Goal: Task Accomplishment & Management: Use online tool/utility

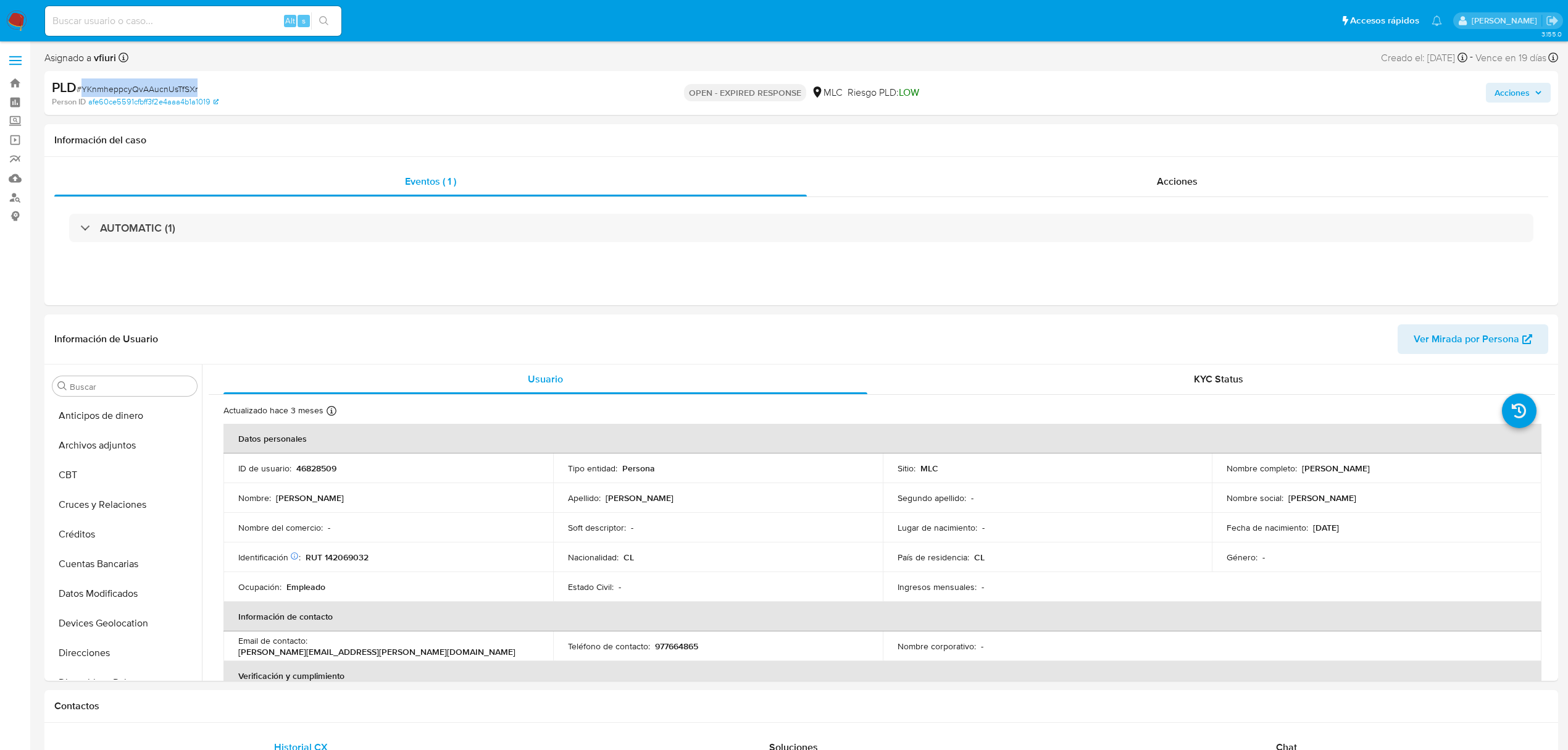
click at [172, 87] on span "# YKnmheppcyQvAAucnUsTfSXr" at bounding box center [137, 88] width 121 height 12
click at [107, 499] on button "KYC" at bounding box center [120, 487] width 145 height 30
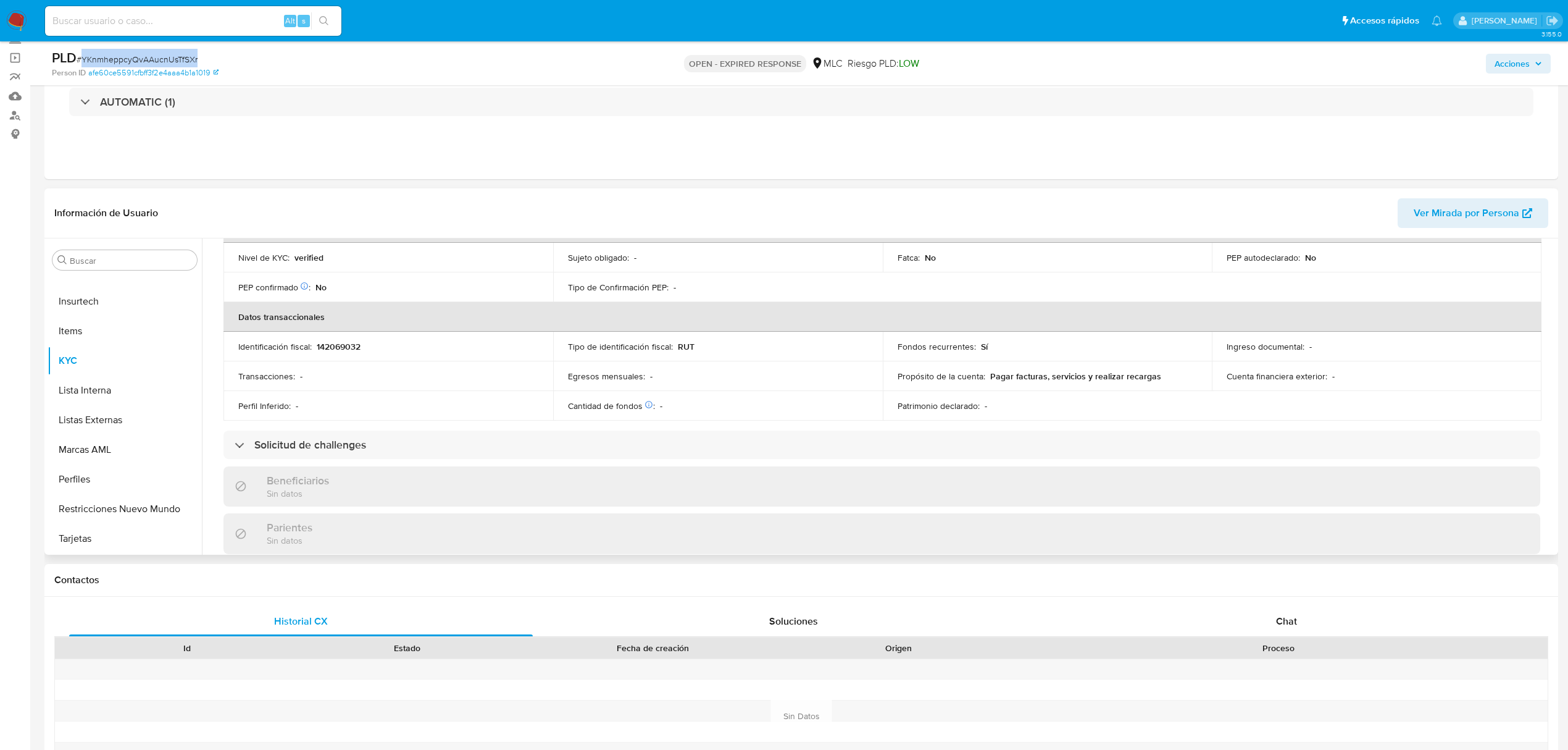
scroll to position [0, 0]
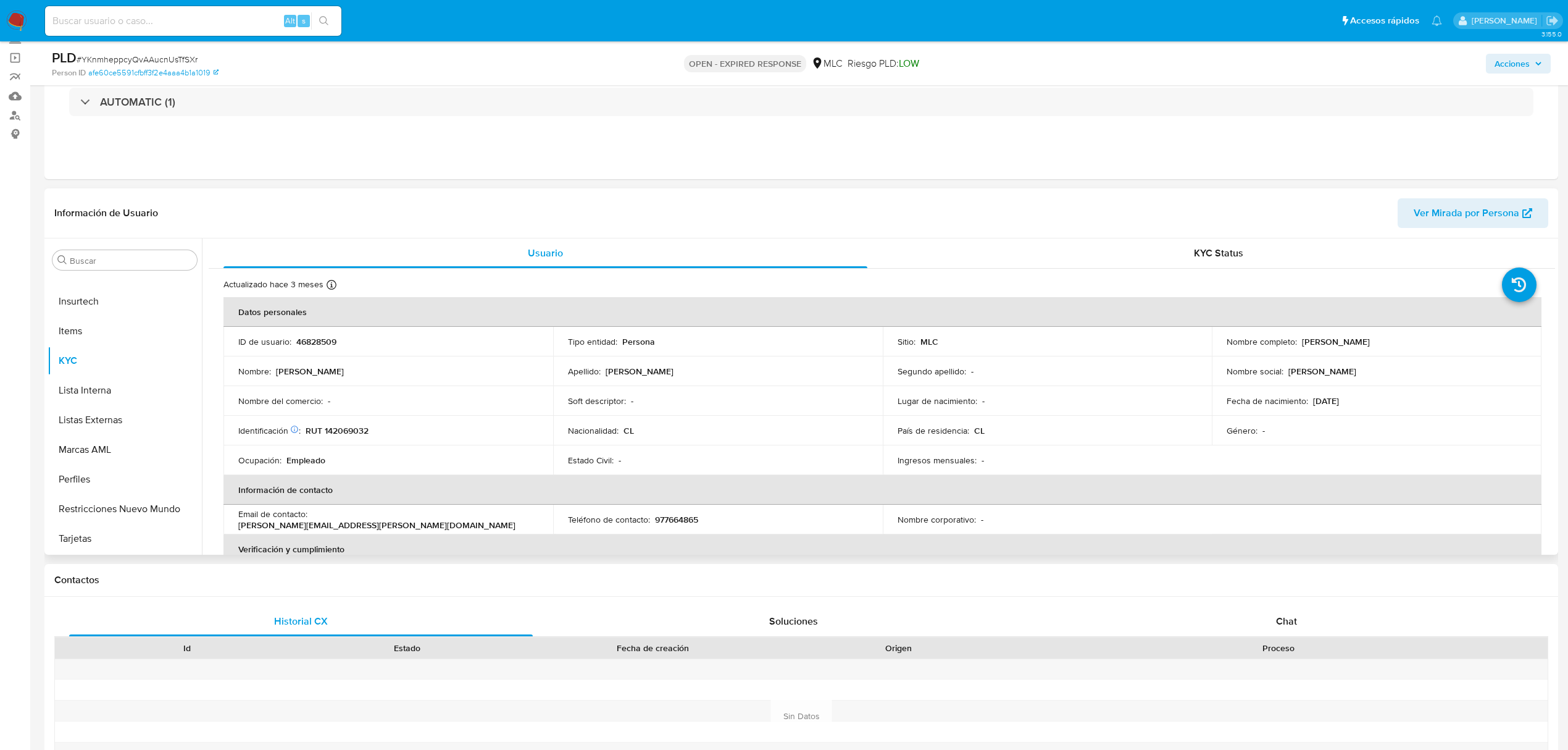
click at [346, 435] on p "RUT 142069032" at bounding box center [337, 430] width 63 height 11
drag, startPoint x: 346, startPoint y: 435, endPoint x: 387, endPoint y: 441, distance: 41.4
click at [387, 441] on td "Identificación Nº de serie: 526227755 : RUT 142069032" at bounding box center [388, 431] width 330 height 30
click at [359, 433] on p "RUT 142069032" at bounding box center [337, 430] width 63 height 11
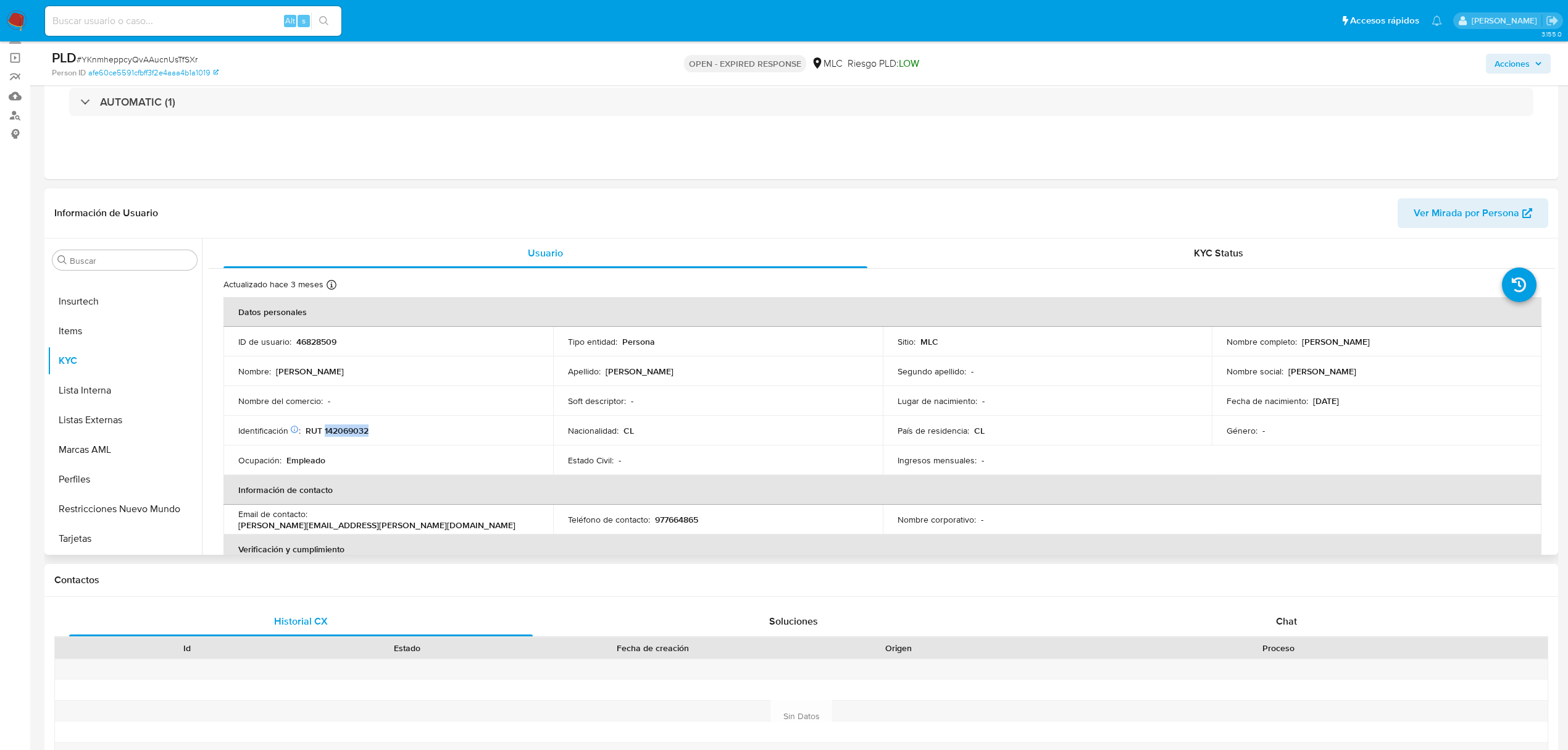
click at [359, 433] on p "RUT 142069032" at bounding box center [337, 430] width 63 height 11
copy p "142069032"
click at [355, 426] on p "RUT 142069032" at bounding box center [337, 430] width 63 height 11
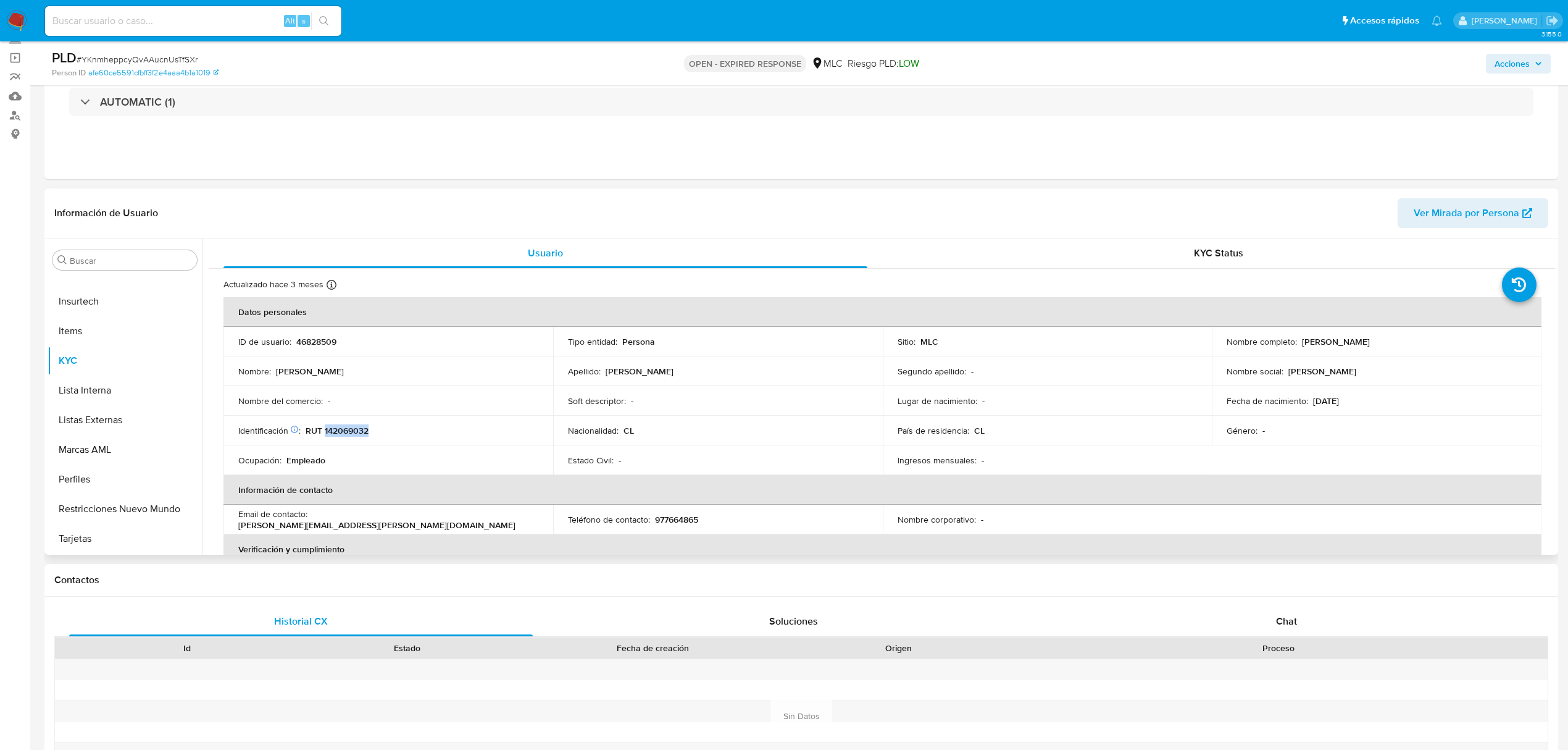
copy p "142069032"
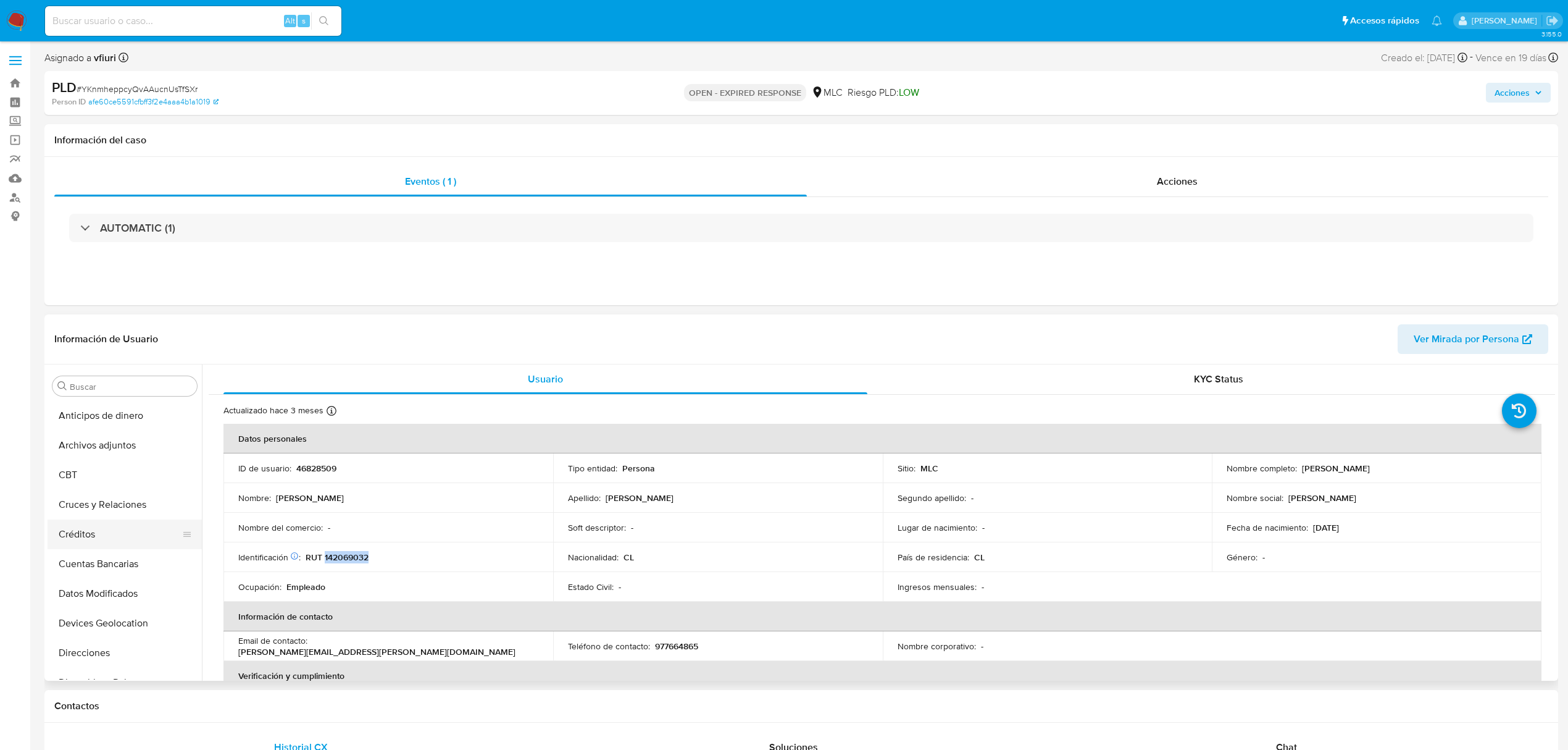
click at [87, 521] on button "Créditos" at bounding box center [120, 534] width 145 height 30
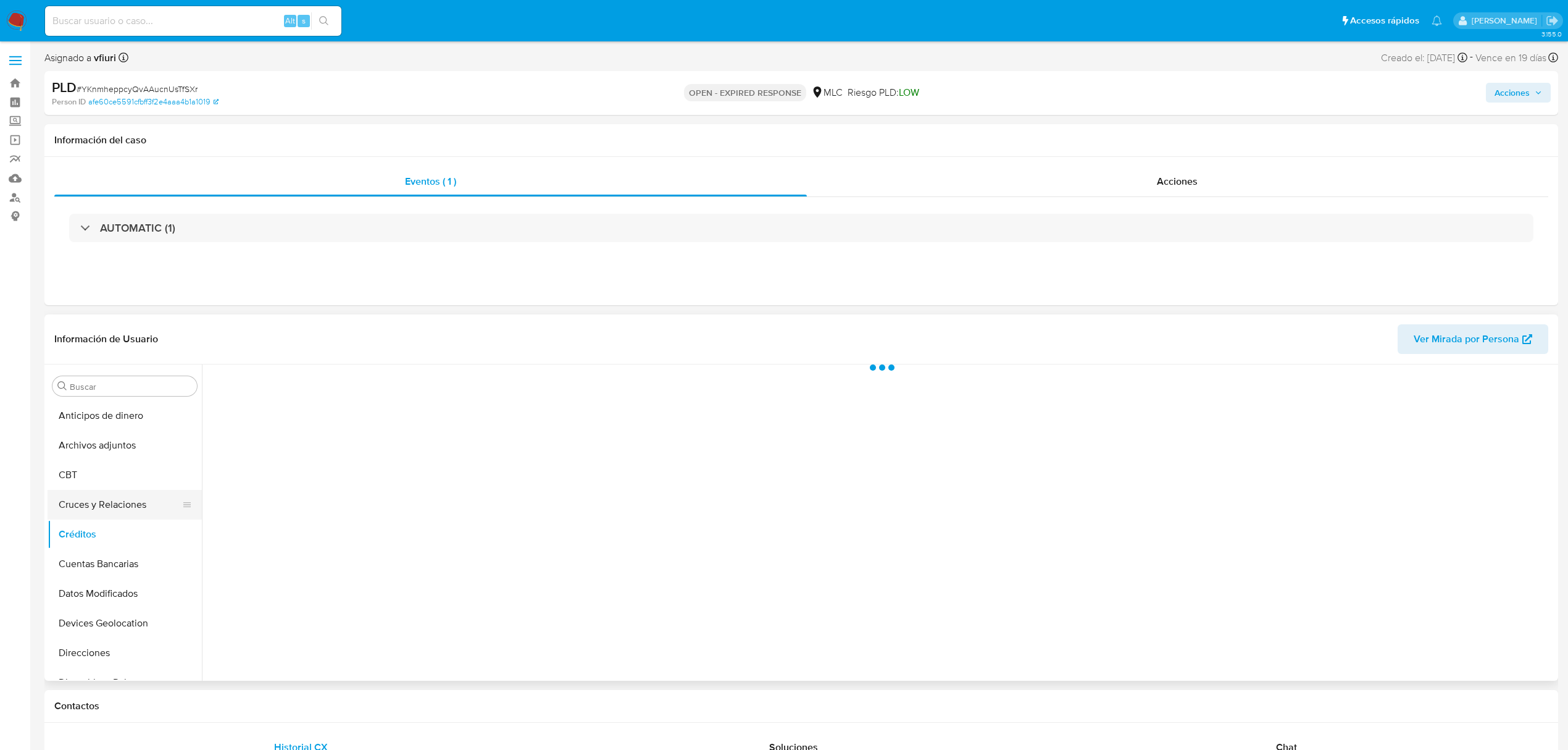
click at [94, 500] on button "Cruces y Relaciones" at bounding box center [120, 504] width 145 height 30
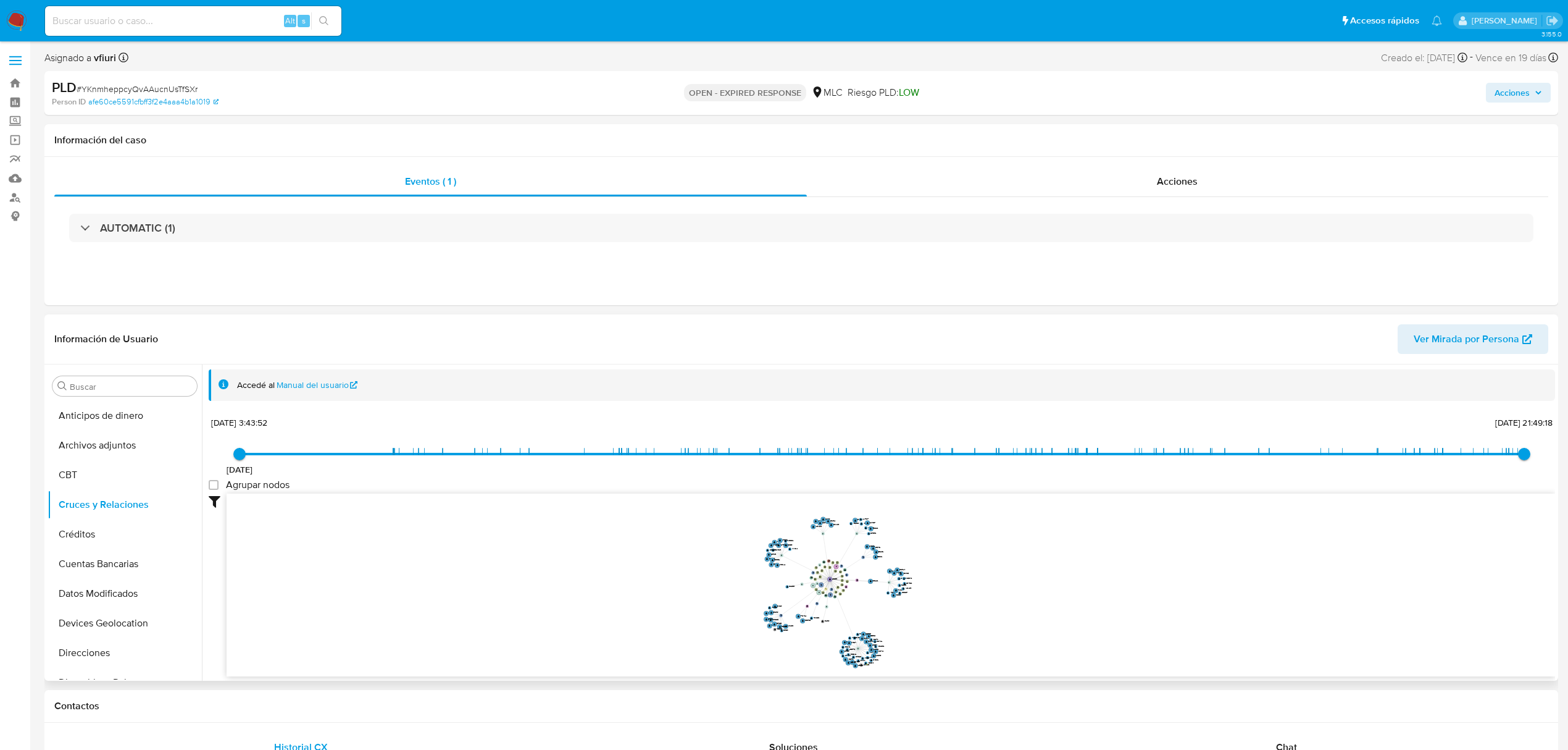
click at [979, 583] on icon "user-46828509  46828509 phone-6bb6dd1974030ad28af6d7654d0bb74e  person-afe60c…" at bounding box center [890, 583] width 1328 height 179
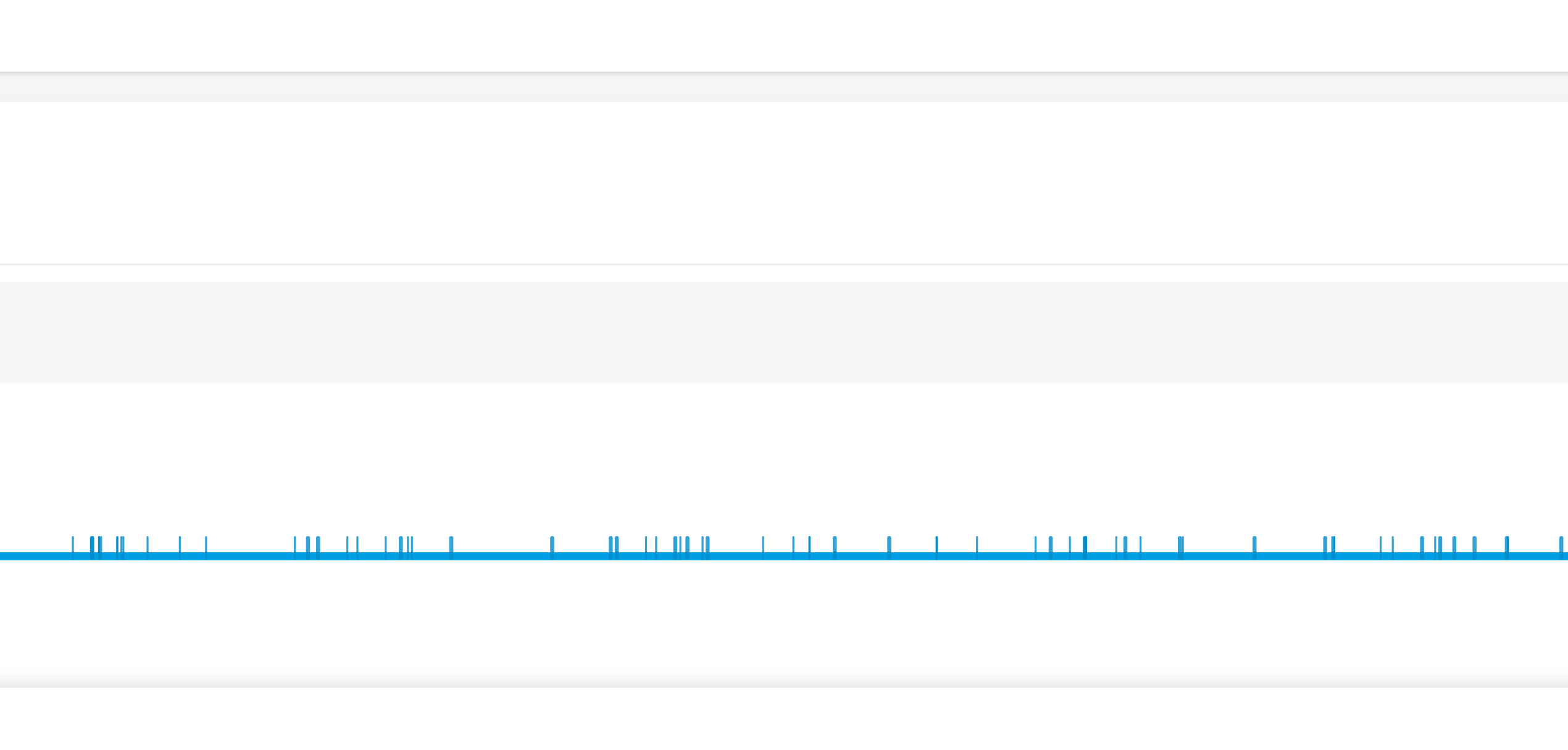
scroll to position [82, 0]
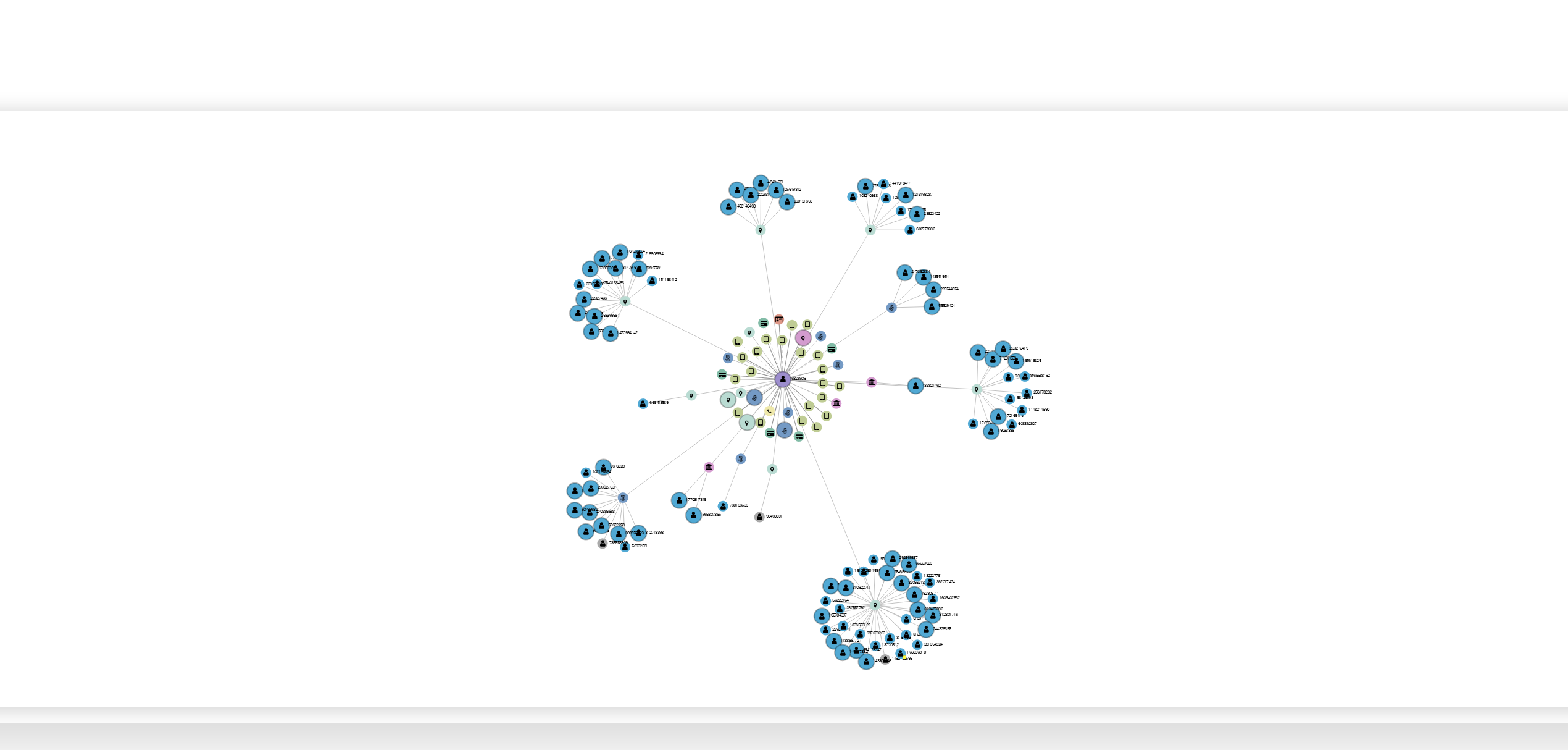
click at [937, 418] on icon "user-46828509  46828509 phone-6bb6dd1974030ad28af6d7654d0bb74e  person-afe60c…" at bounding box center [890, 456] width 1328 height 179
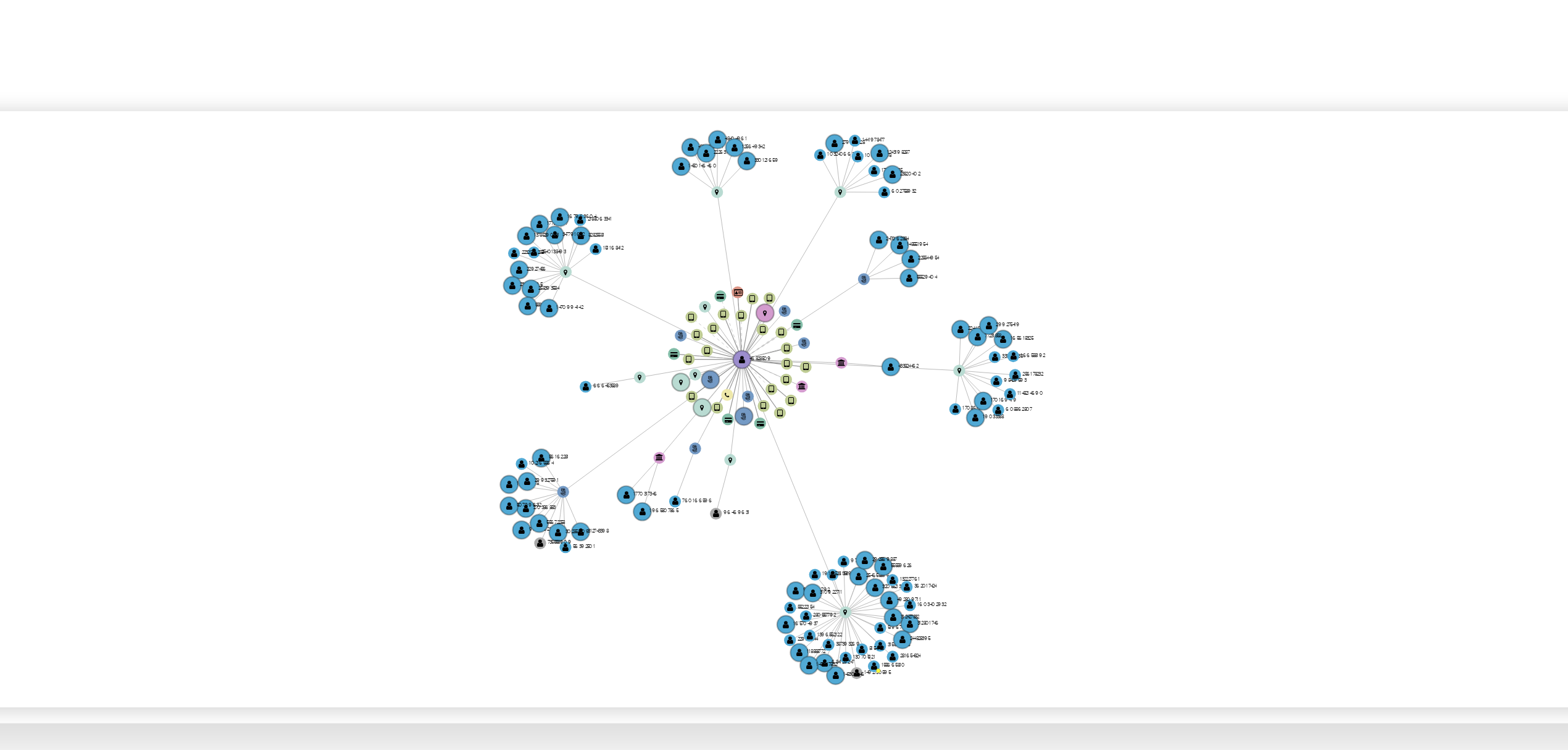
drag, startPoint x: 933, startPoint y: 428, endPoint x: 933, endPoint y: 418, distance: 10.0
click at [933, 418] on icon "user-46828509  46828509 phone-6bb6dd1974030ad28af6d7654d0bb74e  person-afe60c…" at bounding box center [890, 456] width 1328 height 179
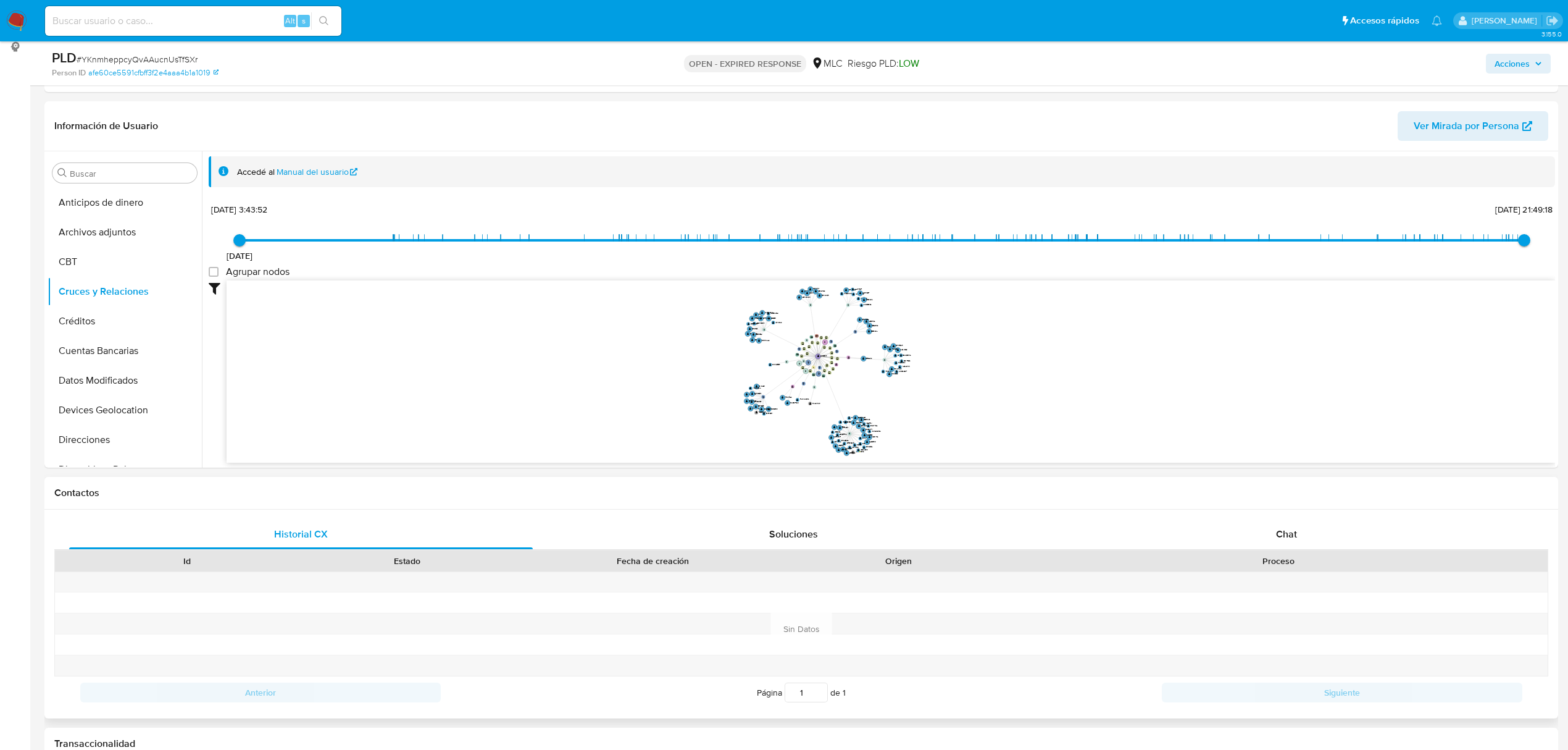
scroll to position [411, 0]
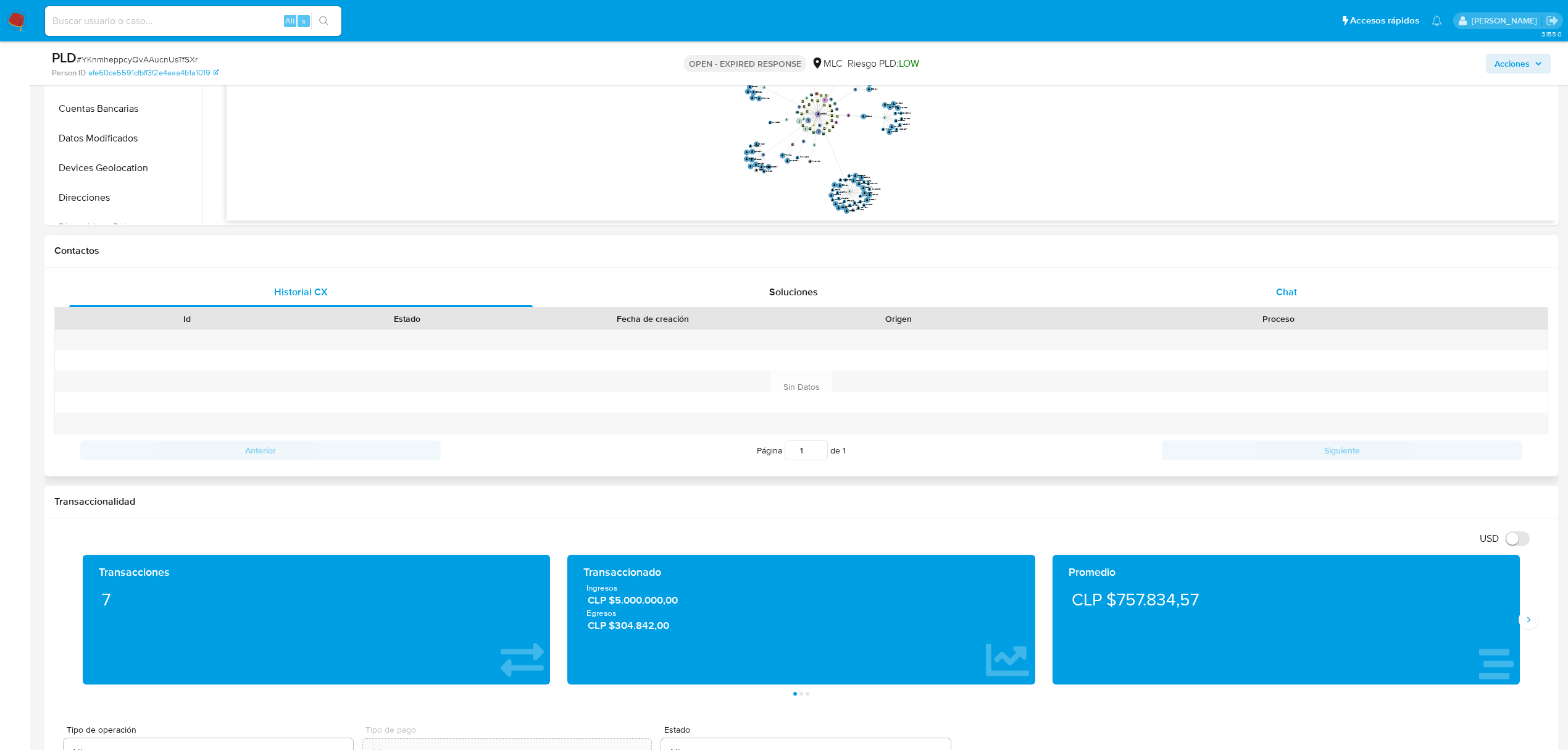
click at [1270, 294] on div "Chat" at bounding box center [1286, 292] width 464 height 30
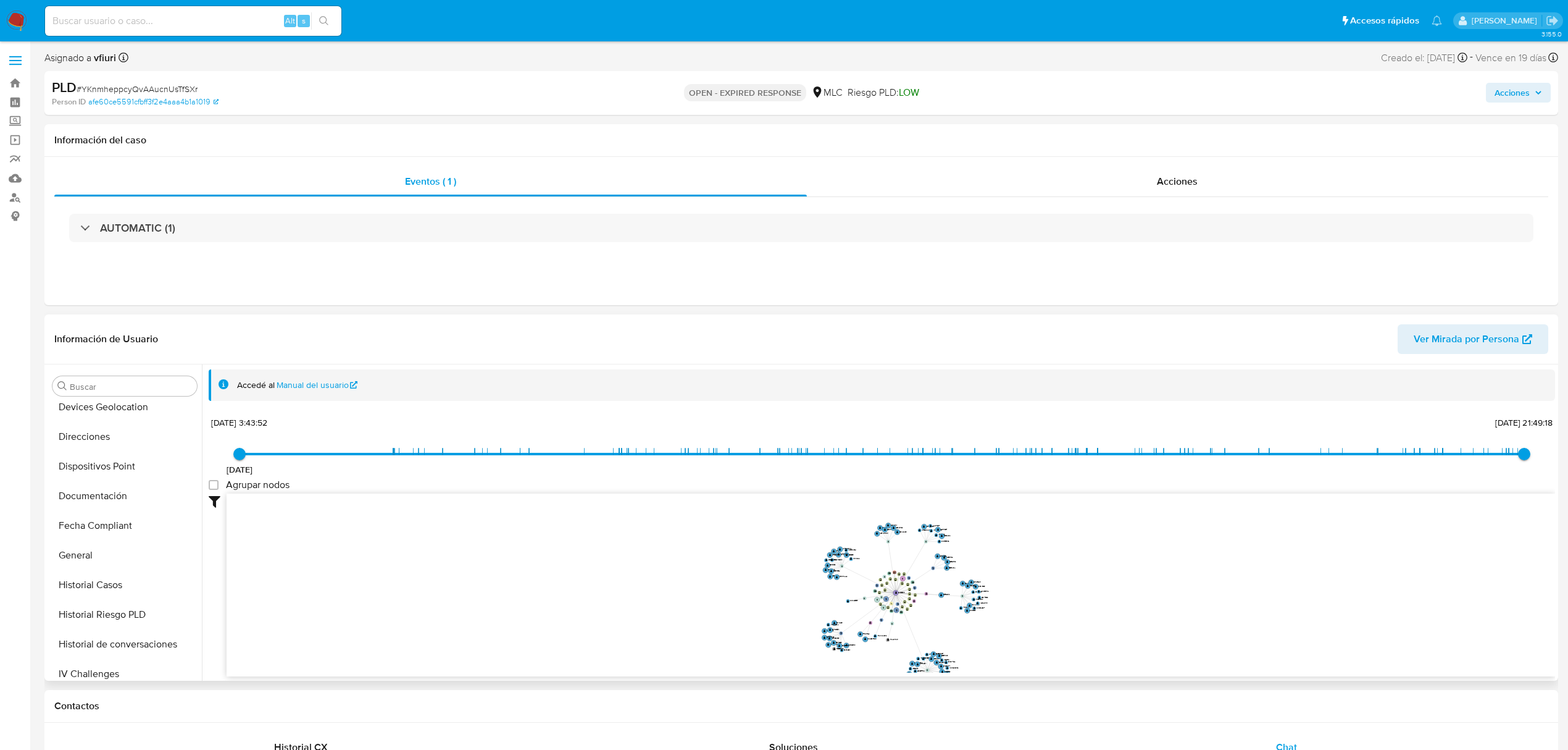
scroll to position [522, 0]
click at [79, 485] on button "KYC" at bounding box center [120, 487] width 145 height 30
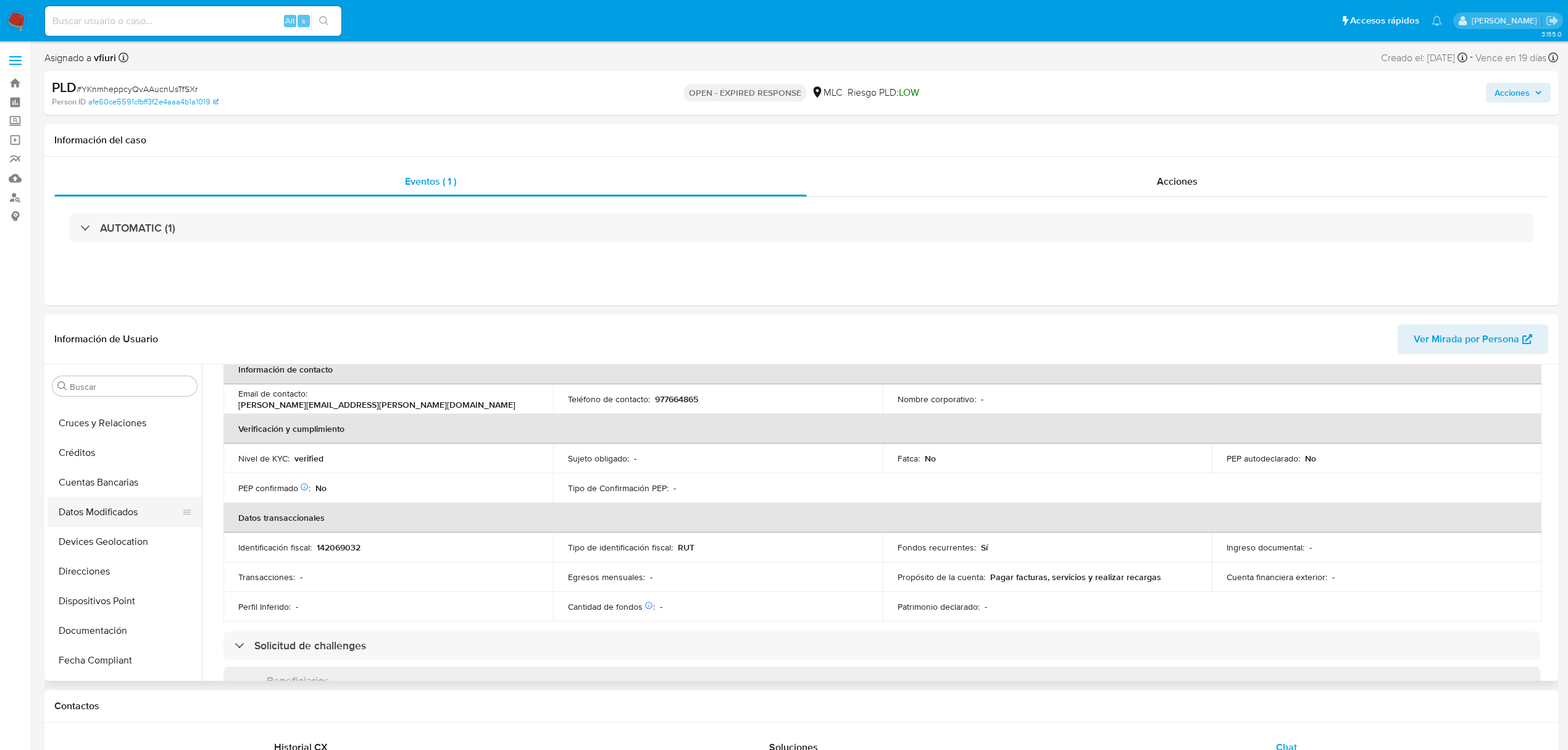
scroll to position [110, 0]
click at [77, 594] on button "Documentación" at bounding box center [120, 602] width 145 height 30
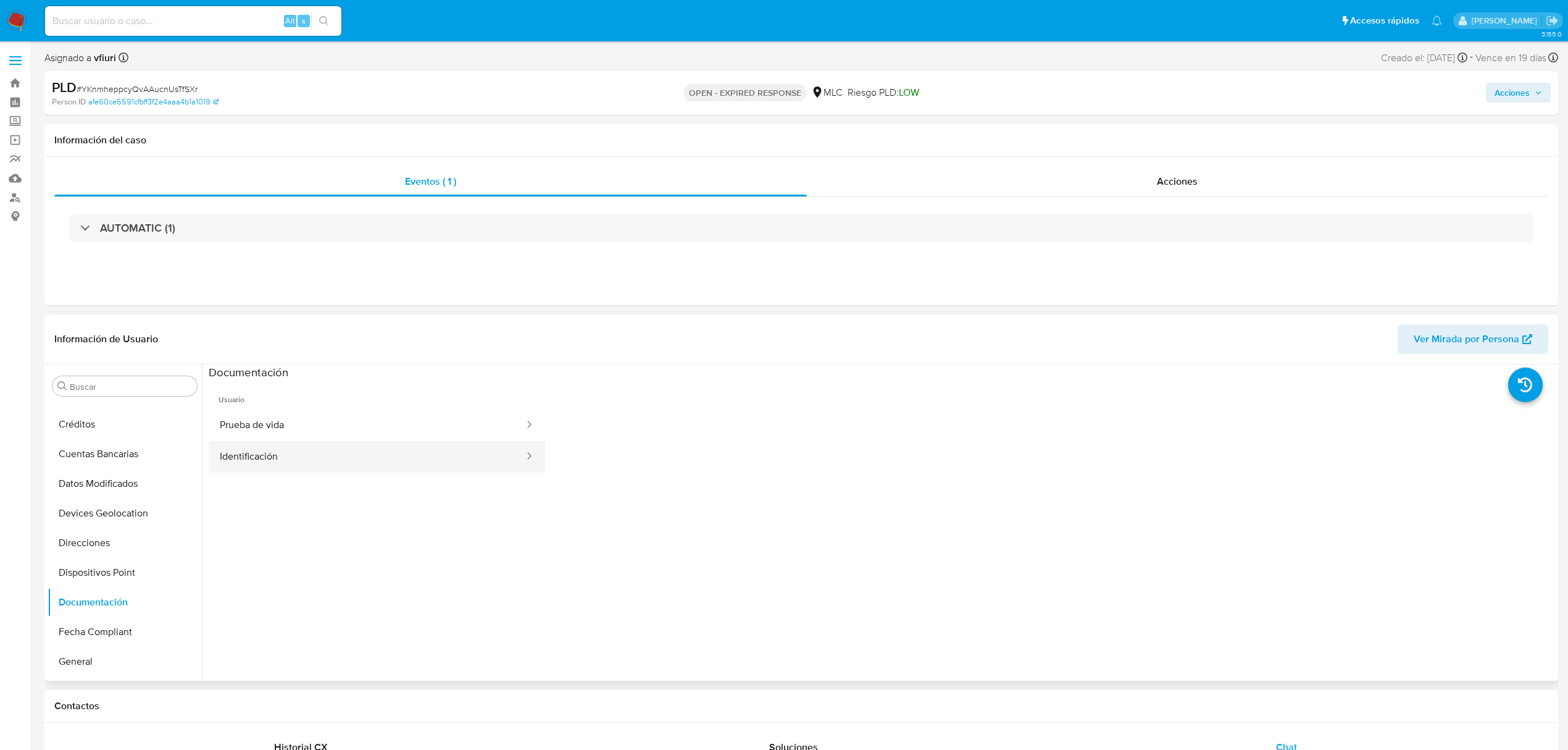
click at [273, 441] on button "Identificación" at bounding box center [366, 456] width 317 height 31
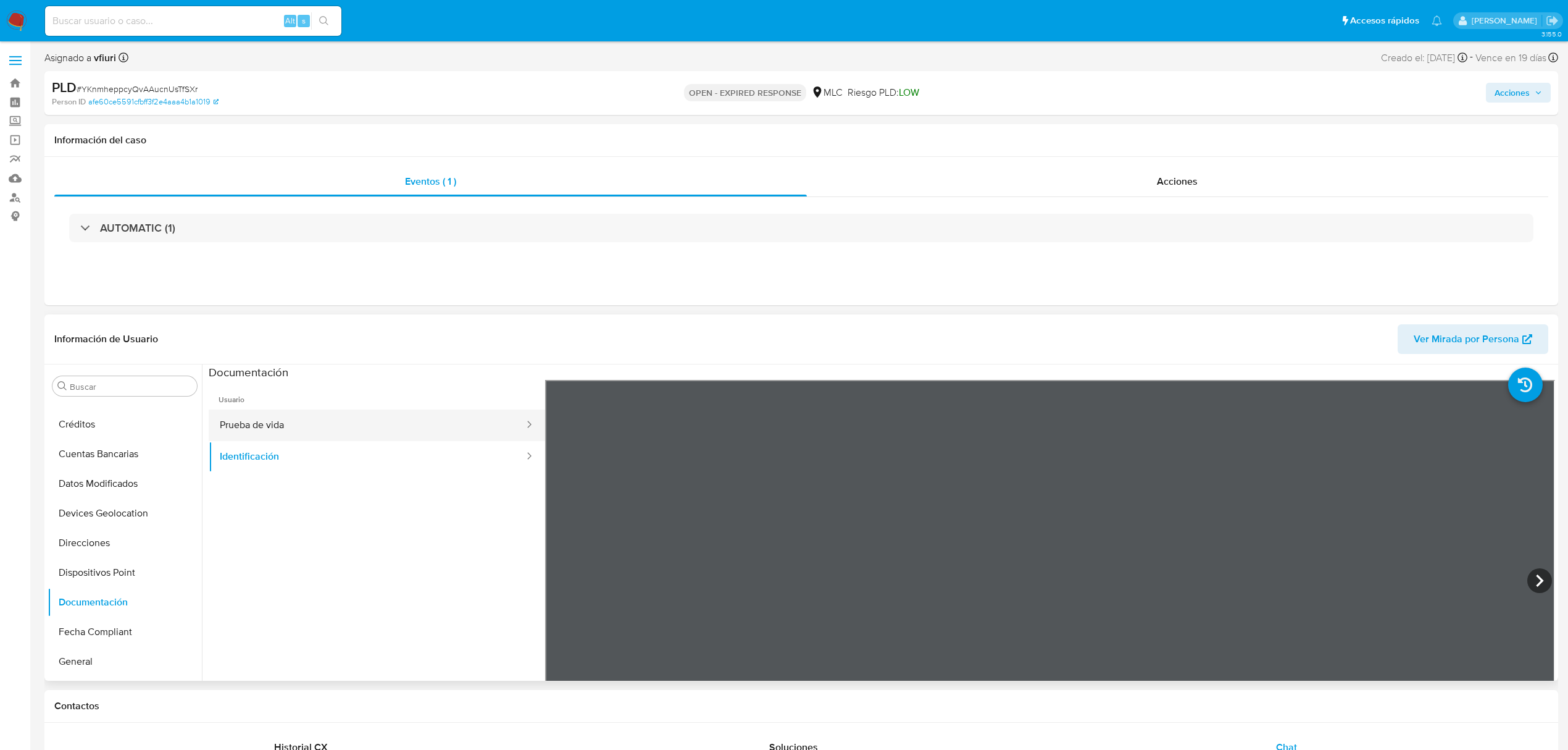
click at [282, 428] on button "Prueba de vida" at bounding box center [366, 425] width 317 height 31
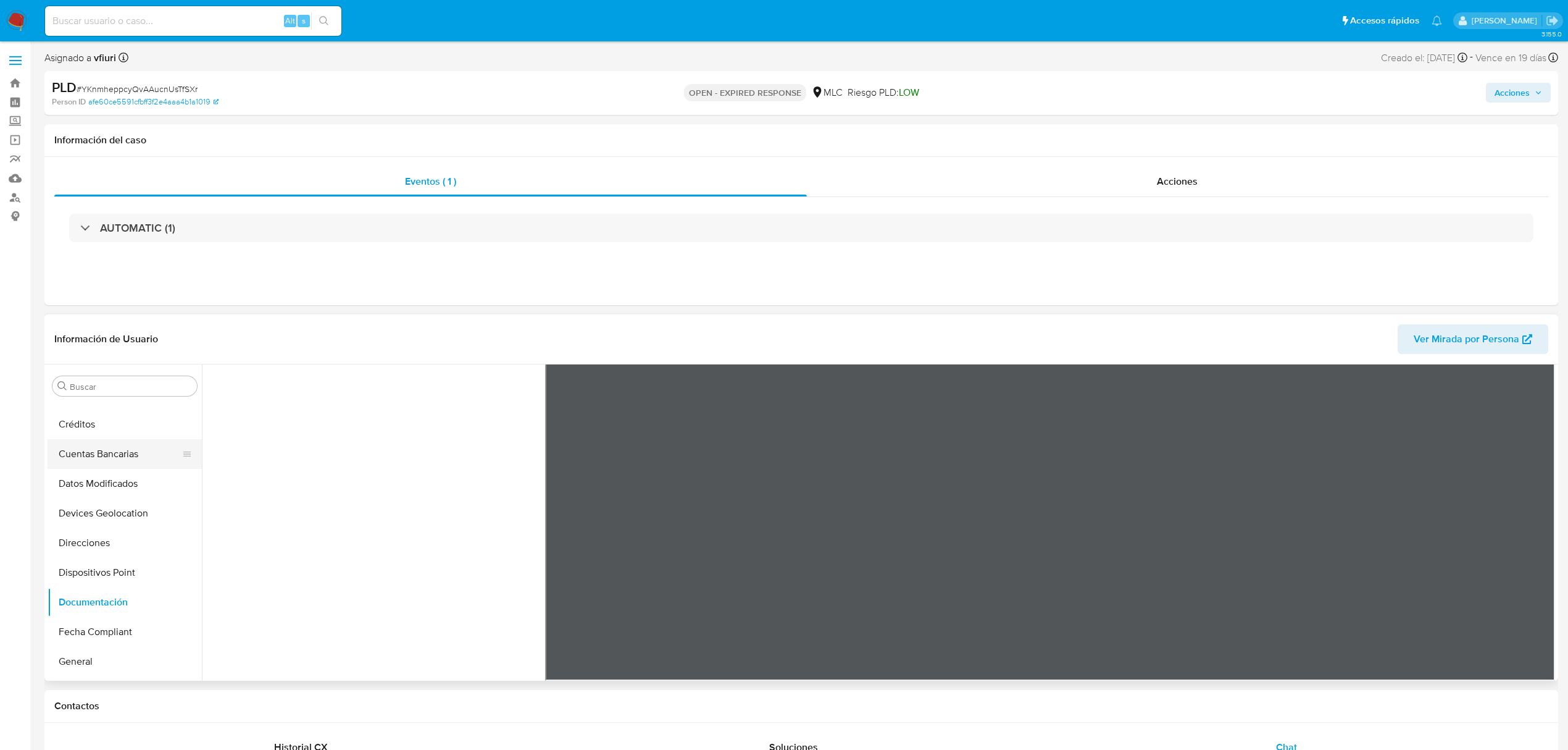
scroll to position [522, 0]
click at [77, 490] on button "KYC" at bounding box center [120, 487] width 145 height 30
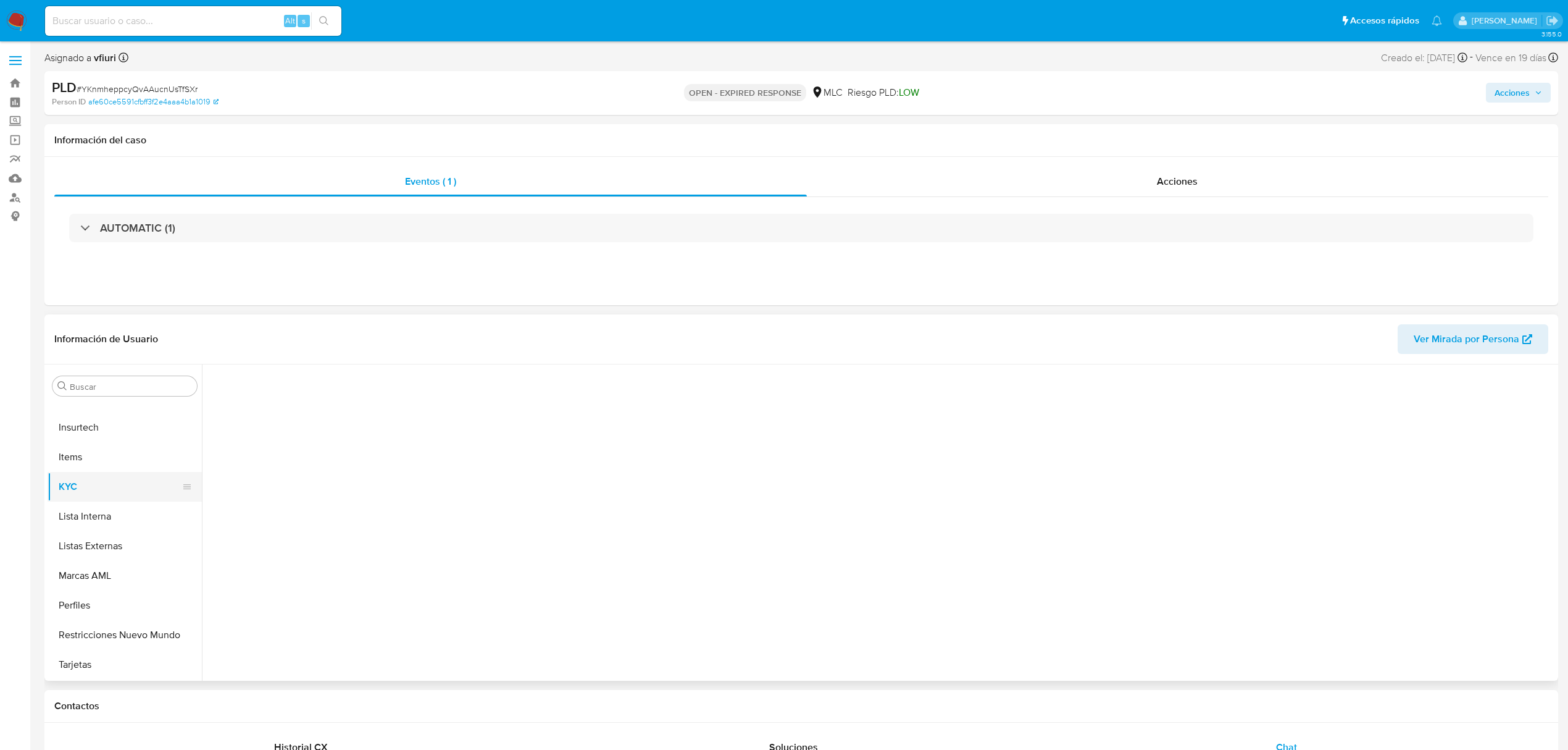
scroll to position [0, 0]
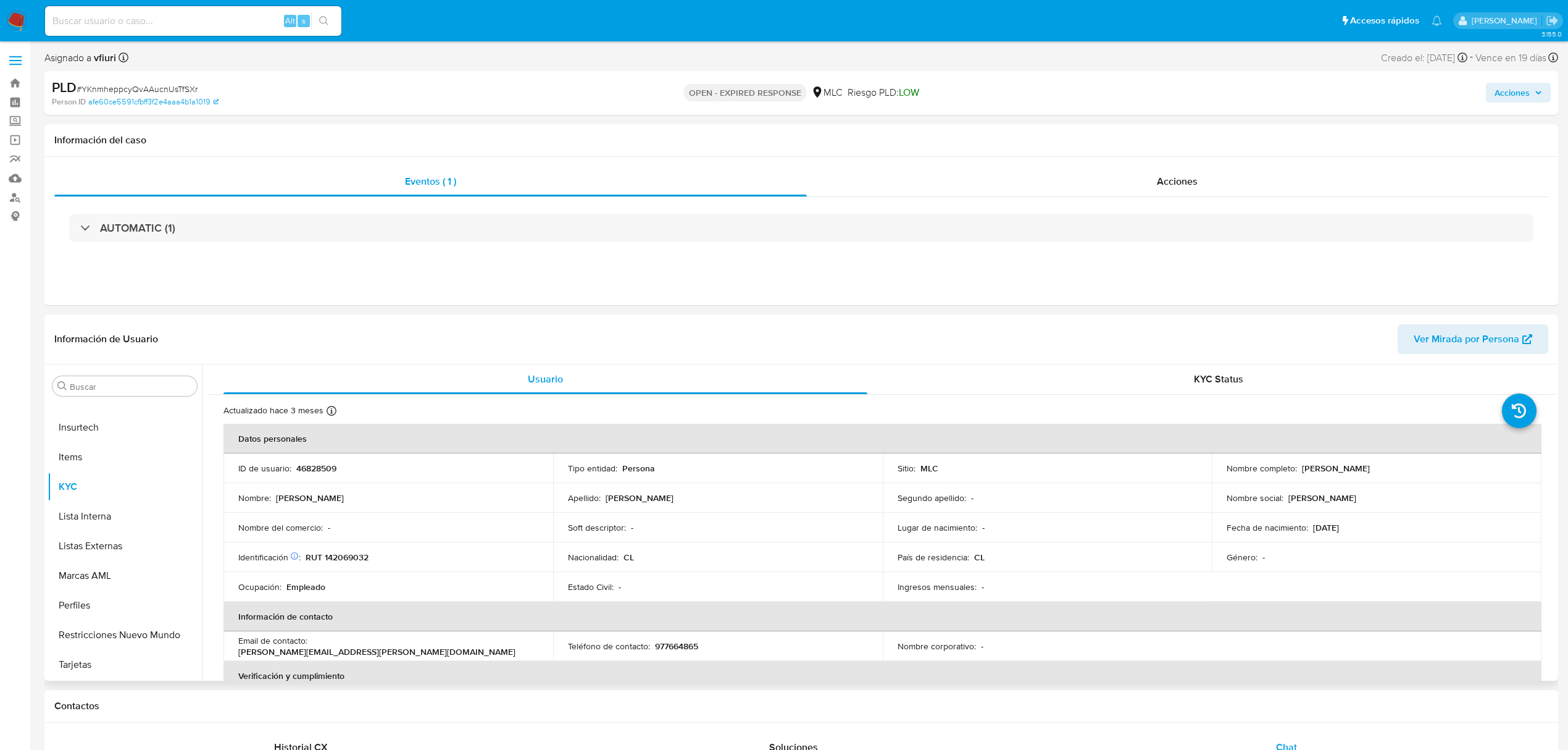
drag, startPoint x: 1292, startPoint y: 467, endPoint x: 1423, endPoint y: 462, distance: 131.1
click at [1423, 462] on div "Nombre completo : Ivo Cristian Cabrera Correa" at bounding box center [1376, 467] width 300 height 11
copy div ": Ivo Cristian Cabrera Correa"
click at [126, 447] on button "Archivos adjuntos" at bounding box center [120, 446] width 145 height 30
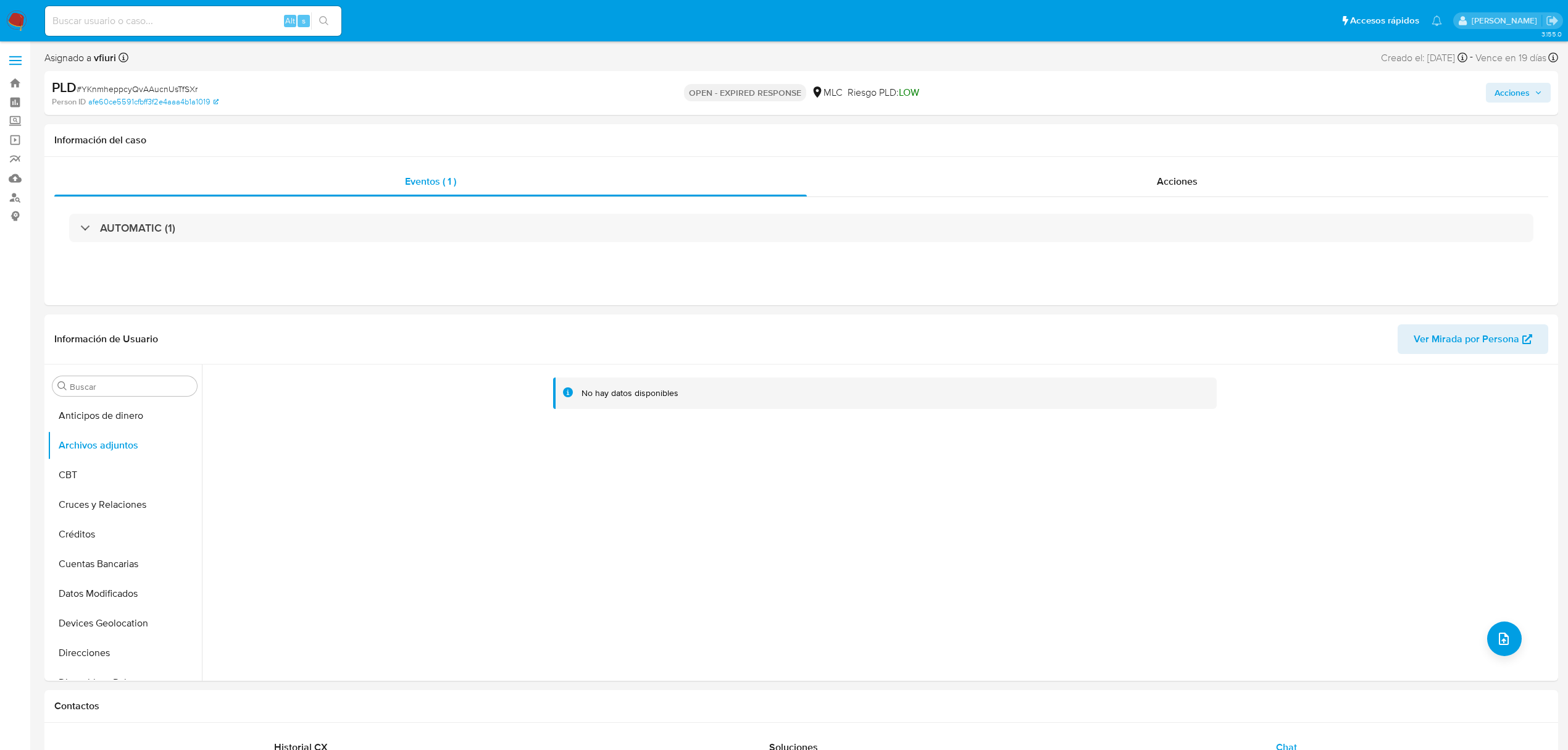
click at [175, 85] on span "# YKnmheppcyQvAAucnUsTfSXr" at bounding box center [137, 88] width 121 height 12
copy span "YKnmheppcyQvAAucnUsTfSXr"
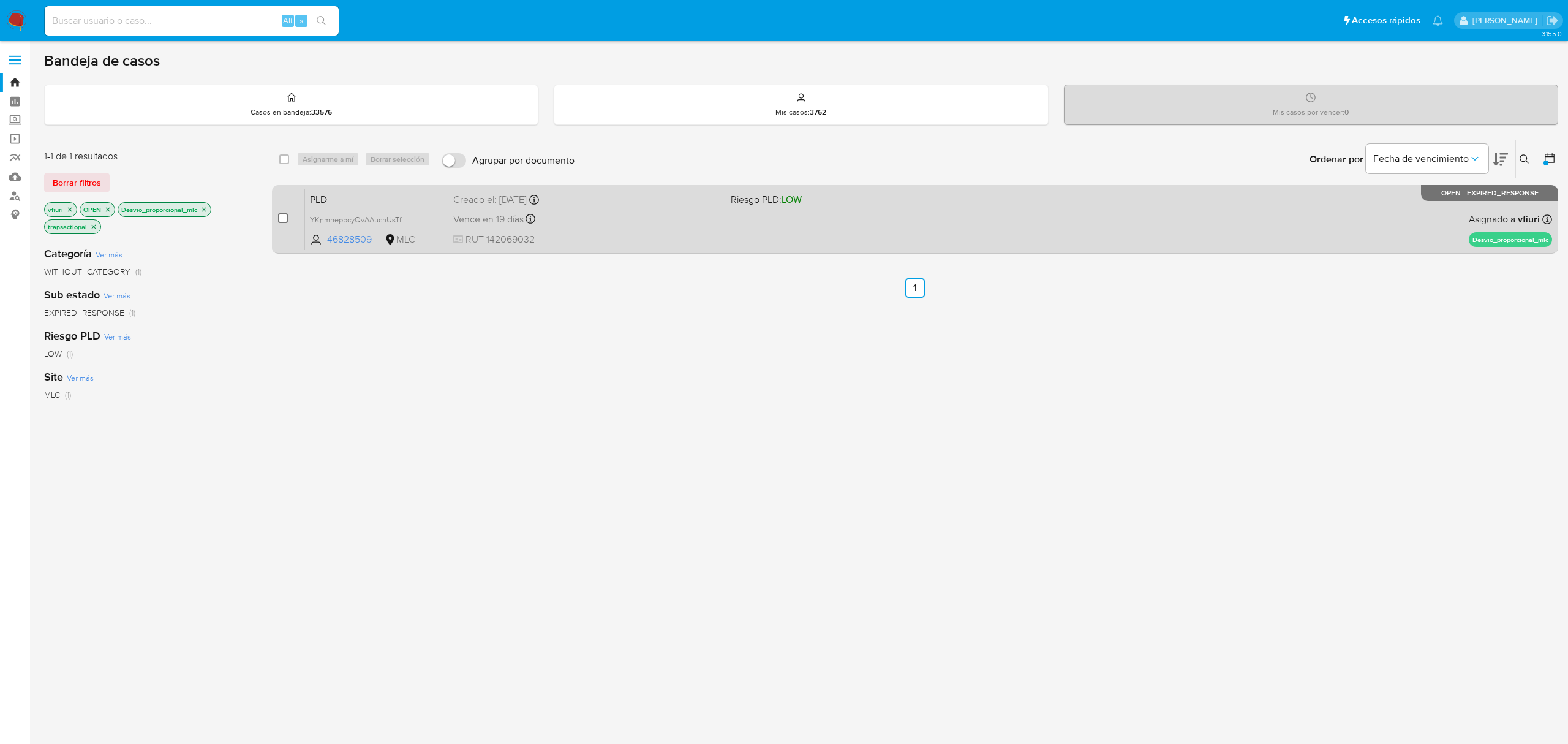
click at [285, 216] on input "checkbox" at bounding box center [283, 218] width 10 height 10
checkbox input "true"
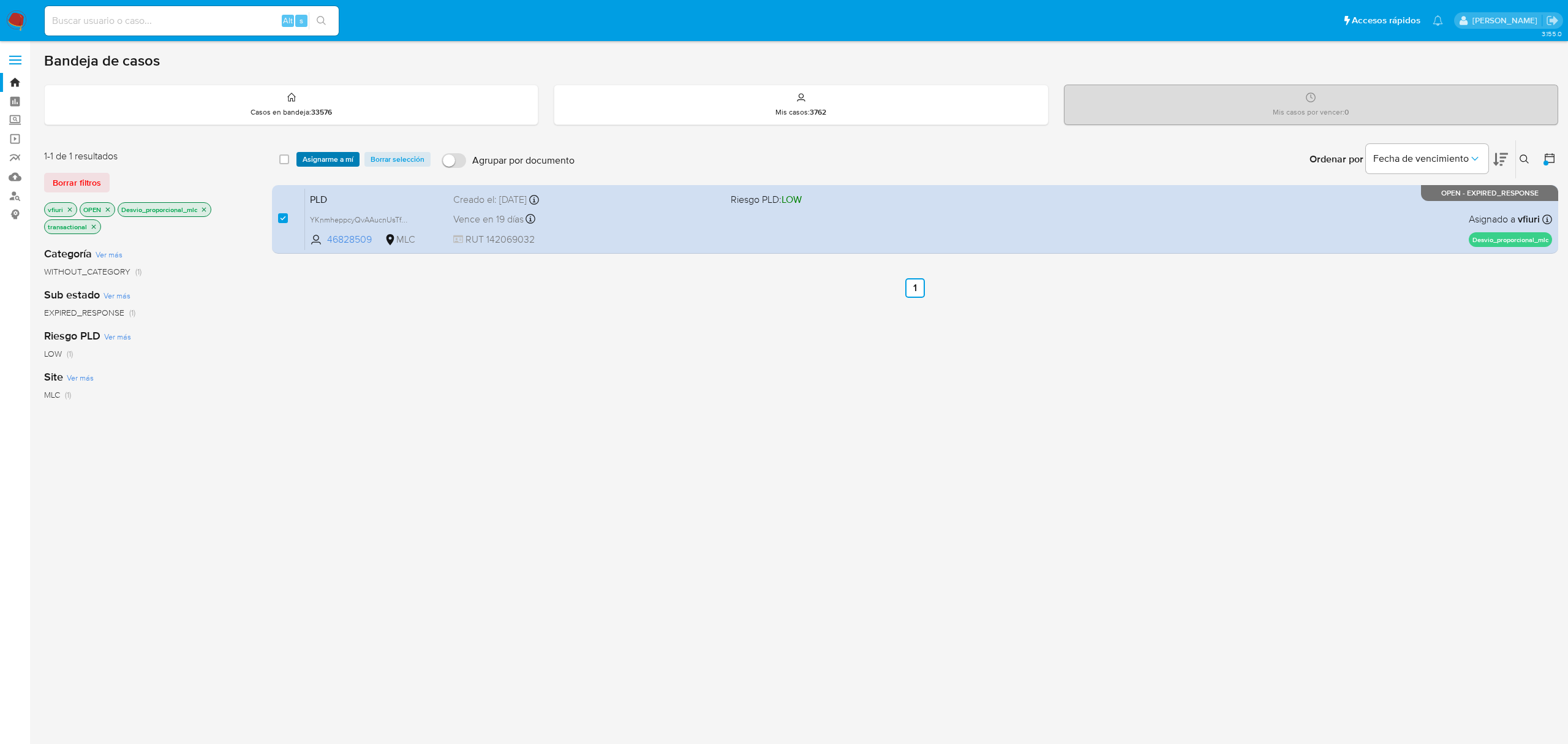
click at [322, 156] on span "Asignarme a mí" at bounding box center [328, 159] width 51 height 12
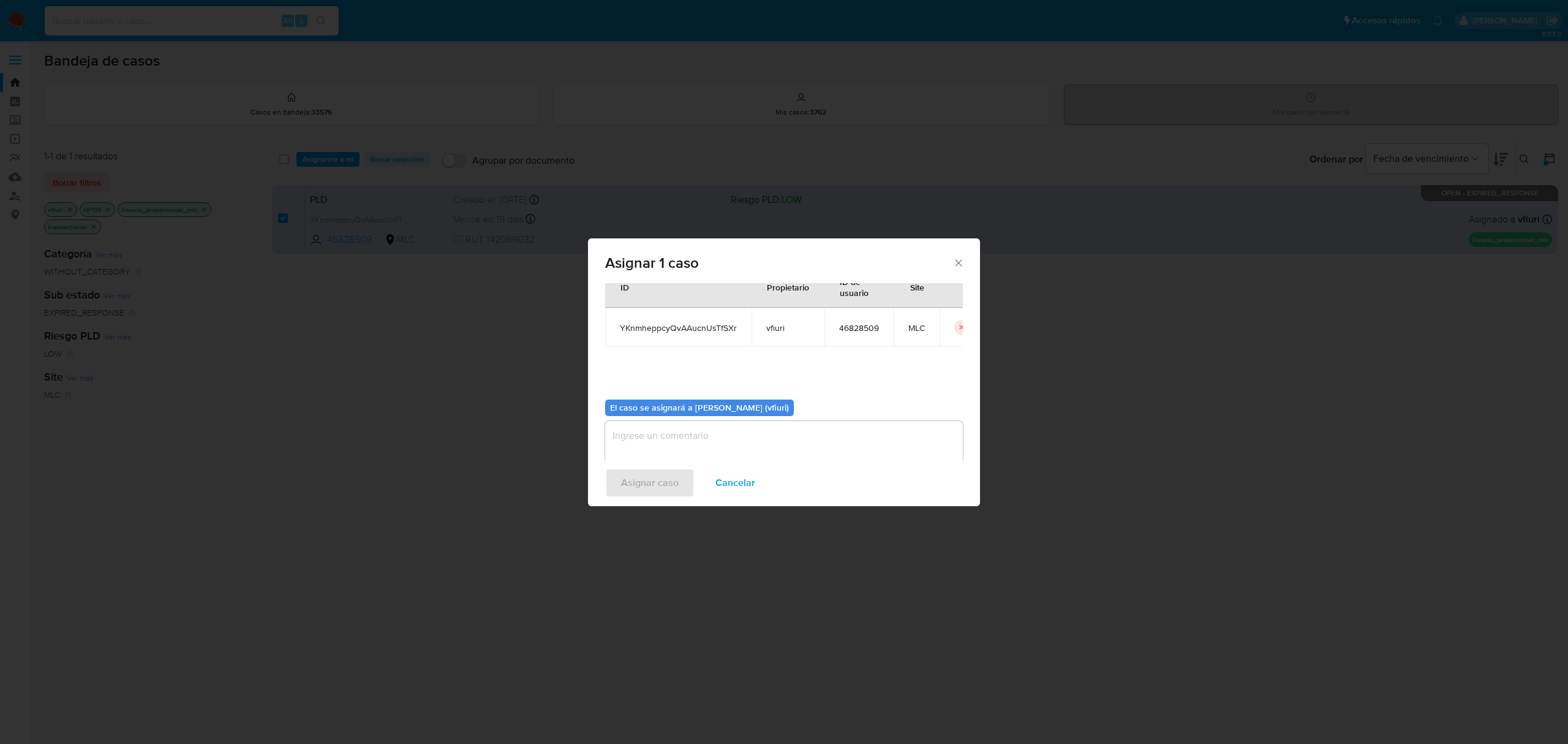
scroll to position [62, 0]
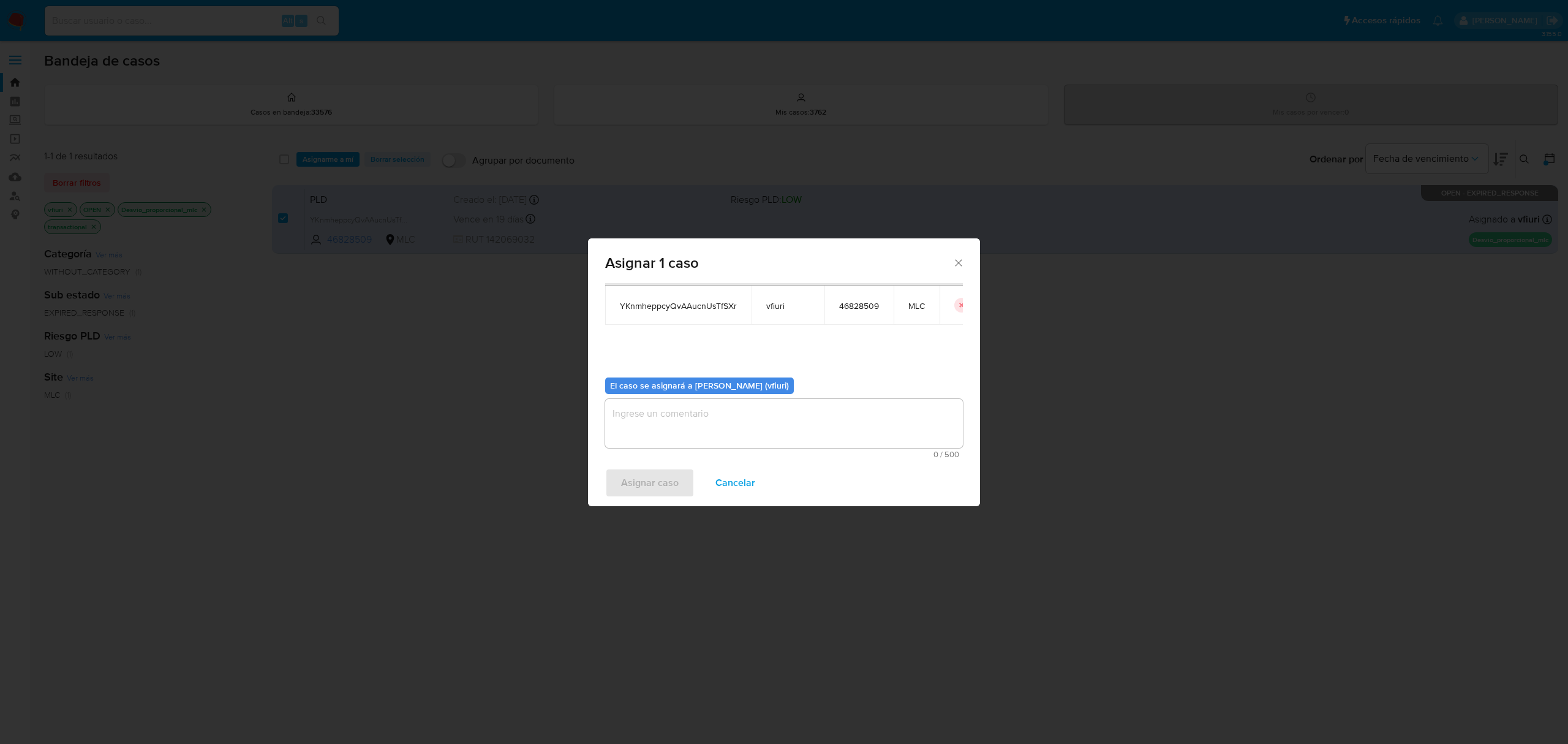
click at [732, 409] on textarea "assign-modal" at bounding box center [784, 423] width 358 height 49
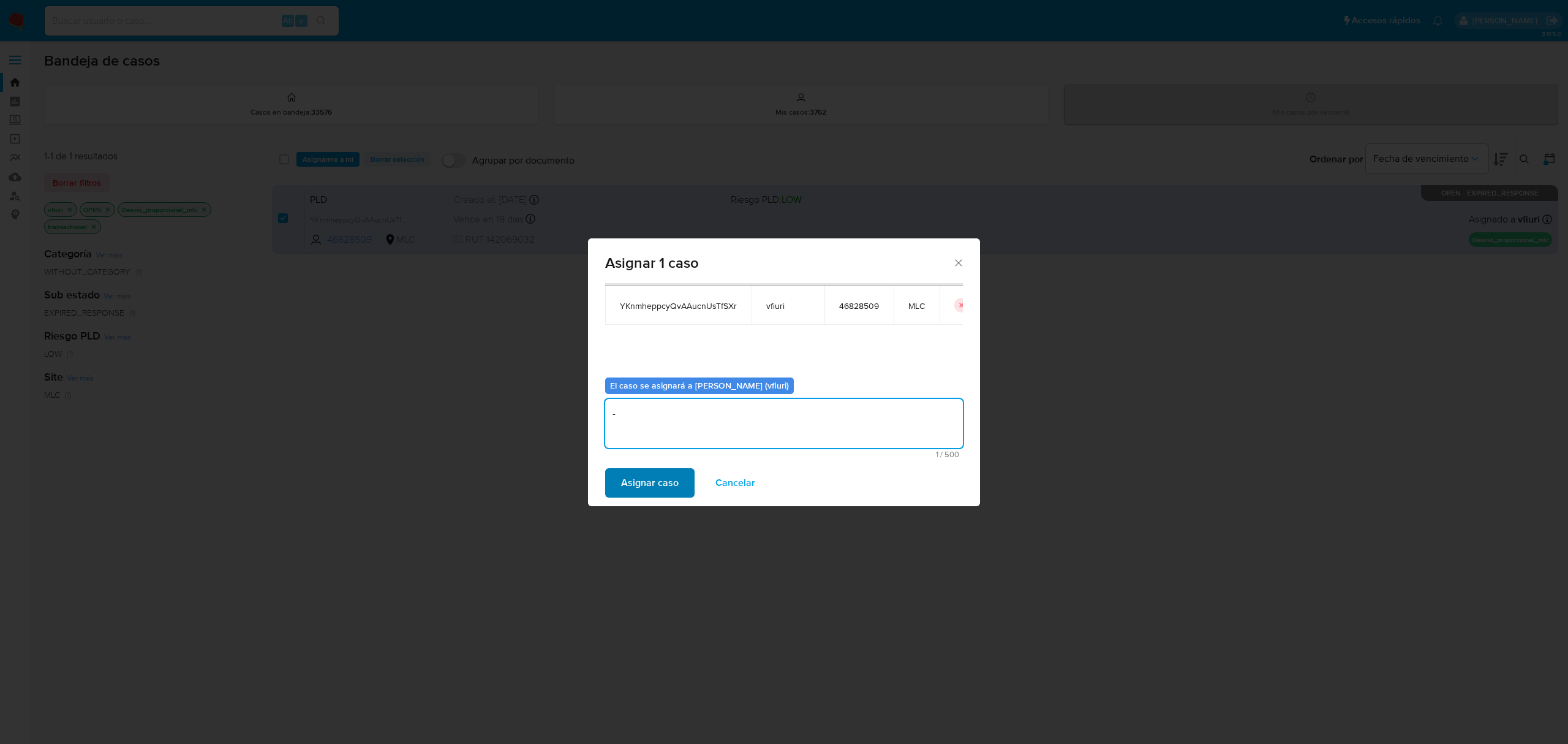
type textarea "-"
click at [667, 494] on span "Asignar caso" at bounding box center [650, 482] width 57 height 27
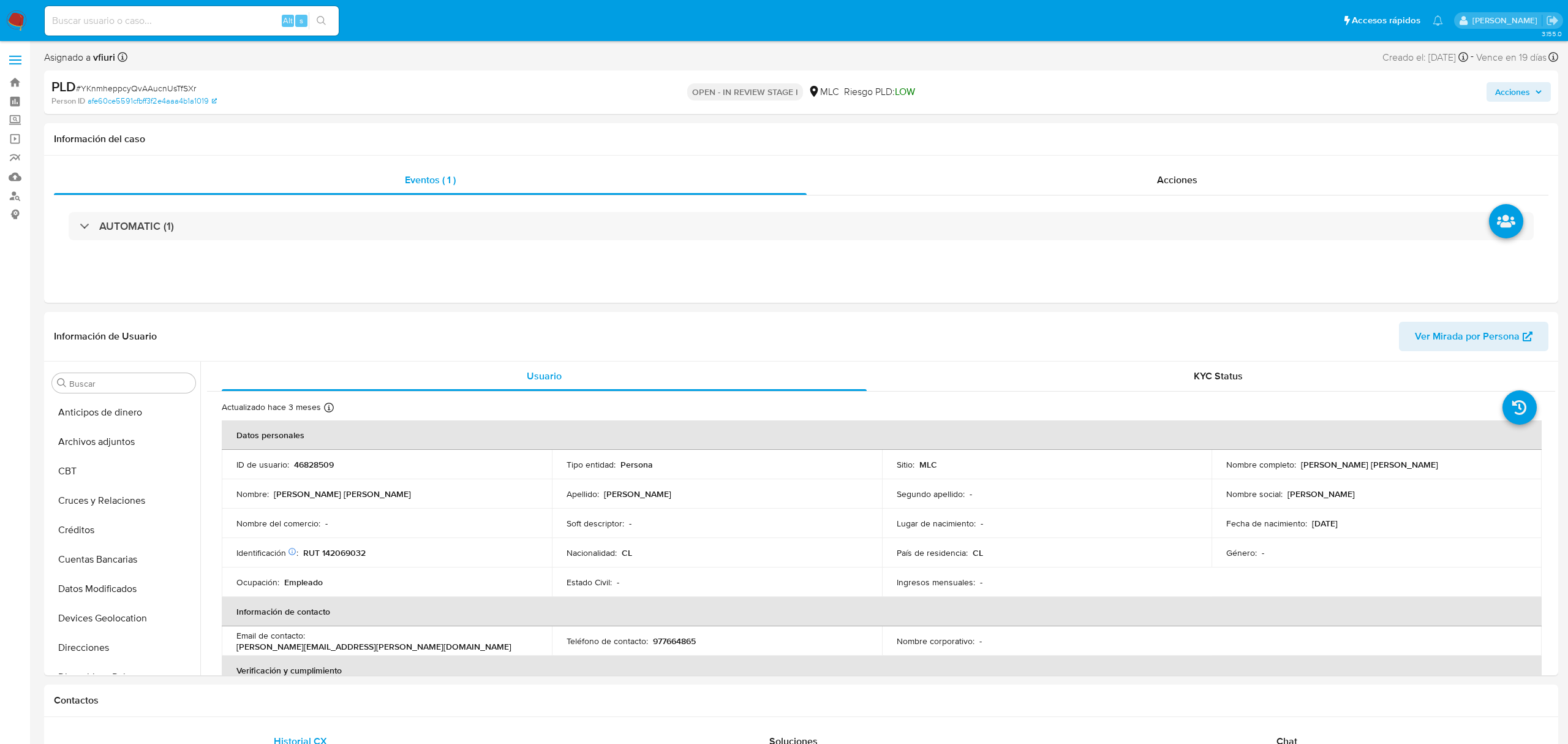
select select "10"
click at [128, 456] on button "Archivos adjuntos" at bounding box center [119, 442] width 144 height 30
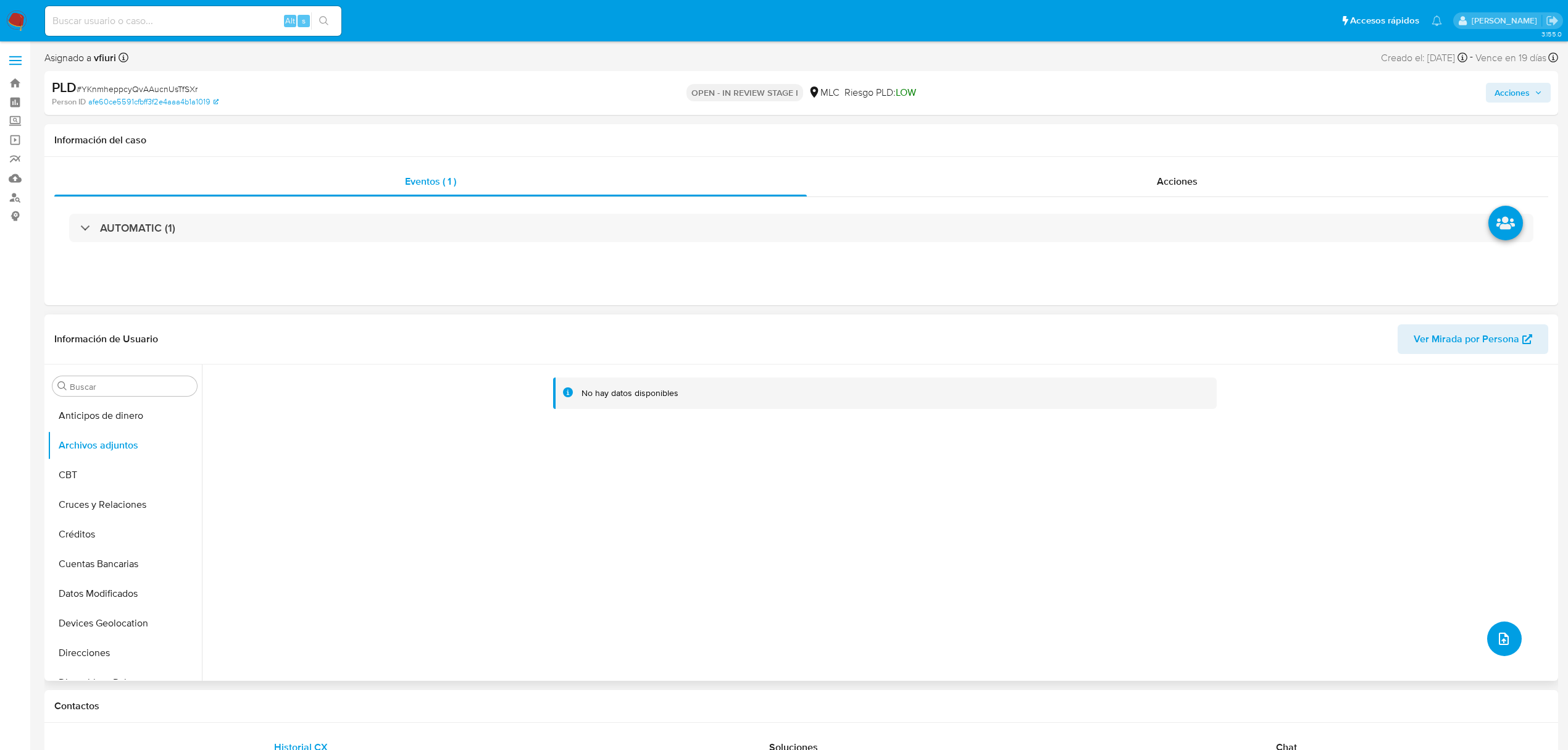
click at [1496, 638] on icon "upload-file" at bounding box center [1504, 638] width 15 height 15
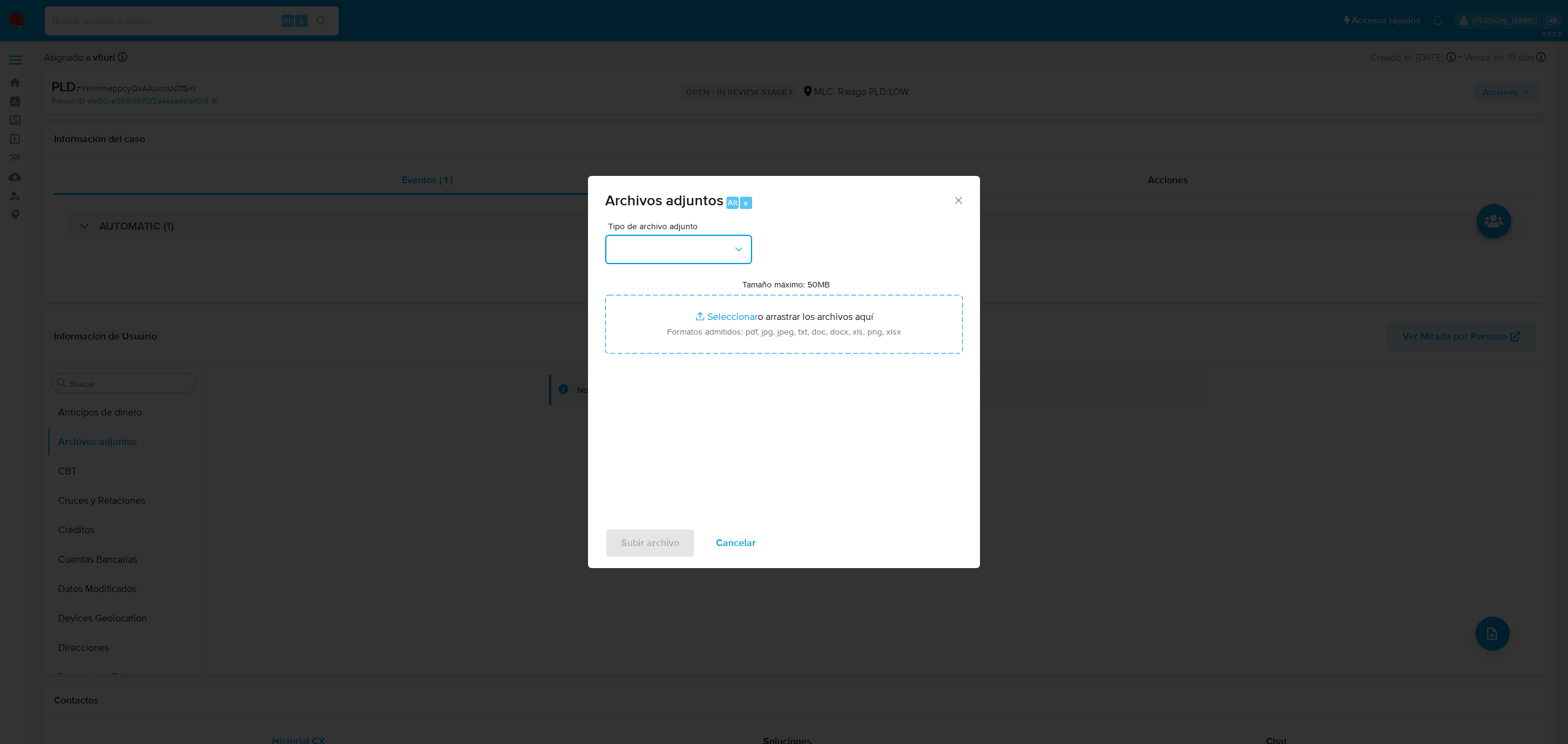
click at [718, 255] on button "button" at bounding box center [678, 249] width 147 height 30
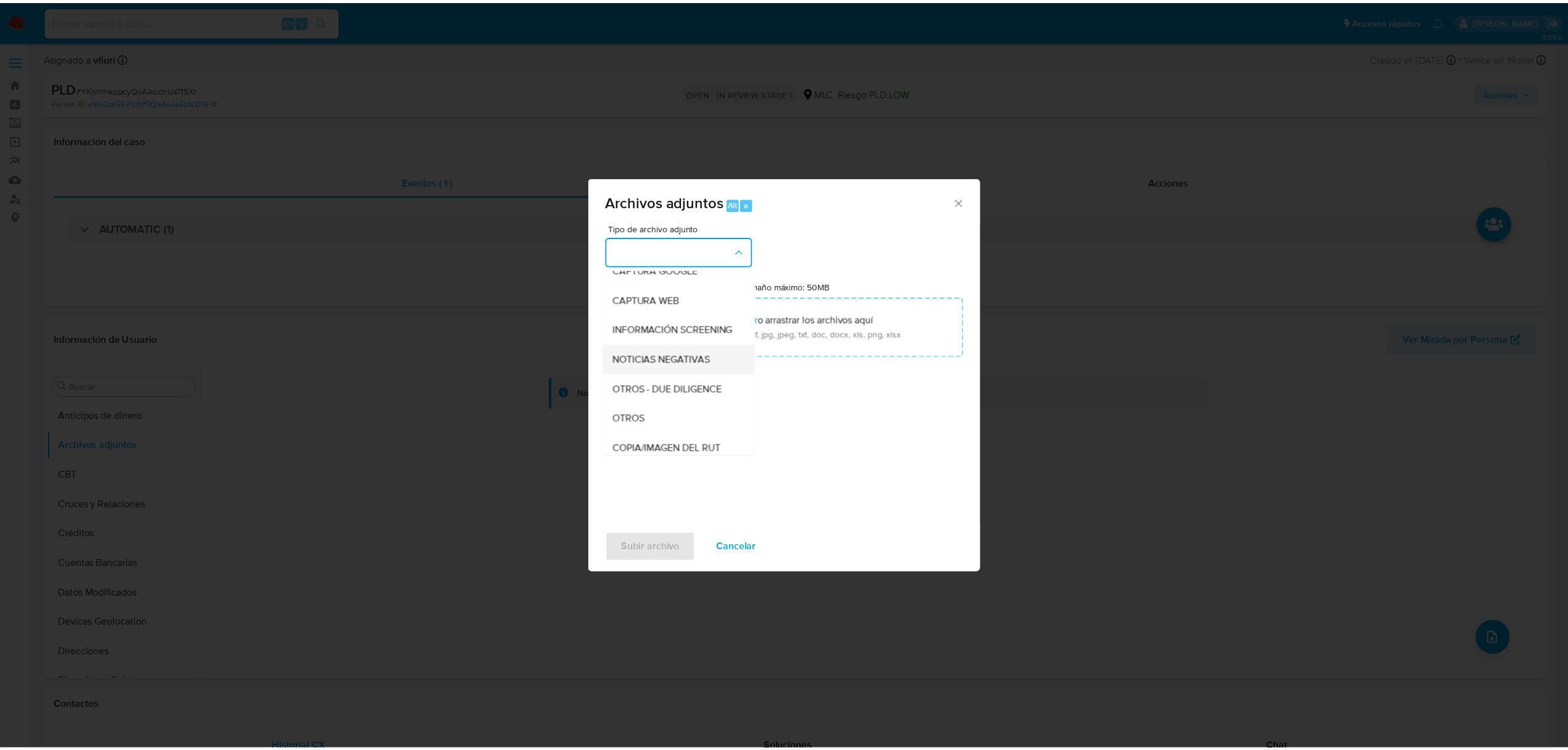
scroll to position [102, 0]
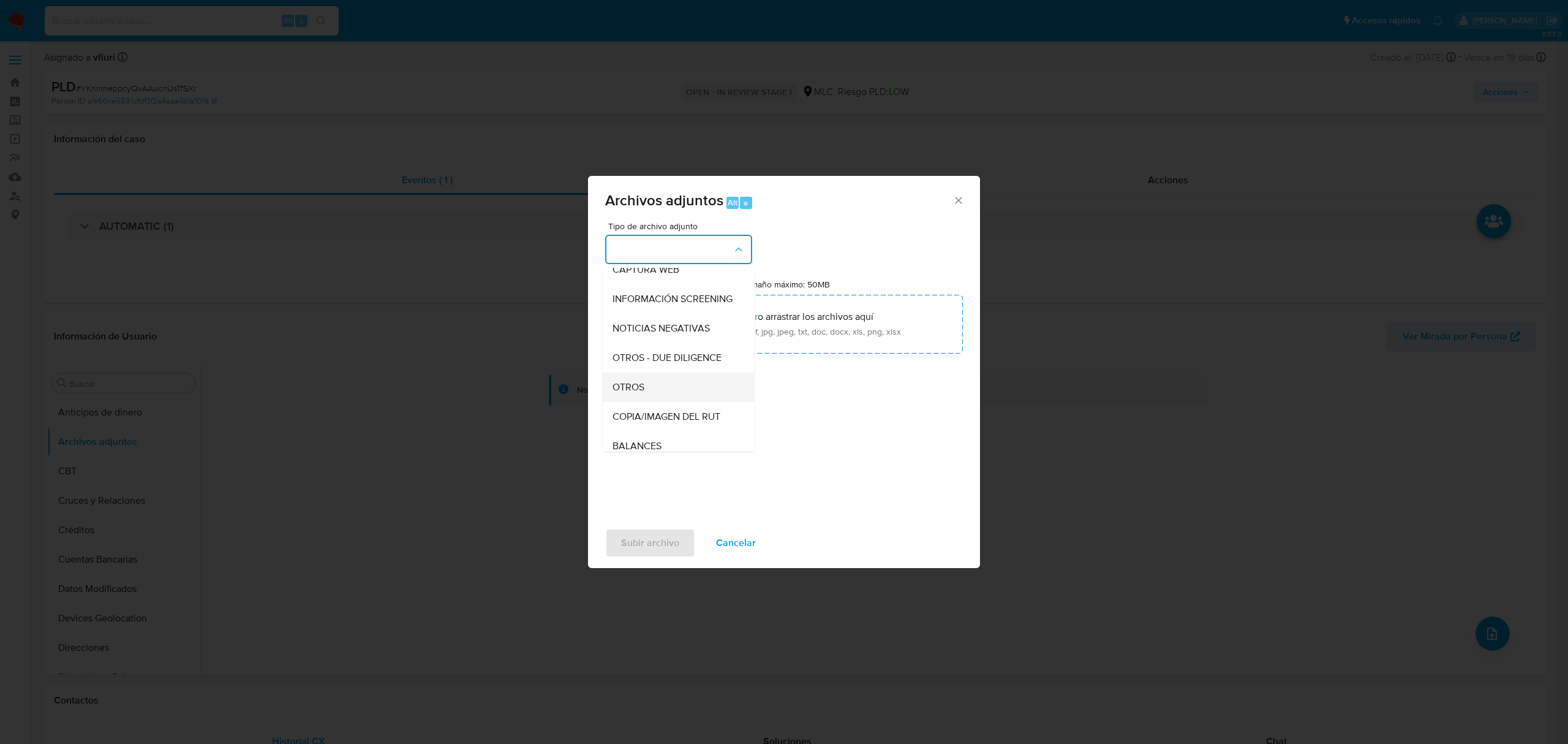
click at [674, 402] on div "OTROS" at bounding box center [675, 387] width 125 height 30
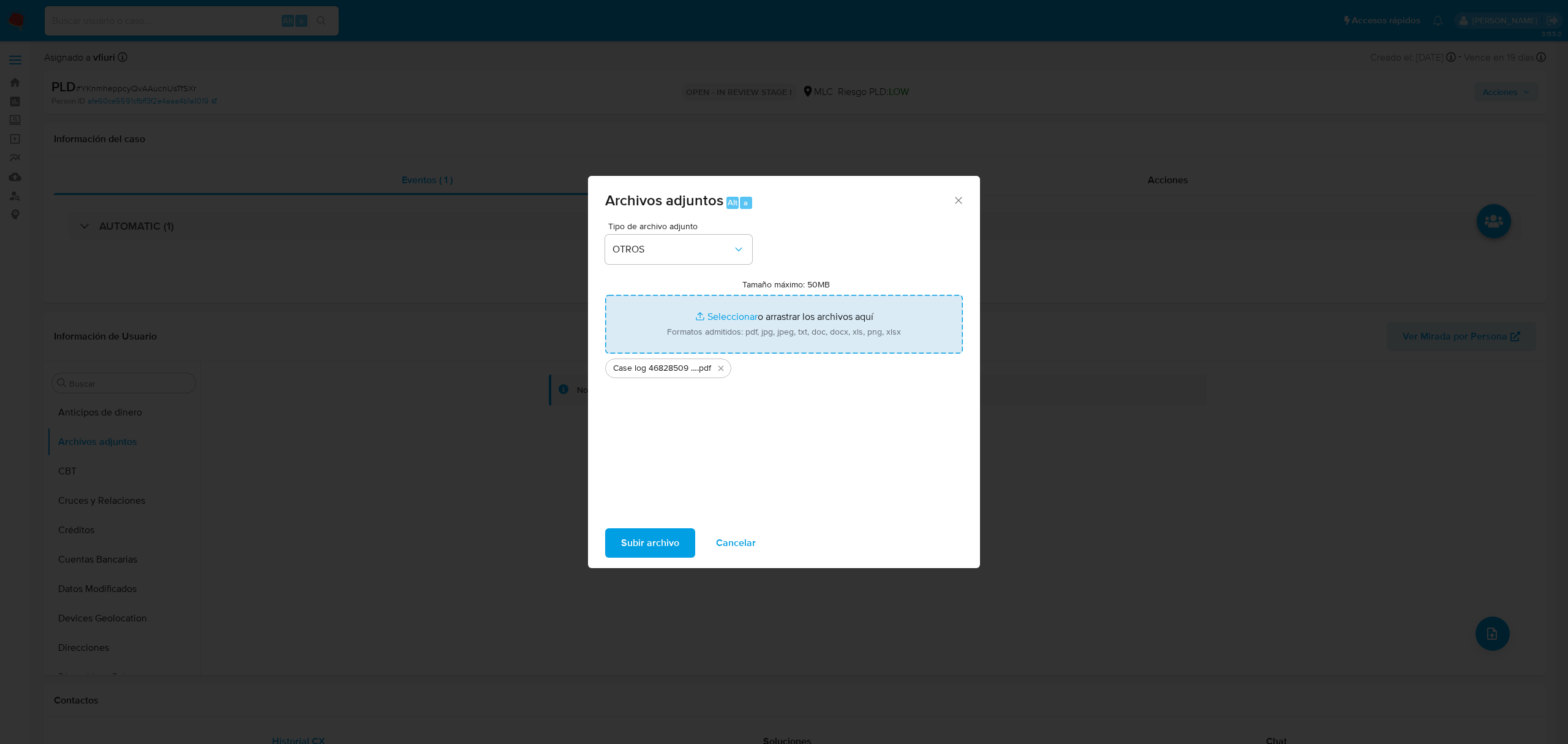
type input "C:\fakepath\Tabla 46828509.xlsx"
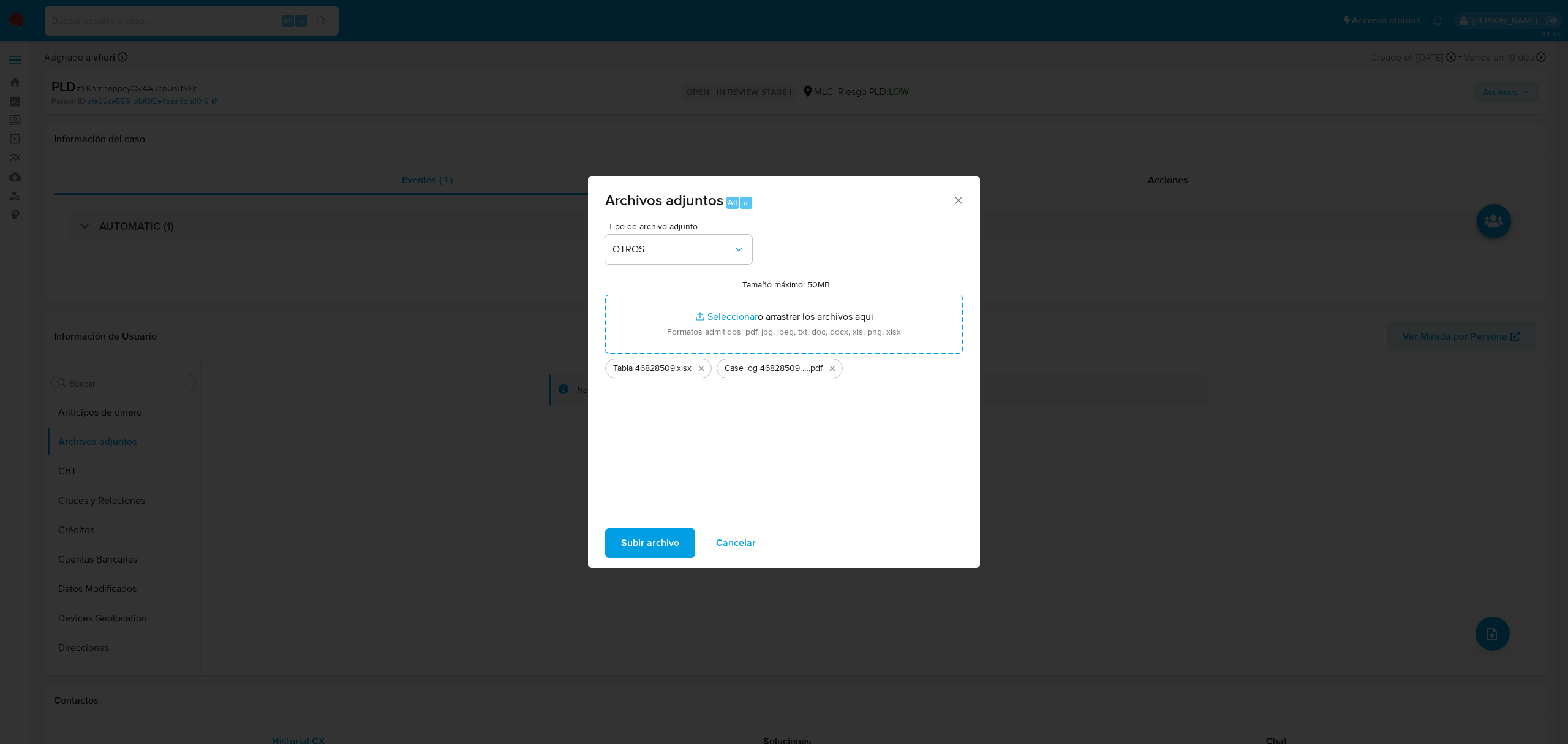
click at [635, 542] on span "Subir archivo" at bounding box center [650, 542] width 58 height 27
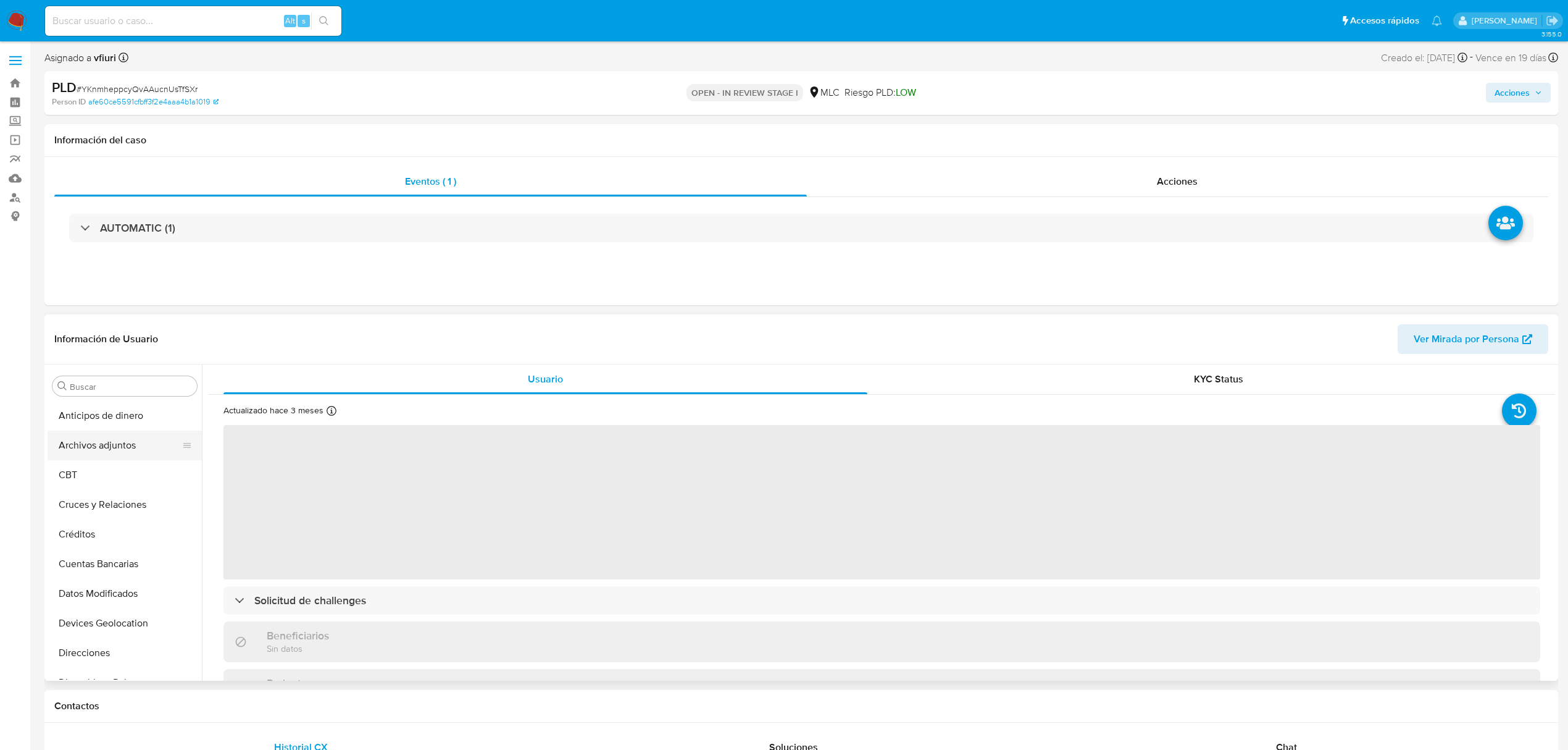
click at [95, 438] on button "Archivos adjuntos" at bounding box center [120, 446] width 145 height 30
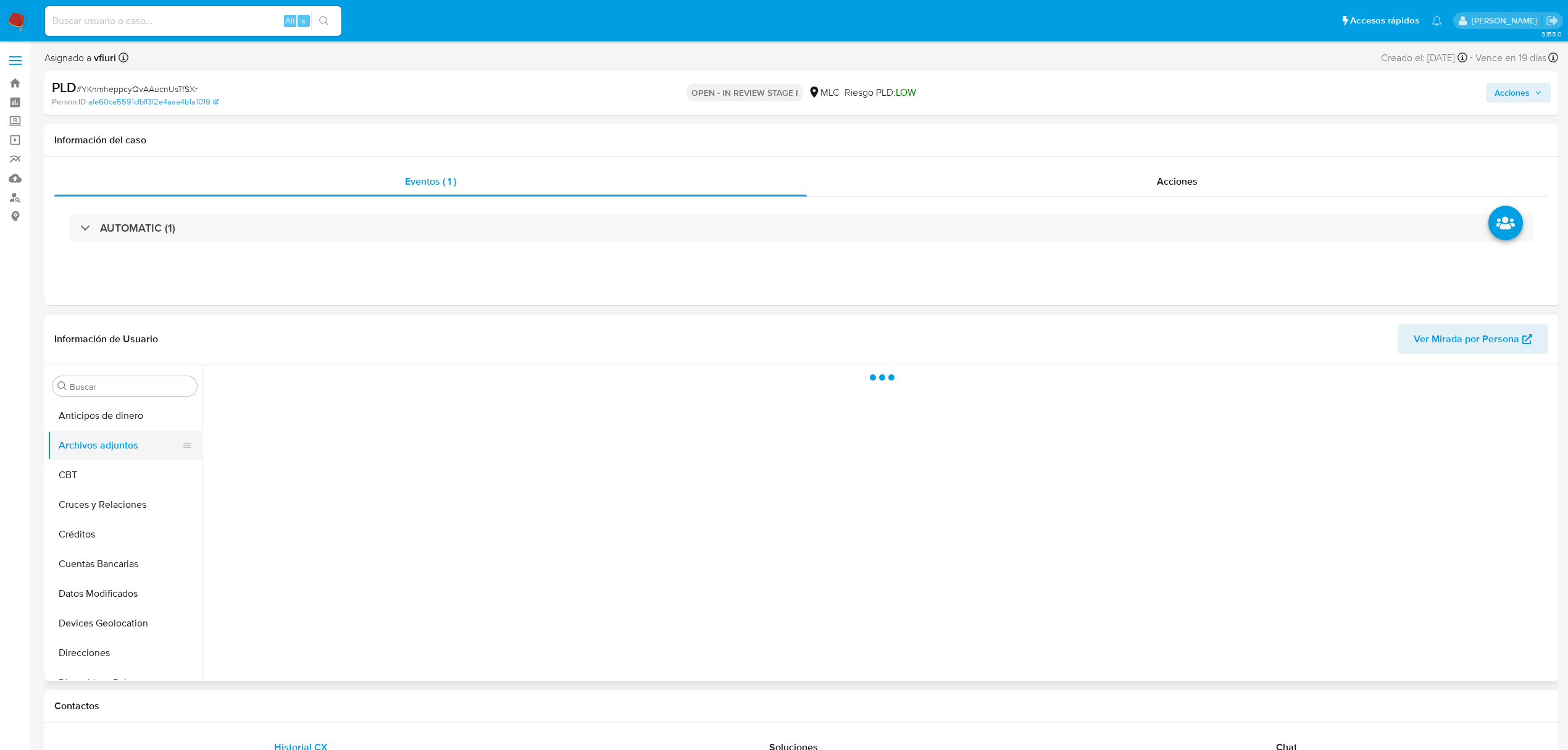
select select "10"
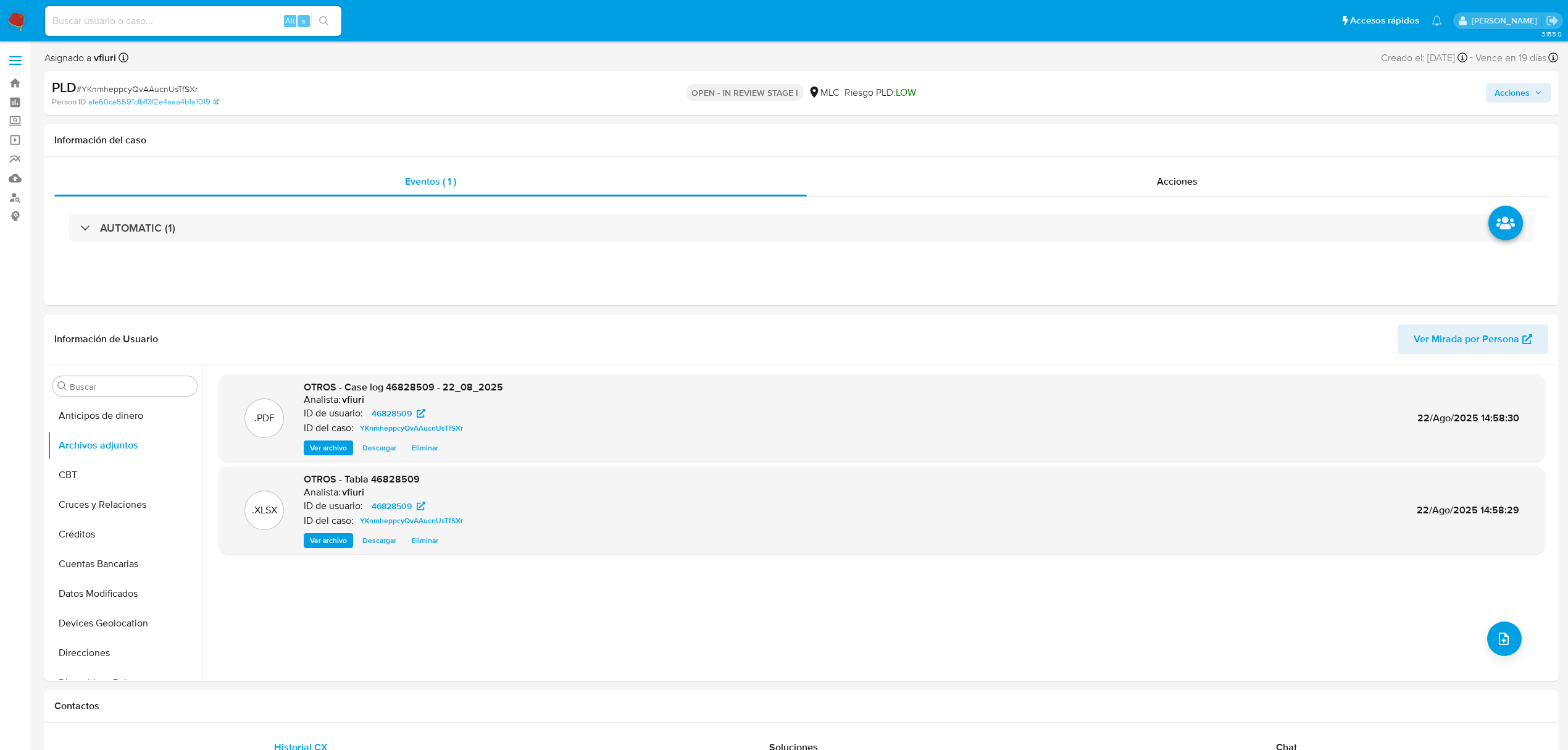
click at [1519, 94] on span "Acciones" at bounding box center [1512, 93] width 36 height 20
click at [1184, 145] on div "Resolución del caso Alt r" at bounding box center [1182, 131] width 118 height 32
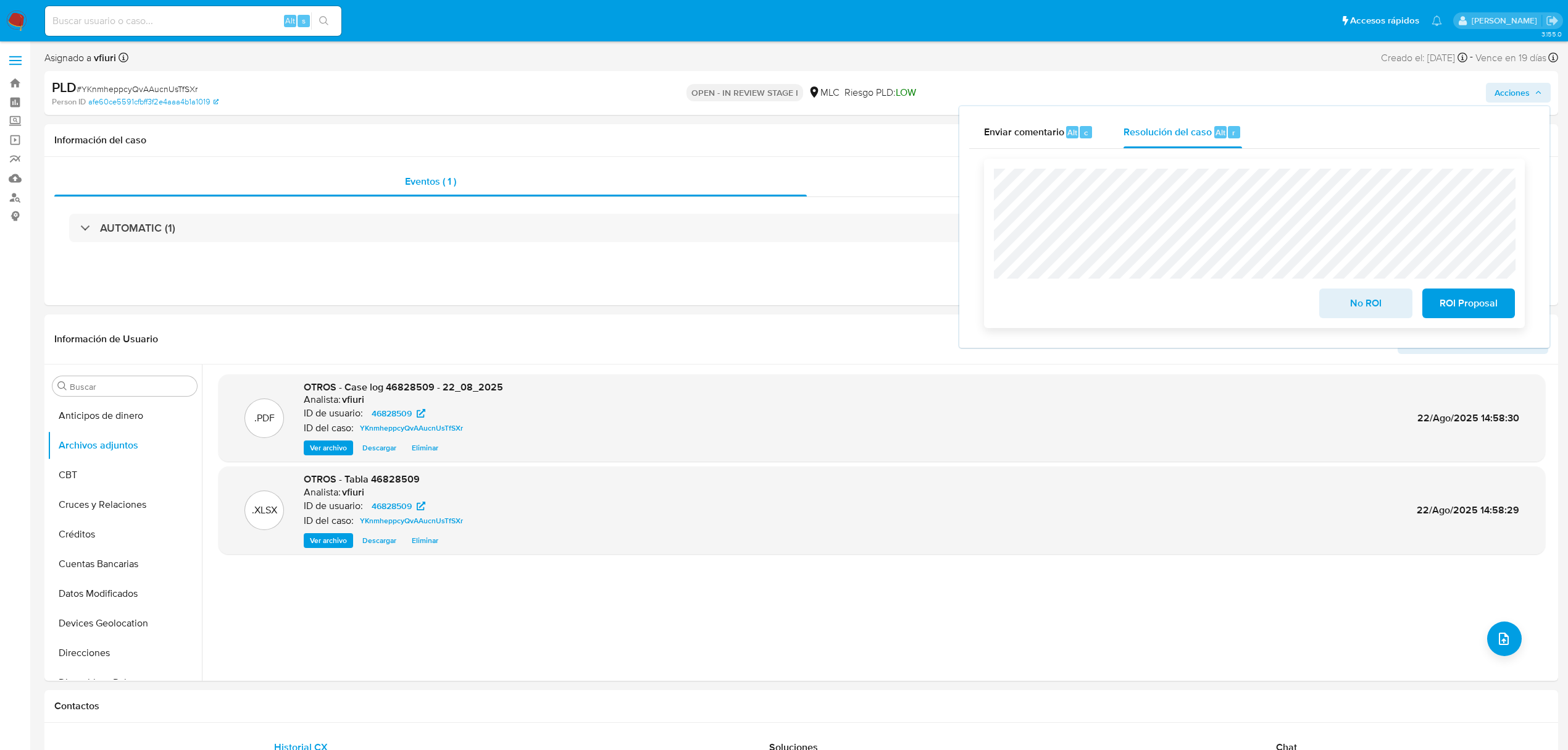
click at [1462, 300] on span "ROI Proposal" at bounding box center [1468, 303] width 60 height 27
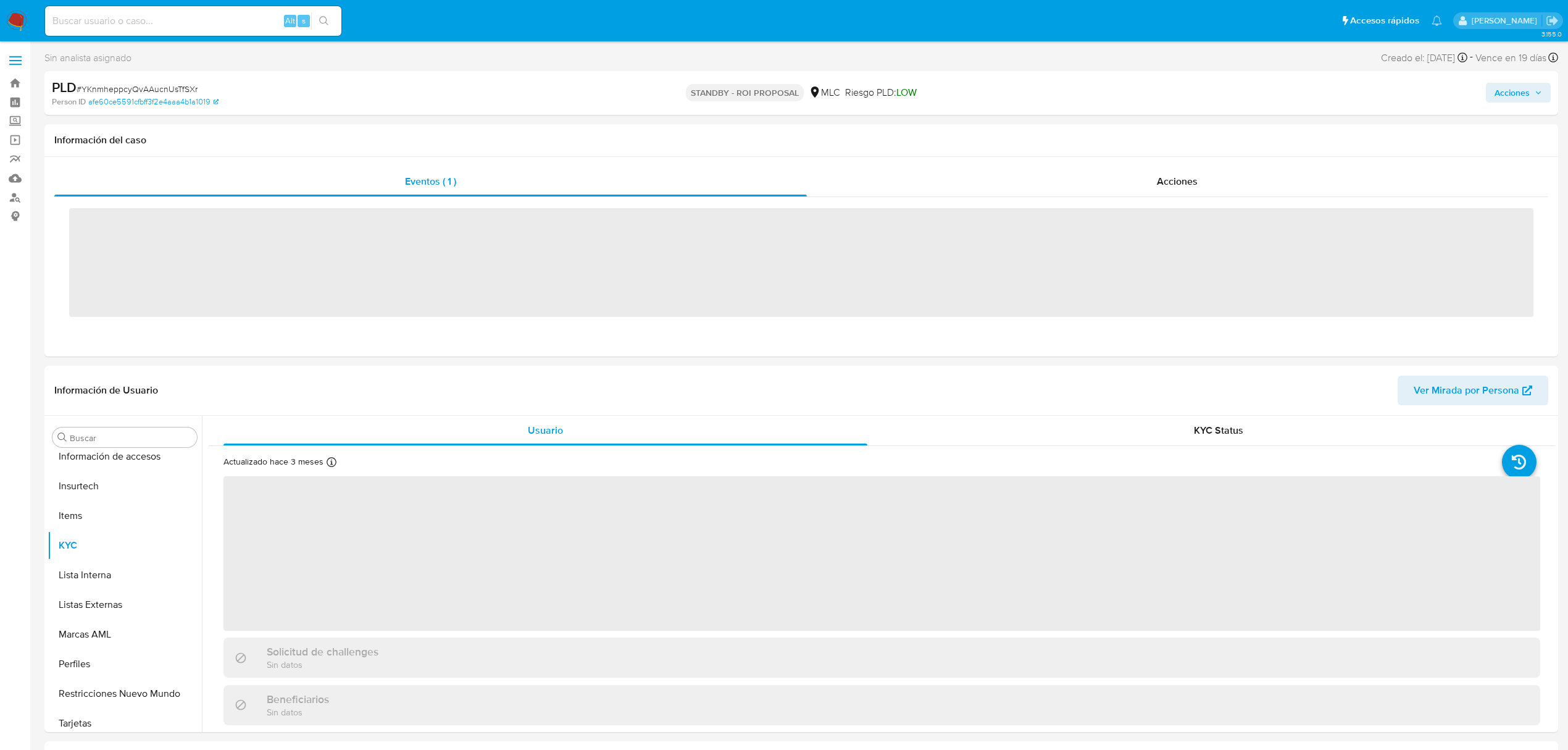
scroll to position [522, 0]
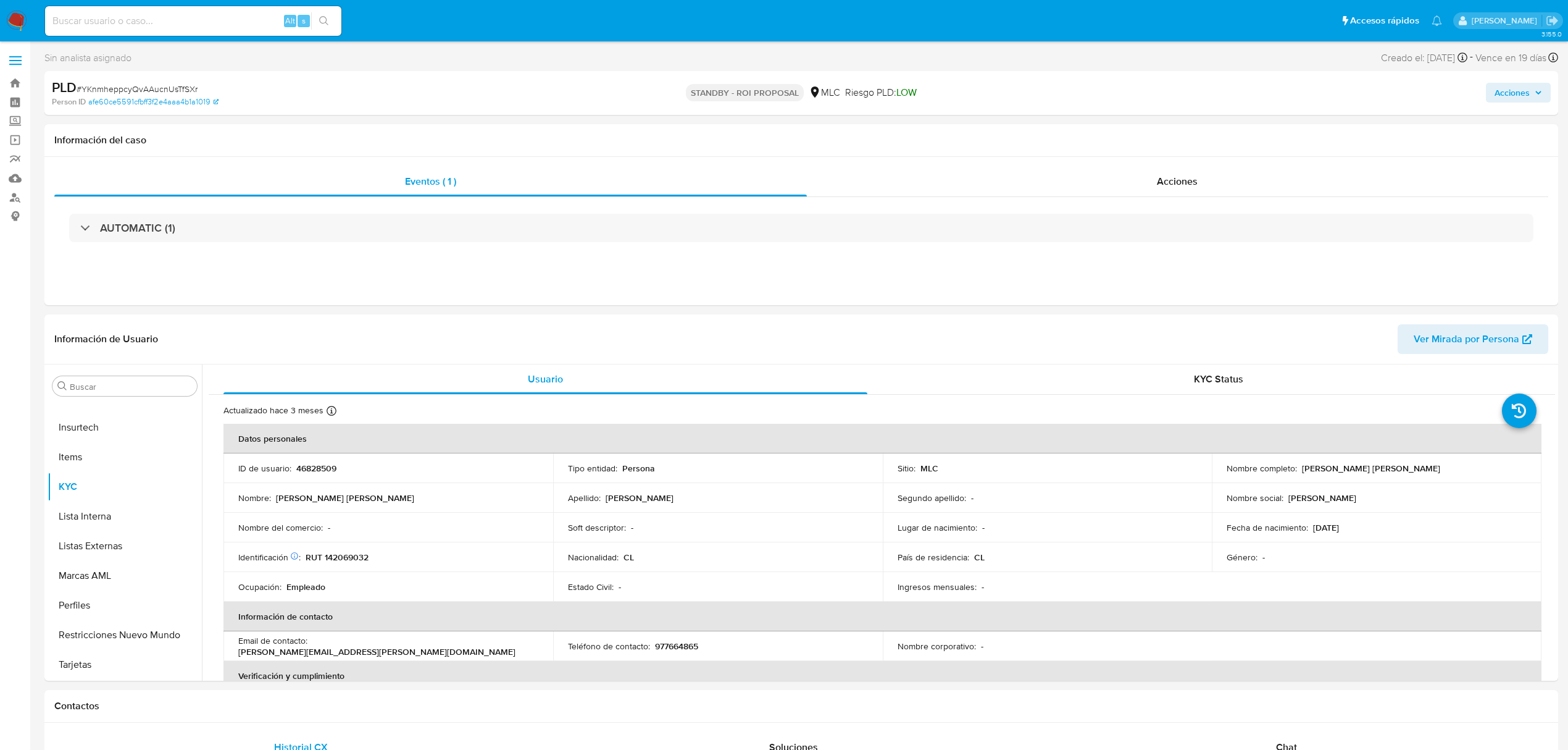
select select "10"
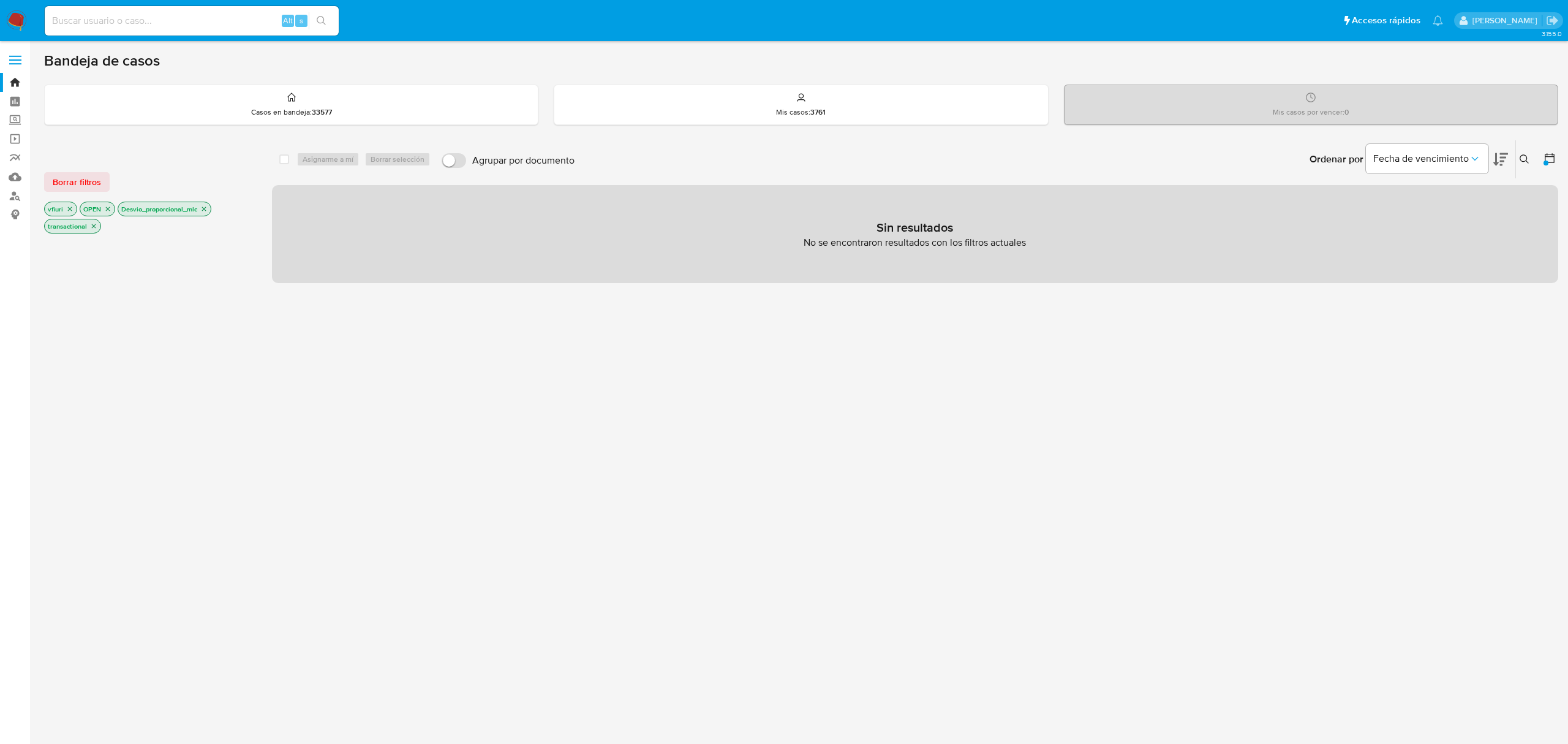
click at [207, 209] on icon "close-filter" at bounding box center [203, 208] width 4 height 4
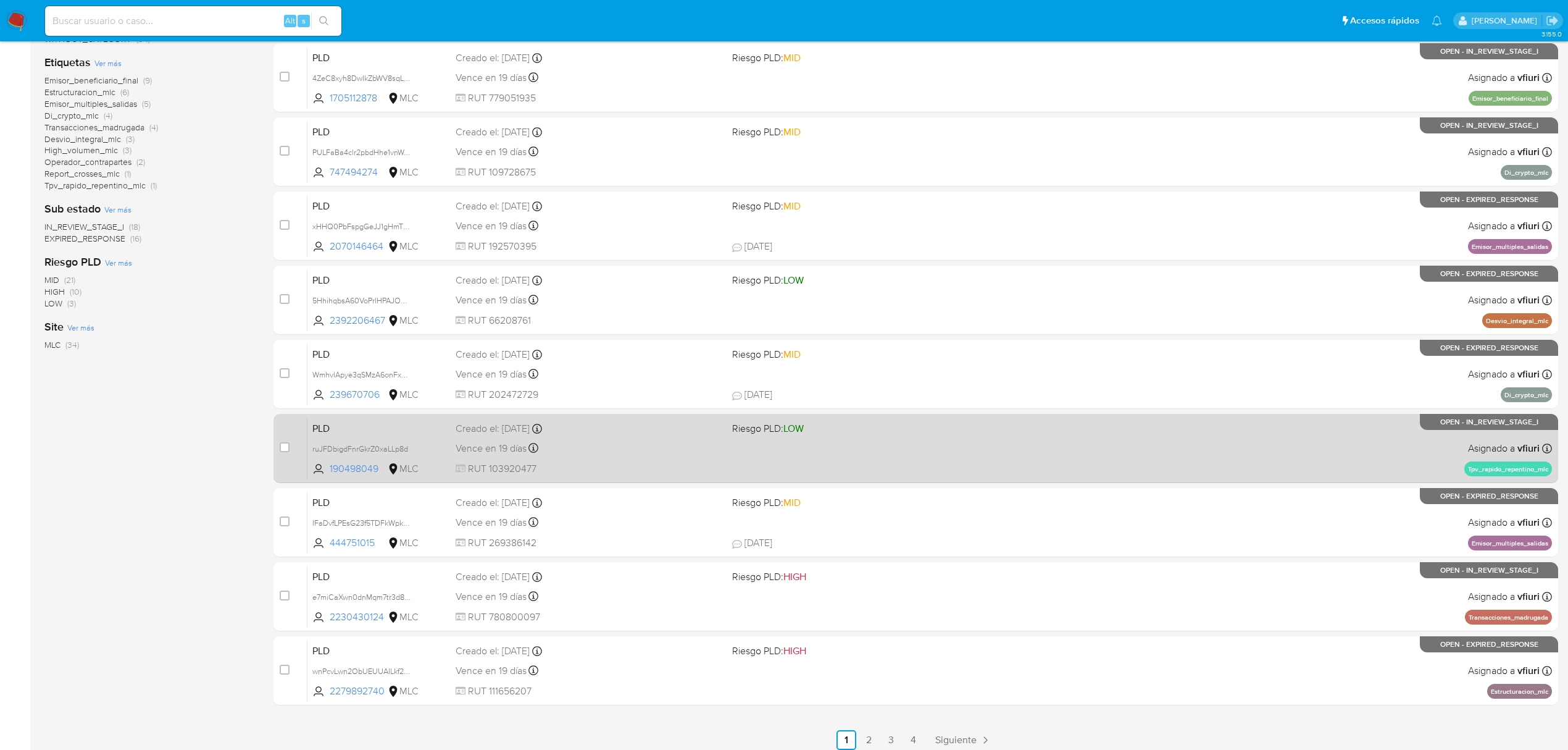
scroll to position [225, 0]
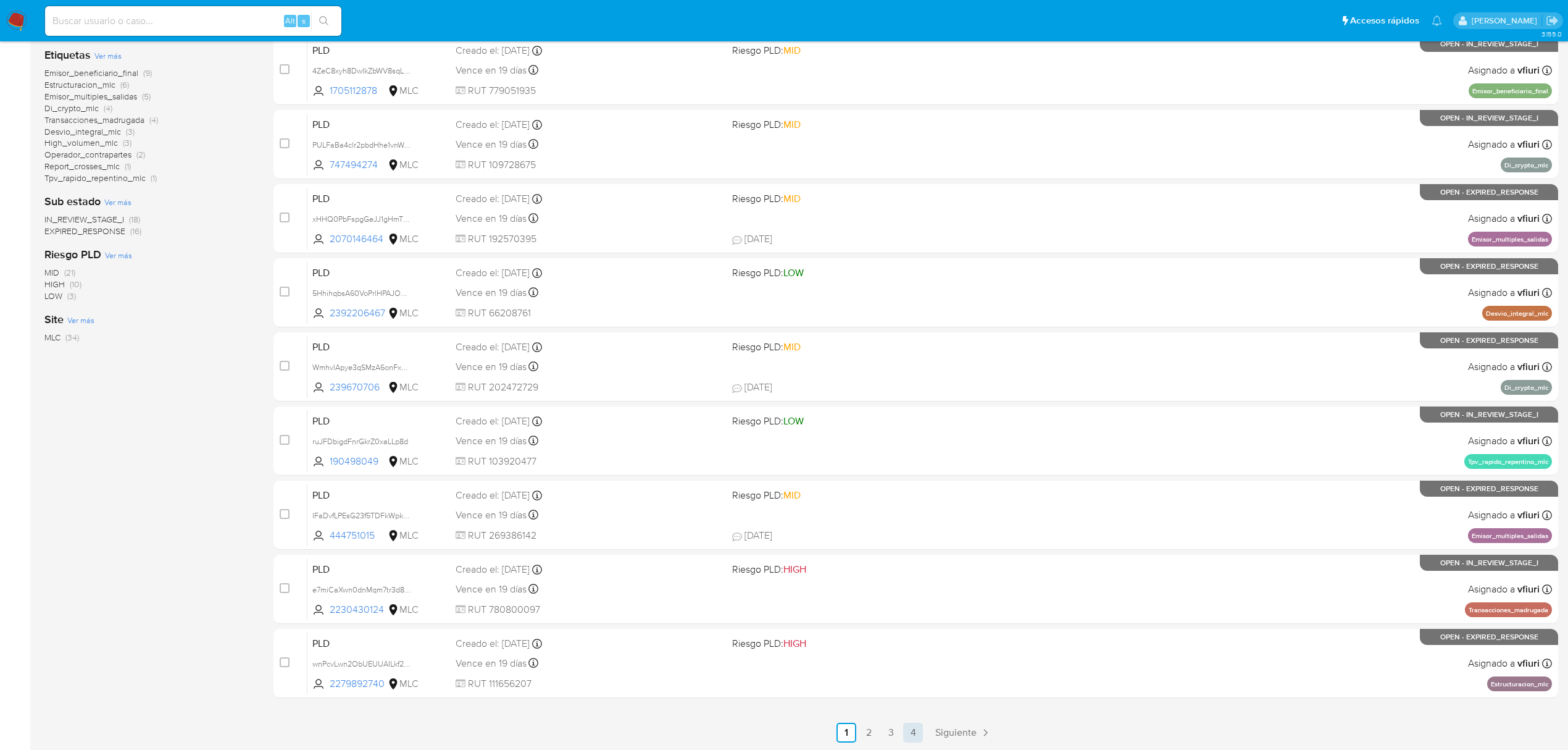
click at [915, 735] on link "4" at bounding box center [913, 733] width 20 height 20
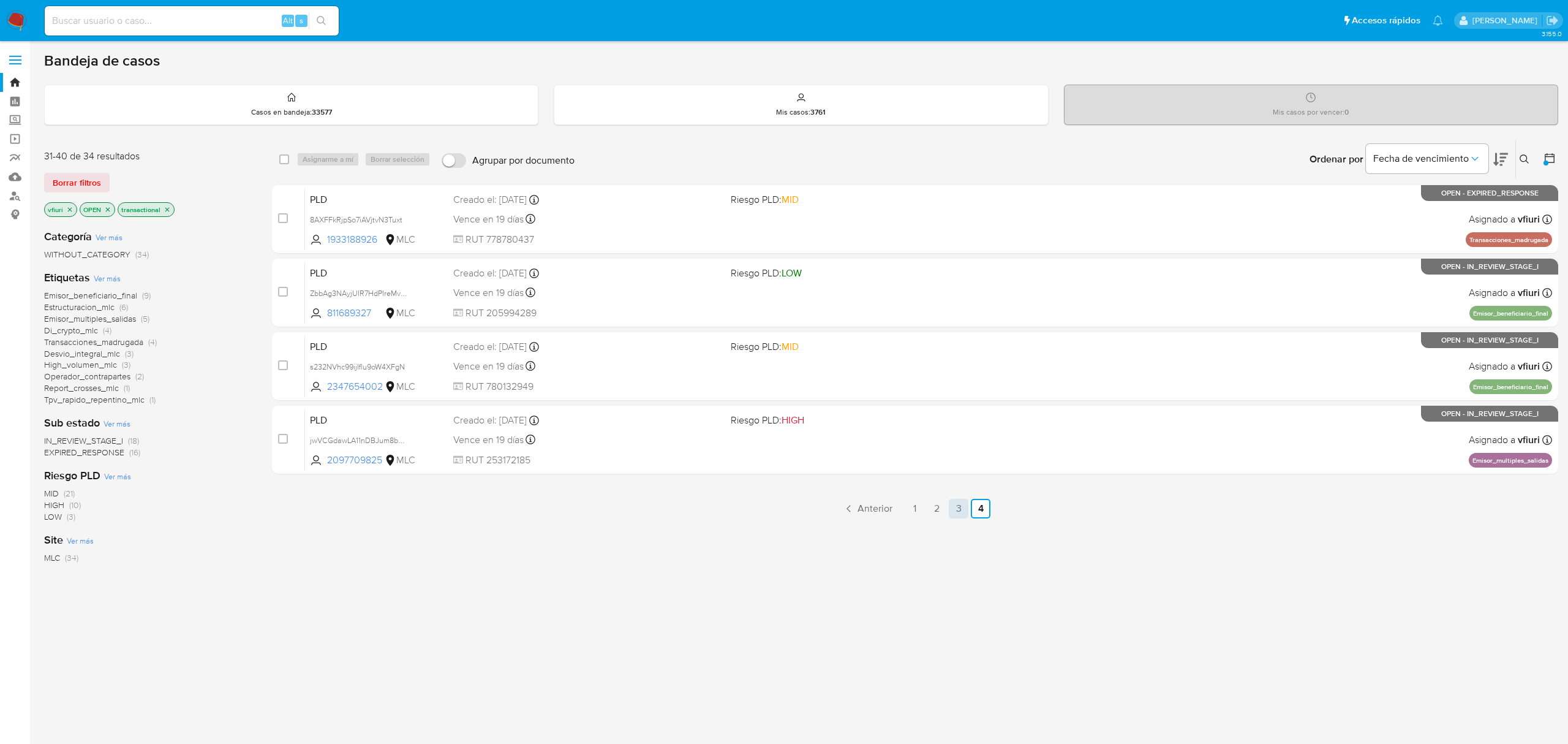
click at [955, 502] on link "3" at bounding box center [959, 509] width 20 height 20
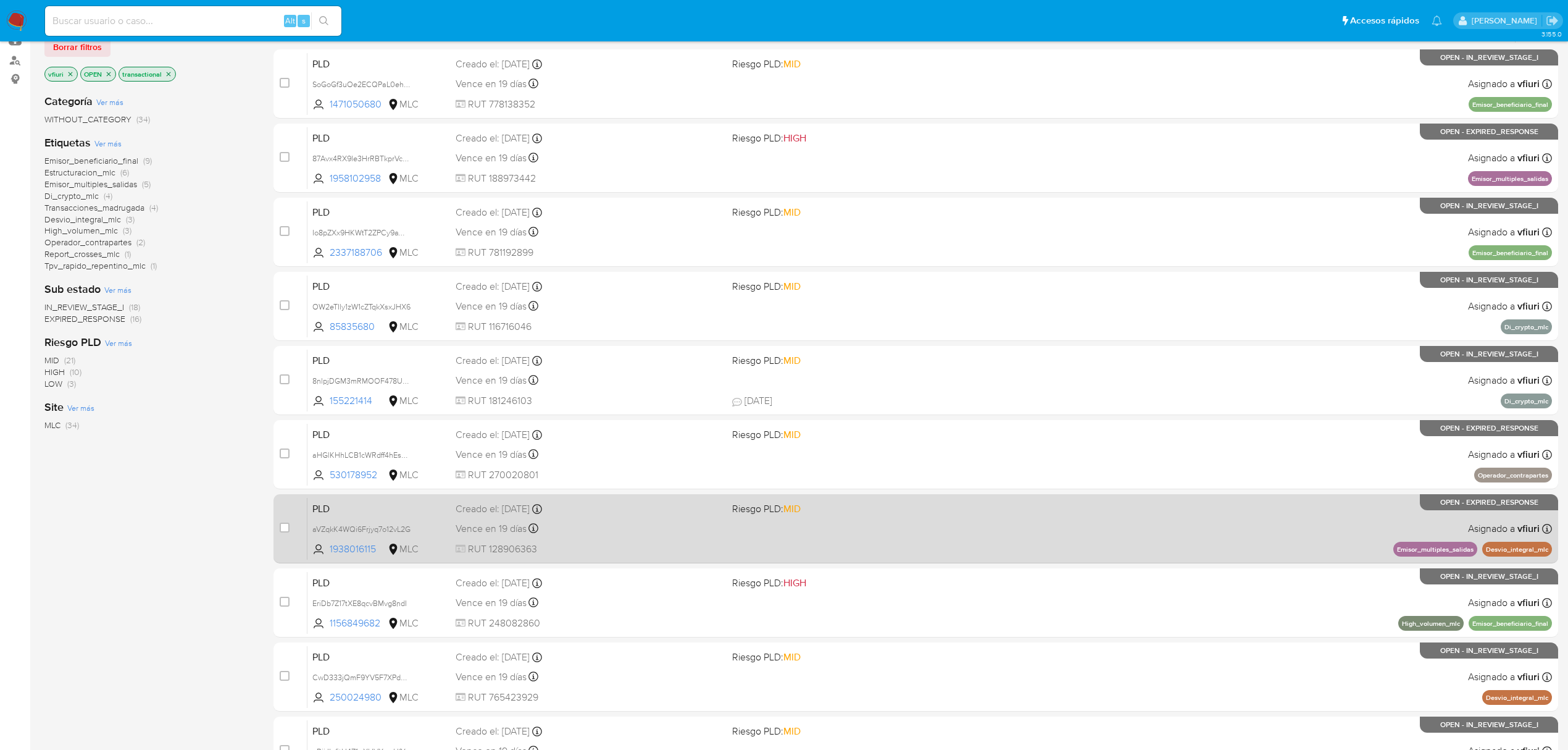
scroll to position [225, 0]
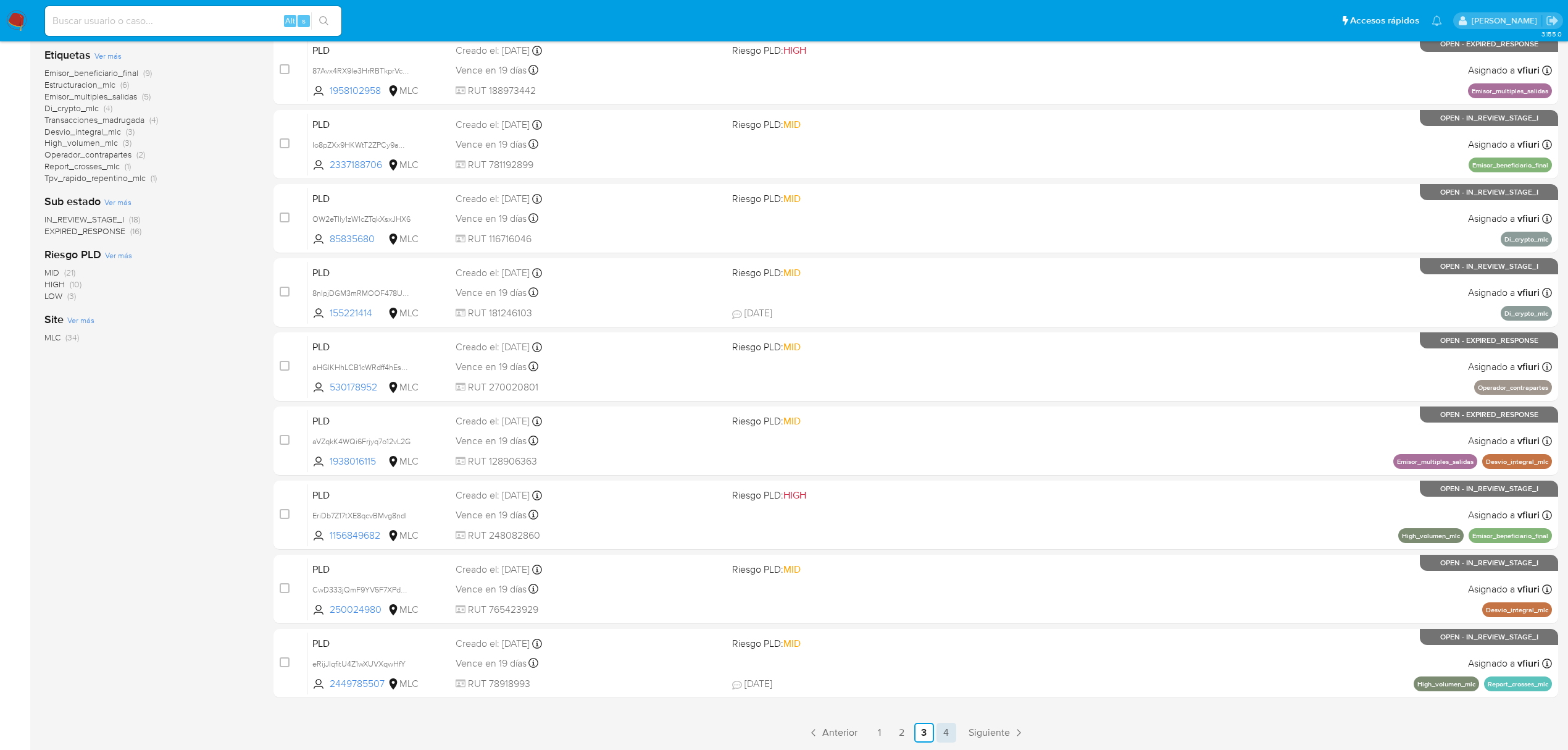
click at [940, 734] on link "4" at bounding box center [946, 733] width 20 height 20
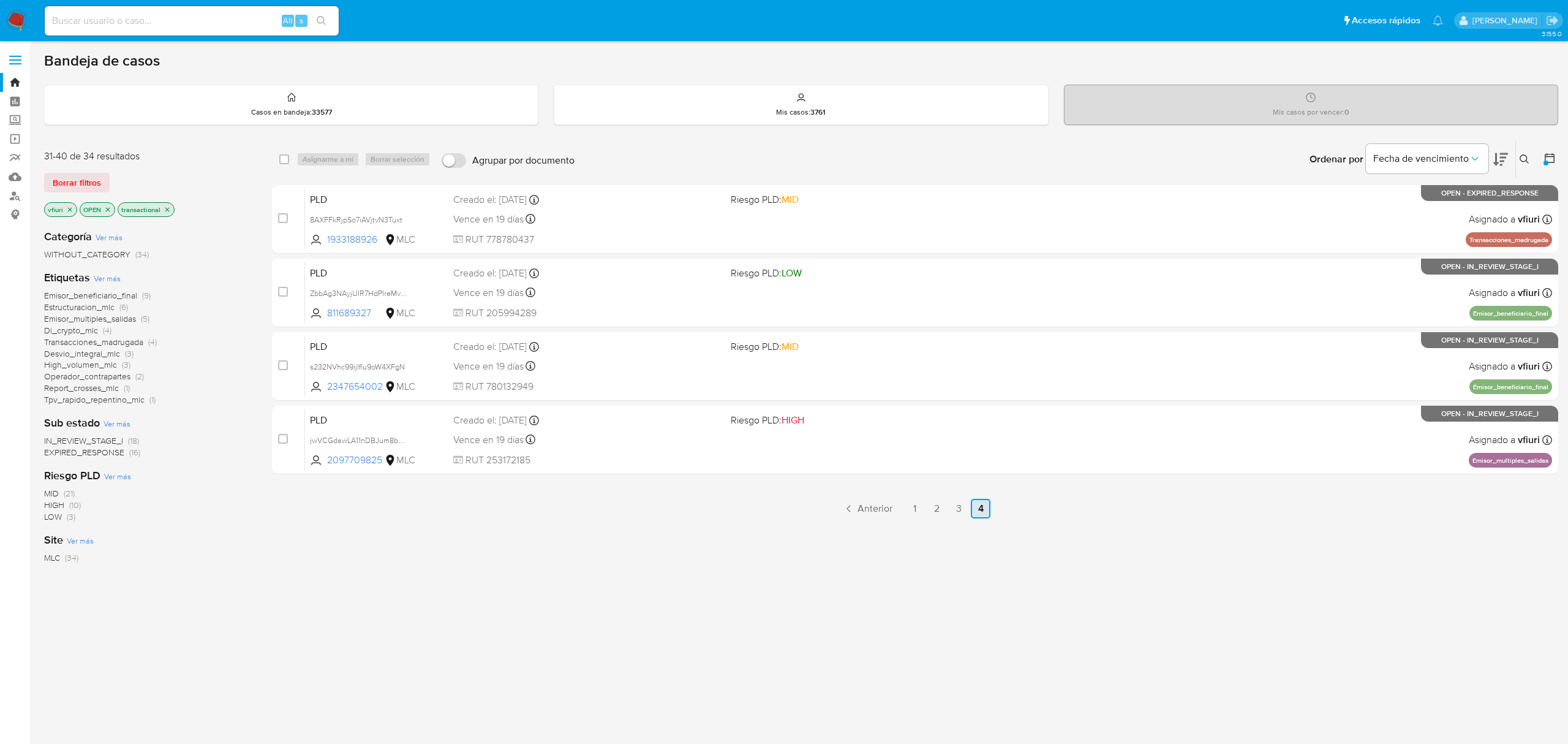
click at [971, 509] on link "4" at bounding box center [981, 509] width 20 height 20
click at [969, 509] on ul "Anterior 1 2 3 4 Siguiente" at bounding box center [915, 509] width 1286 height 20
click at [963, 509] on link "3" at bounding box center [959, 509] width 20 height 20
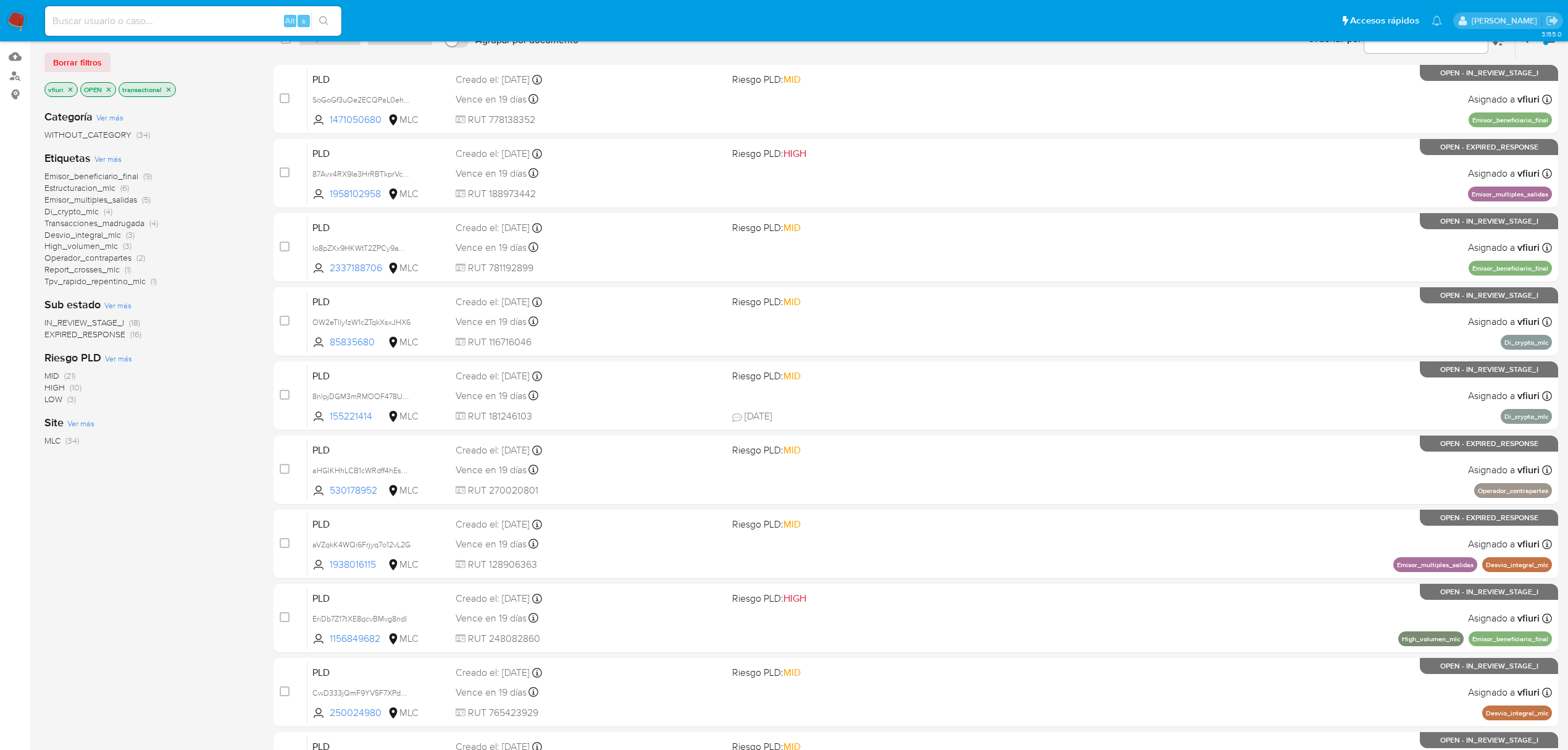
scroll to position [225, 0]
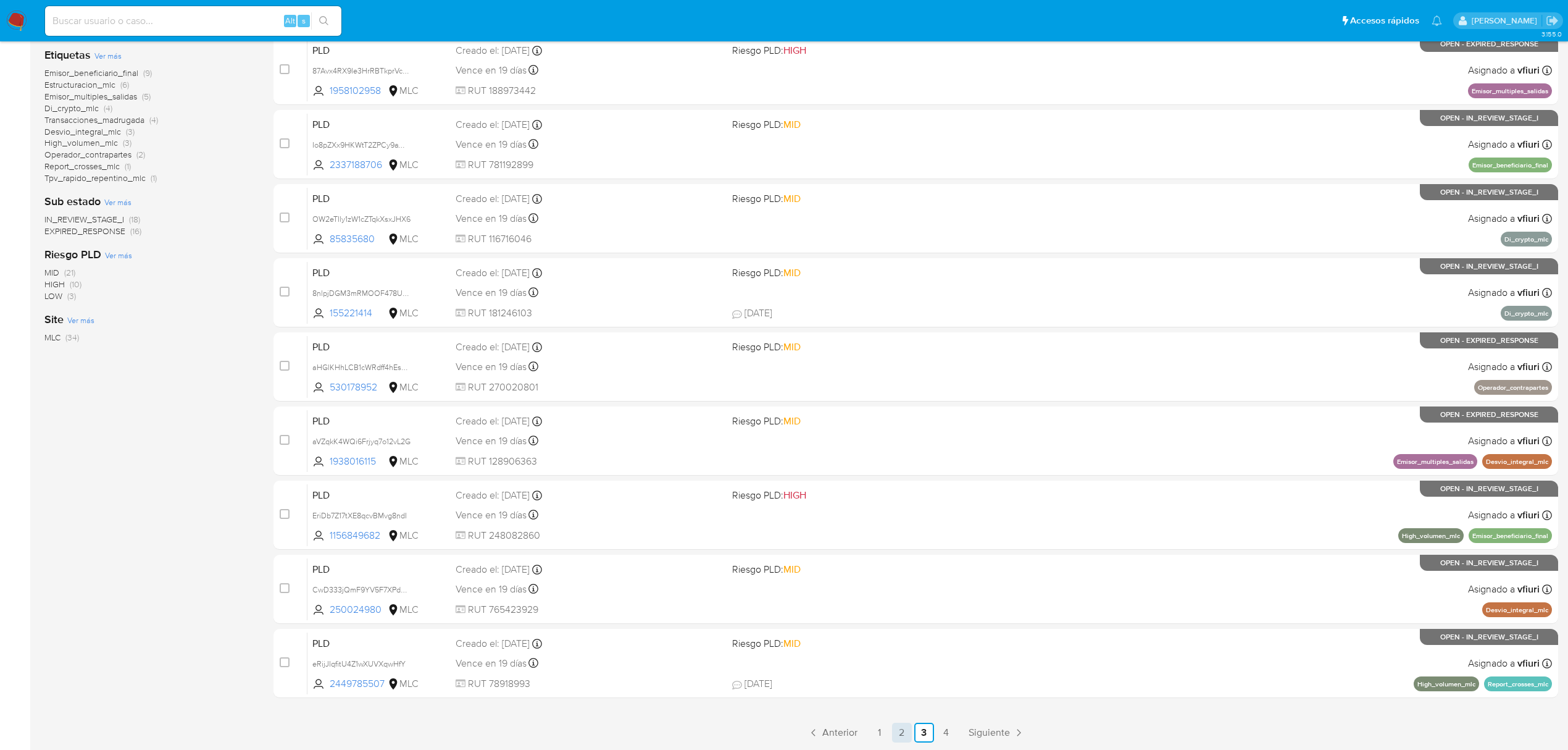
click at [908, 733] on link "2" at bounding box center [902, 733] width 20 height 20
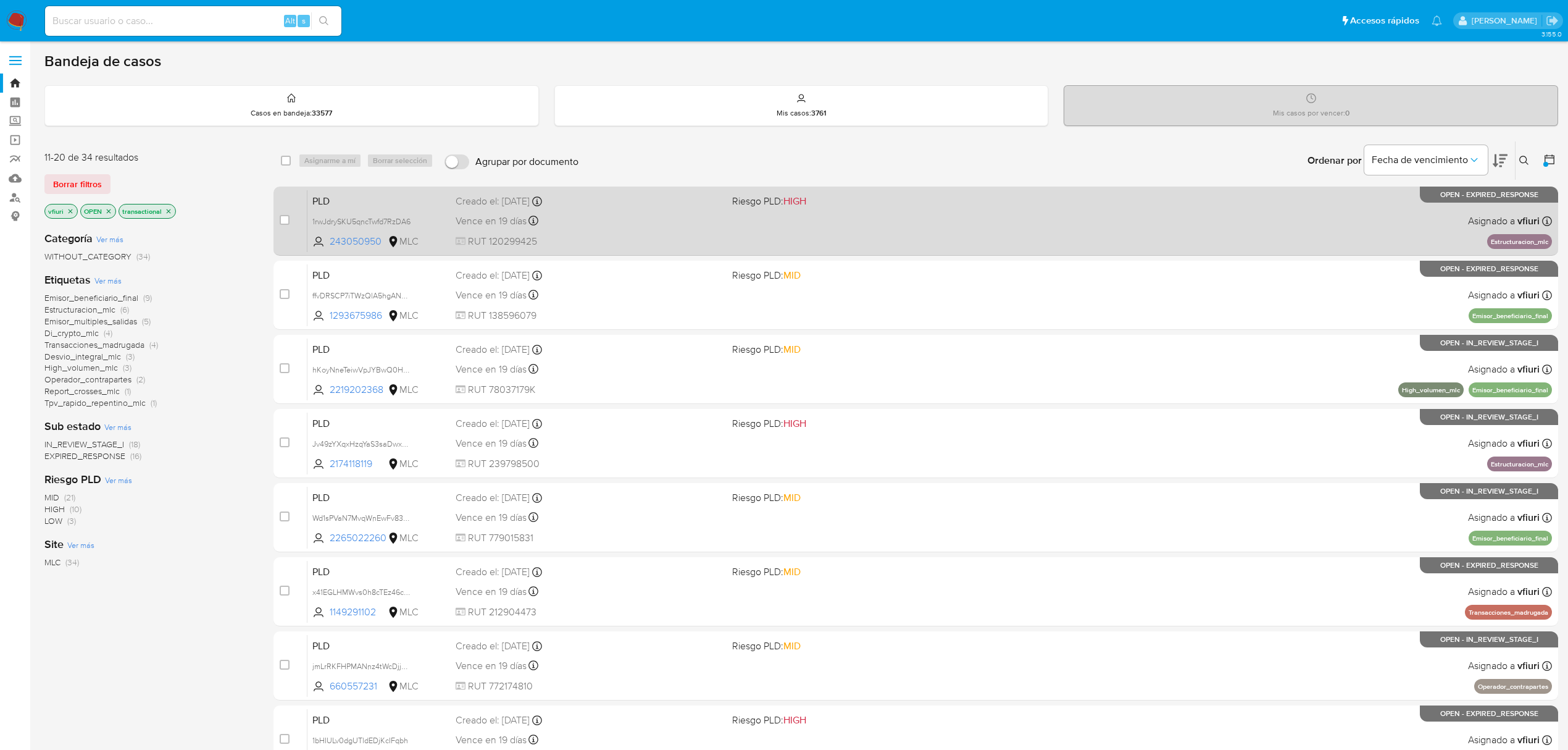
scroll to position [225, 0]
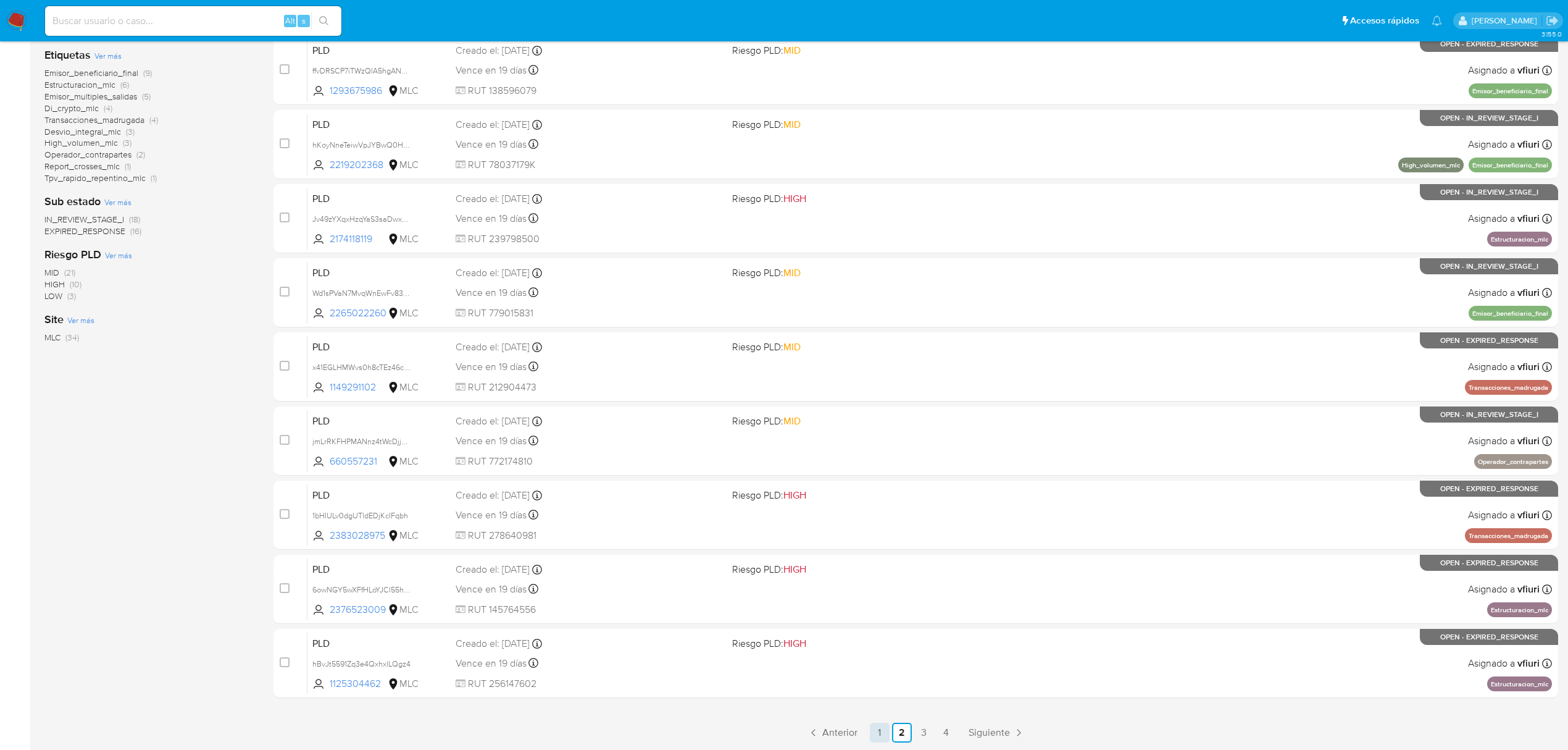
click at [882, 732] on link "1" at bounding box center [879, 733] width 20 height 20
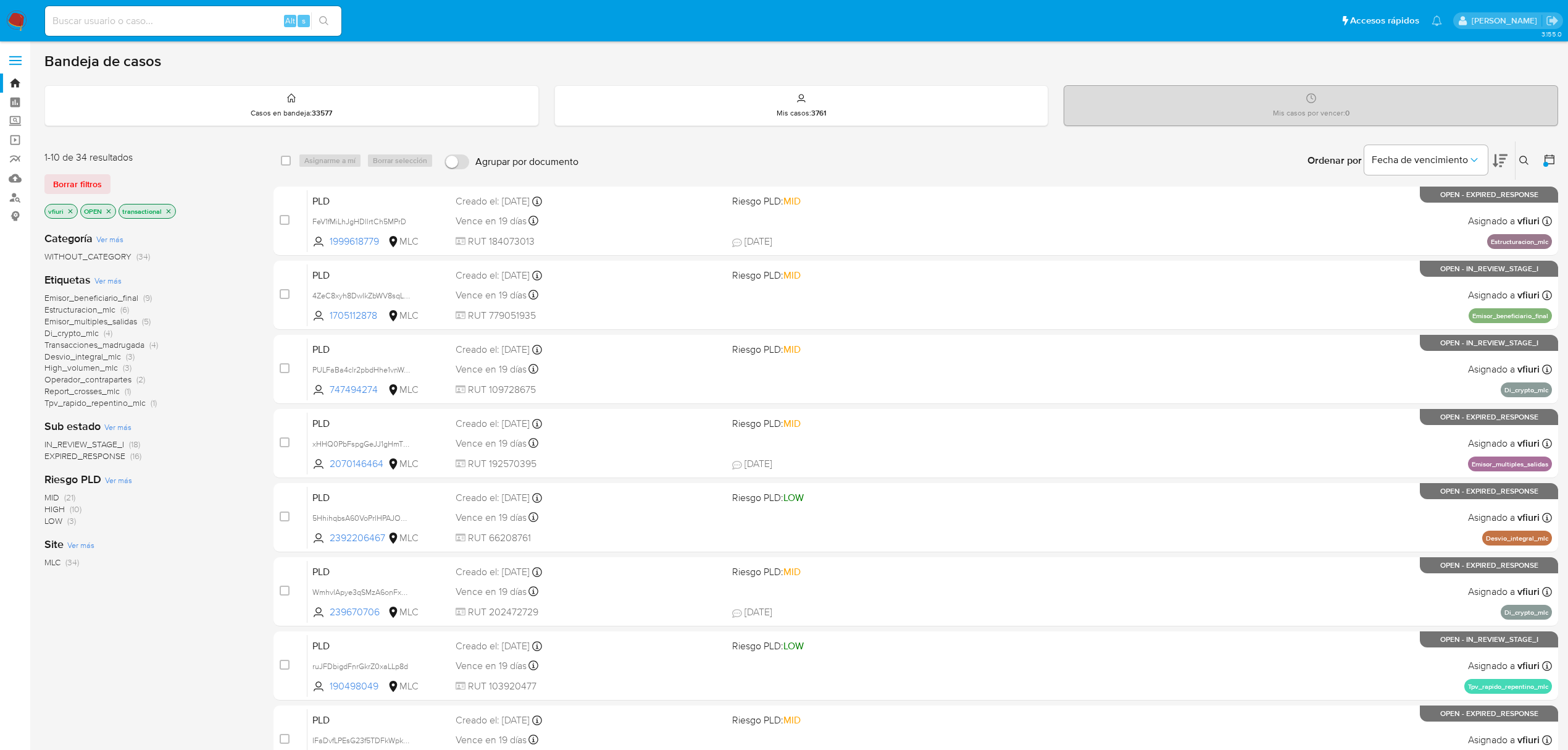
click at [97, 442] on span "IN_REVIEW_STAGE_I" at bounding box center [84, 444] width 79 height 12
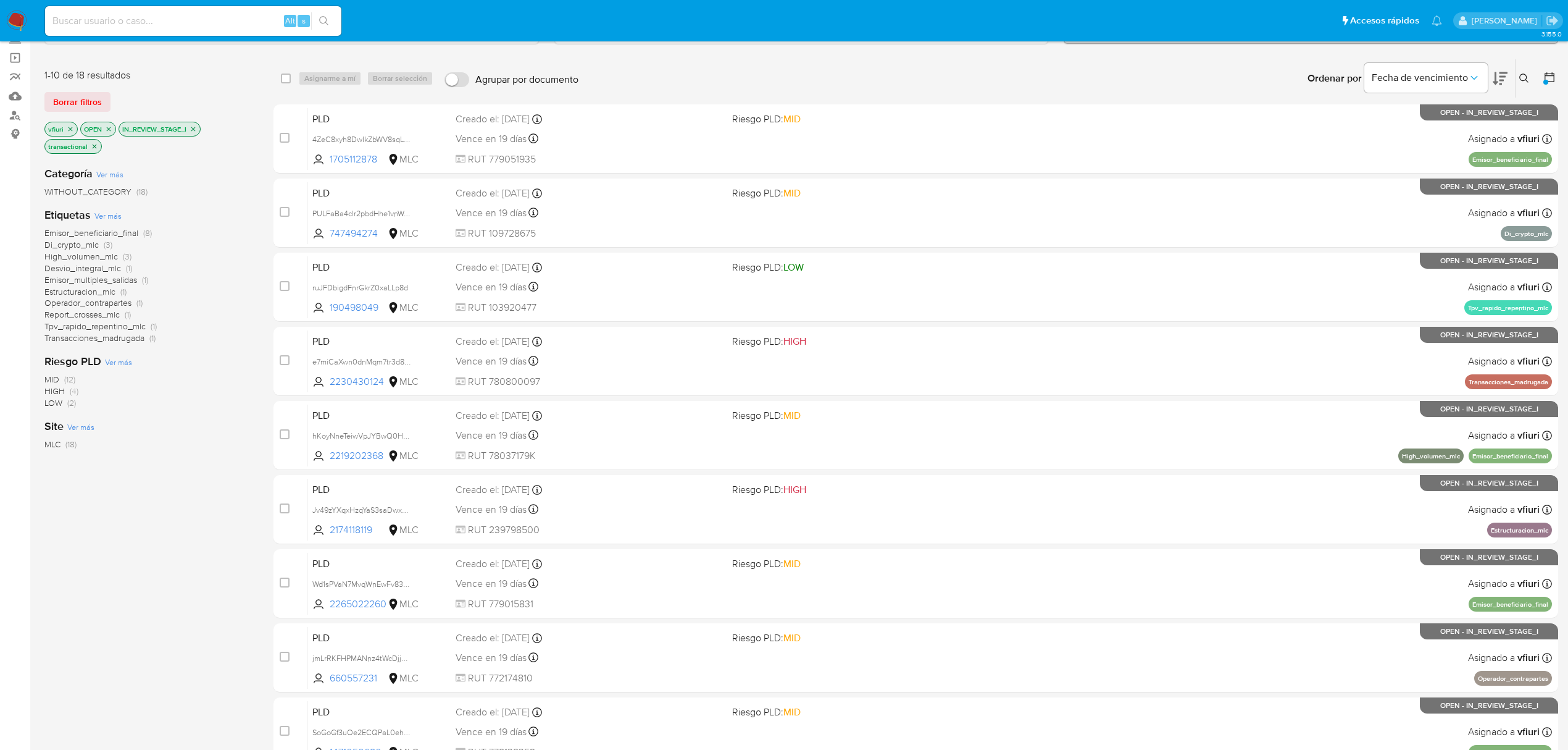
scroll to position [225, 0]
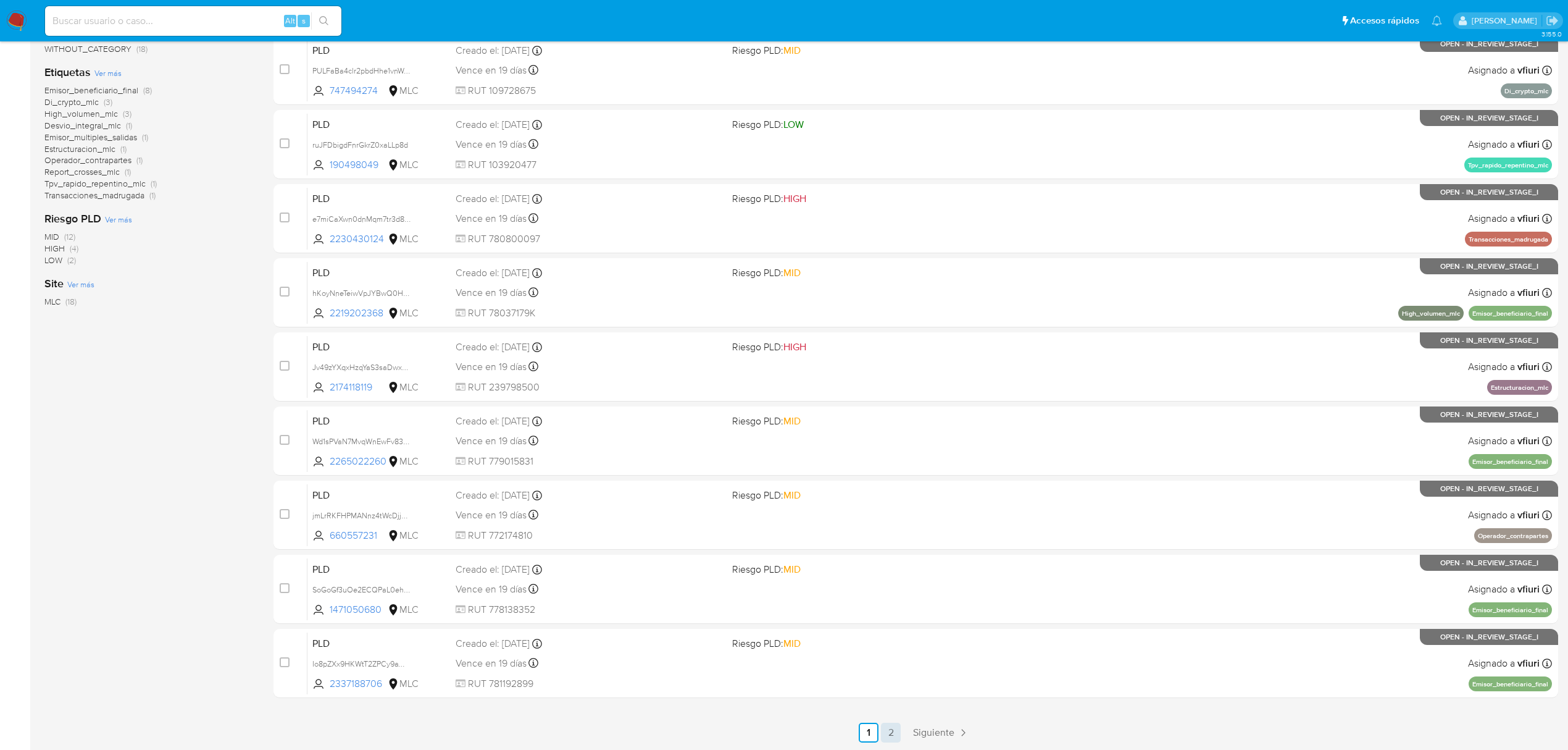
click at [891, 739] on link "2" at bounding box center [891, 733] width 20 height 20
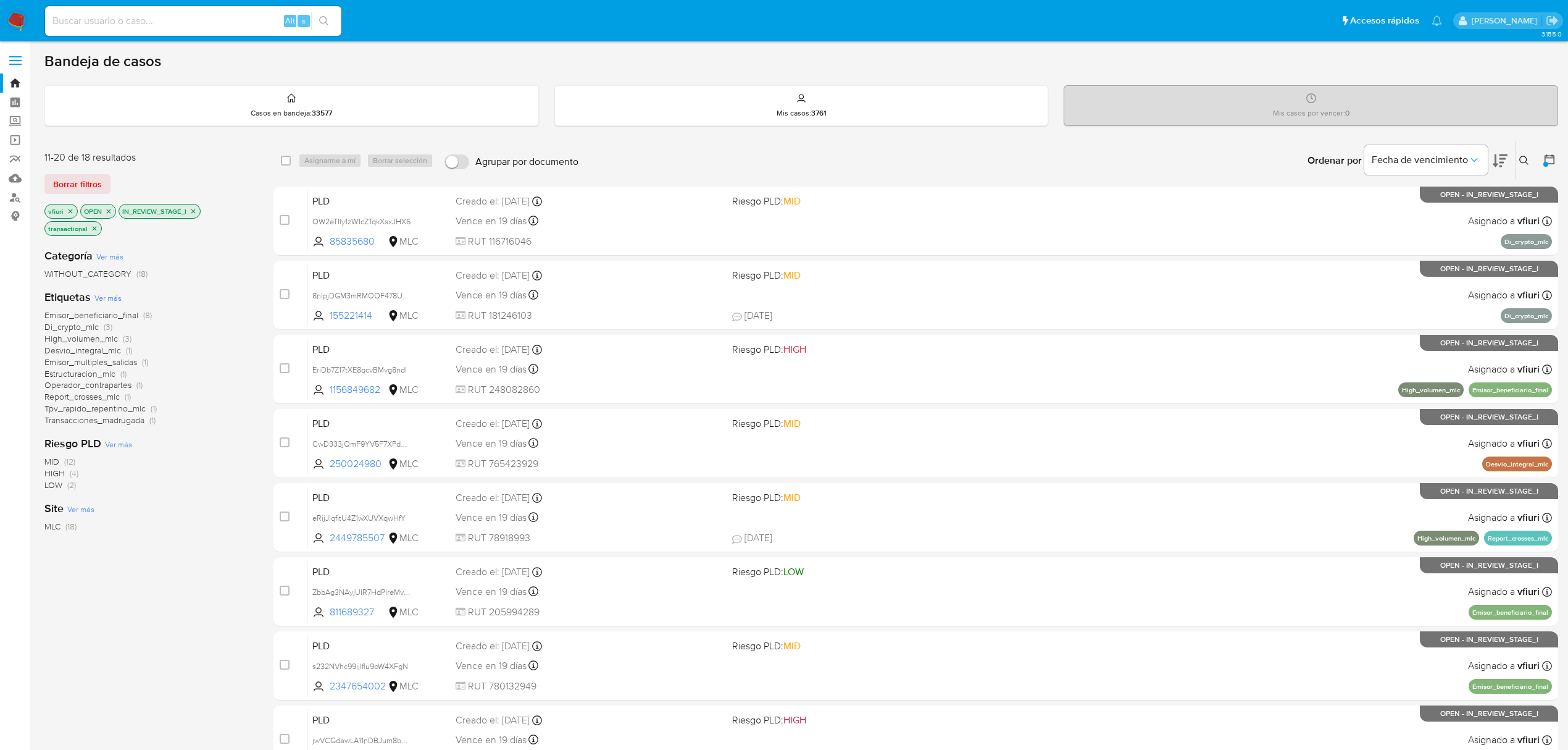
scroll to position [77, 0]
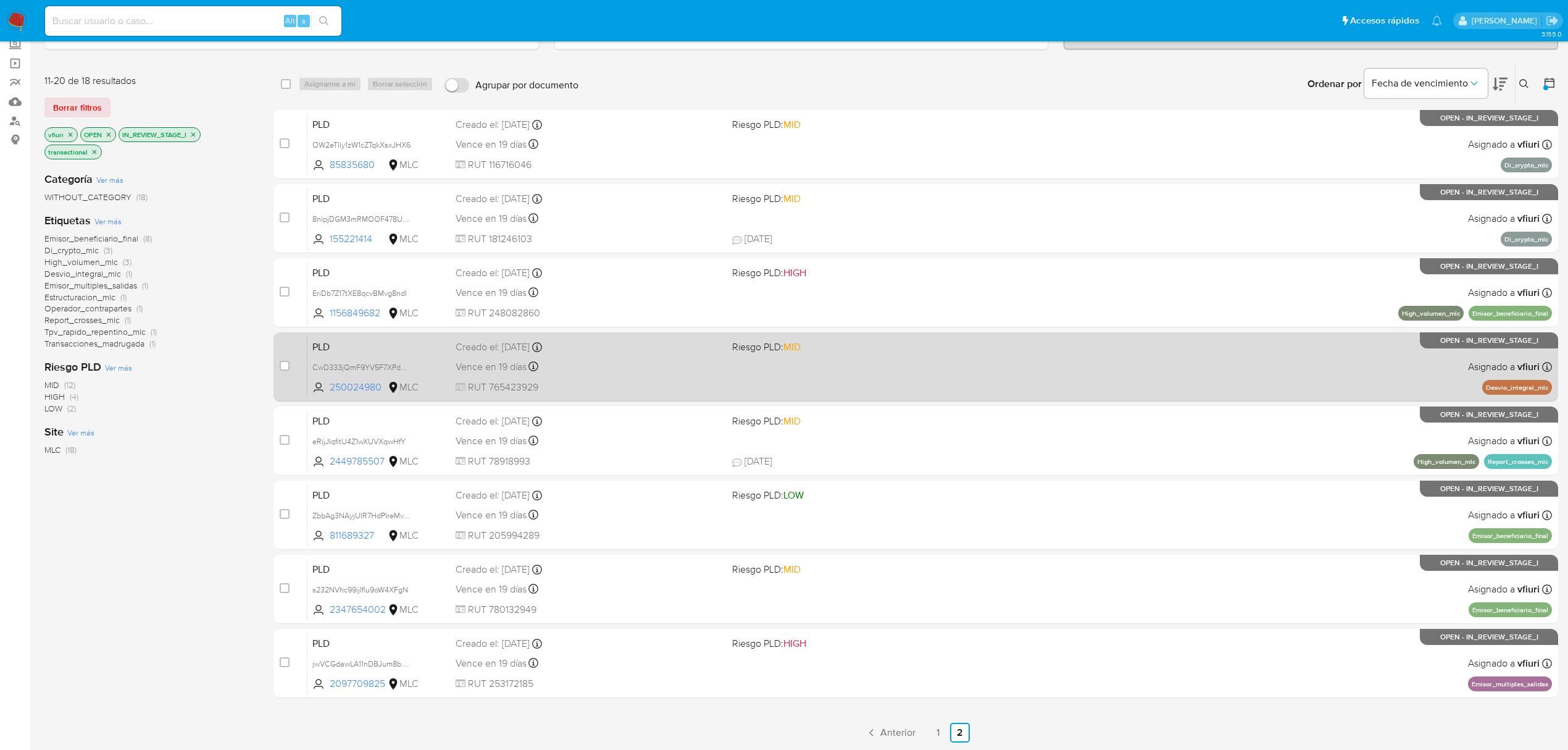
click at [947, 382] on div "PLD CwD333jQmF9YV5F7XPdKejYn 250024980 MLC Riesgo PLD: MID Creado el: 12/06/202…" at bounding box center [930, 366] width 1245 height 62
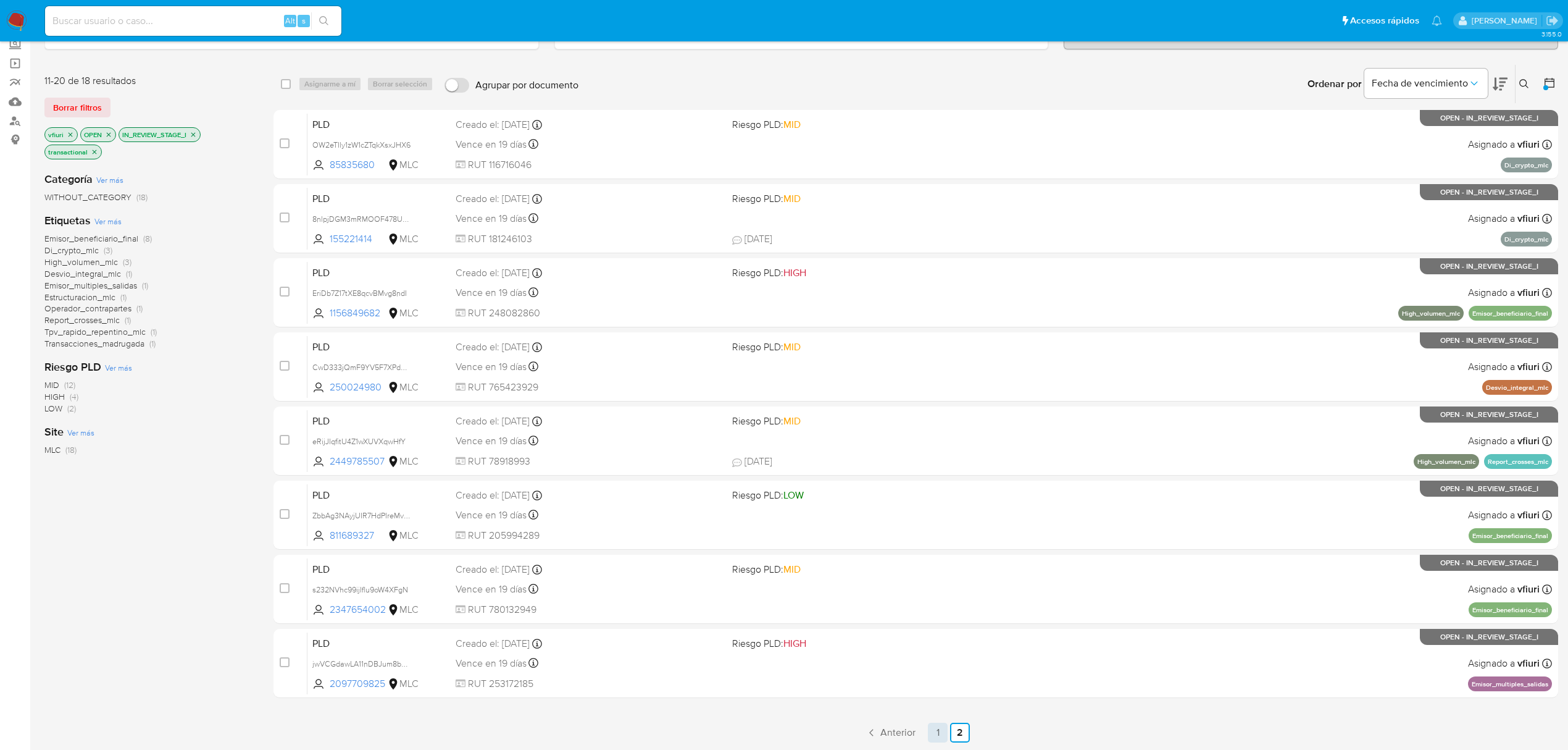
click at [937, 727] on link "1" at bounding box center [938, 733] width 20 height 20
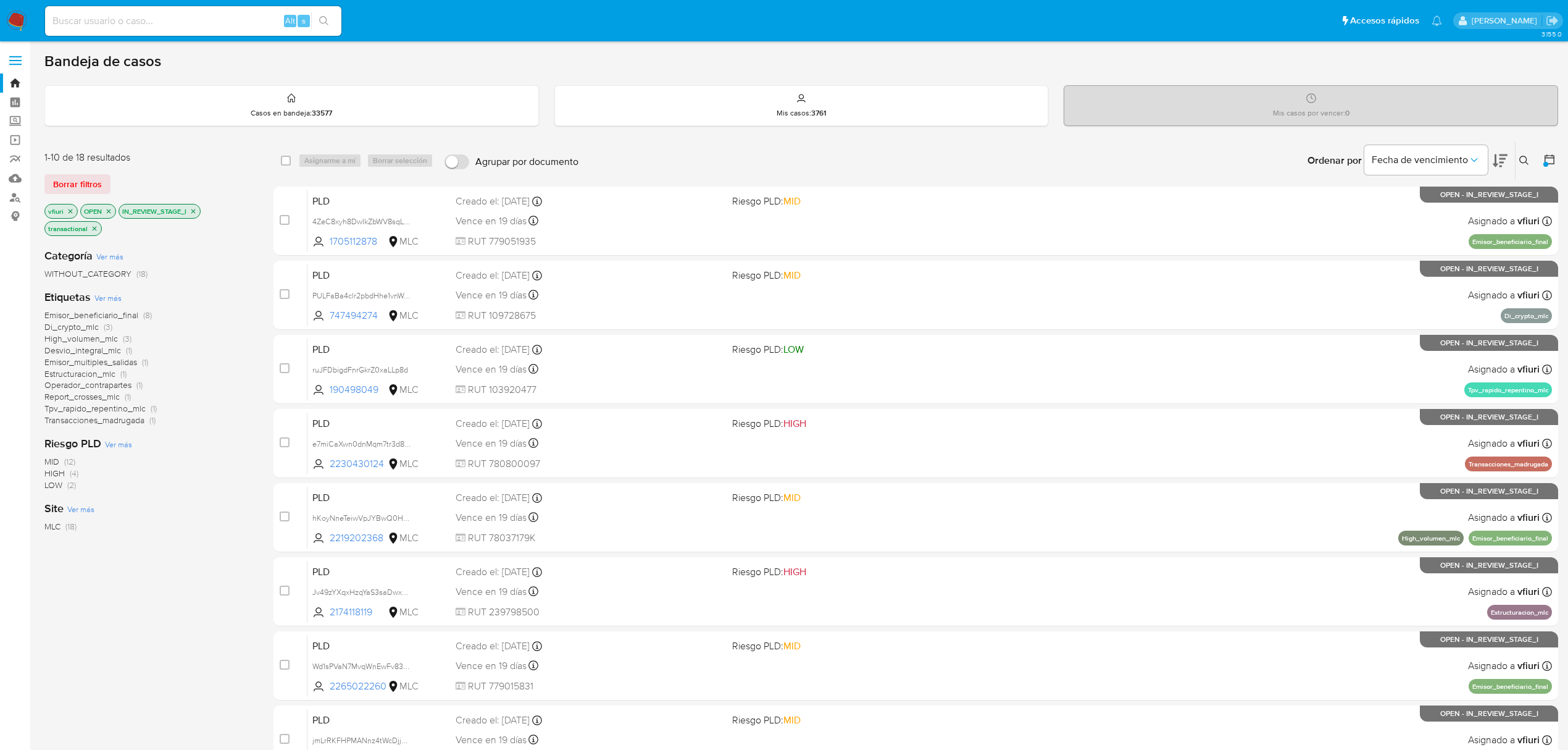
scroll to position [225, 0]
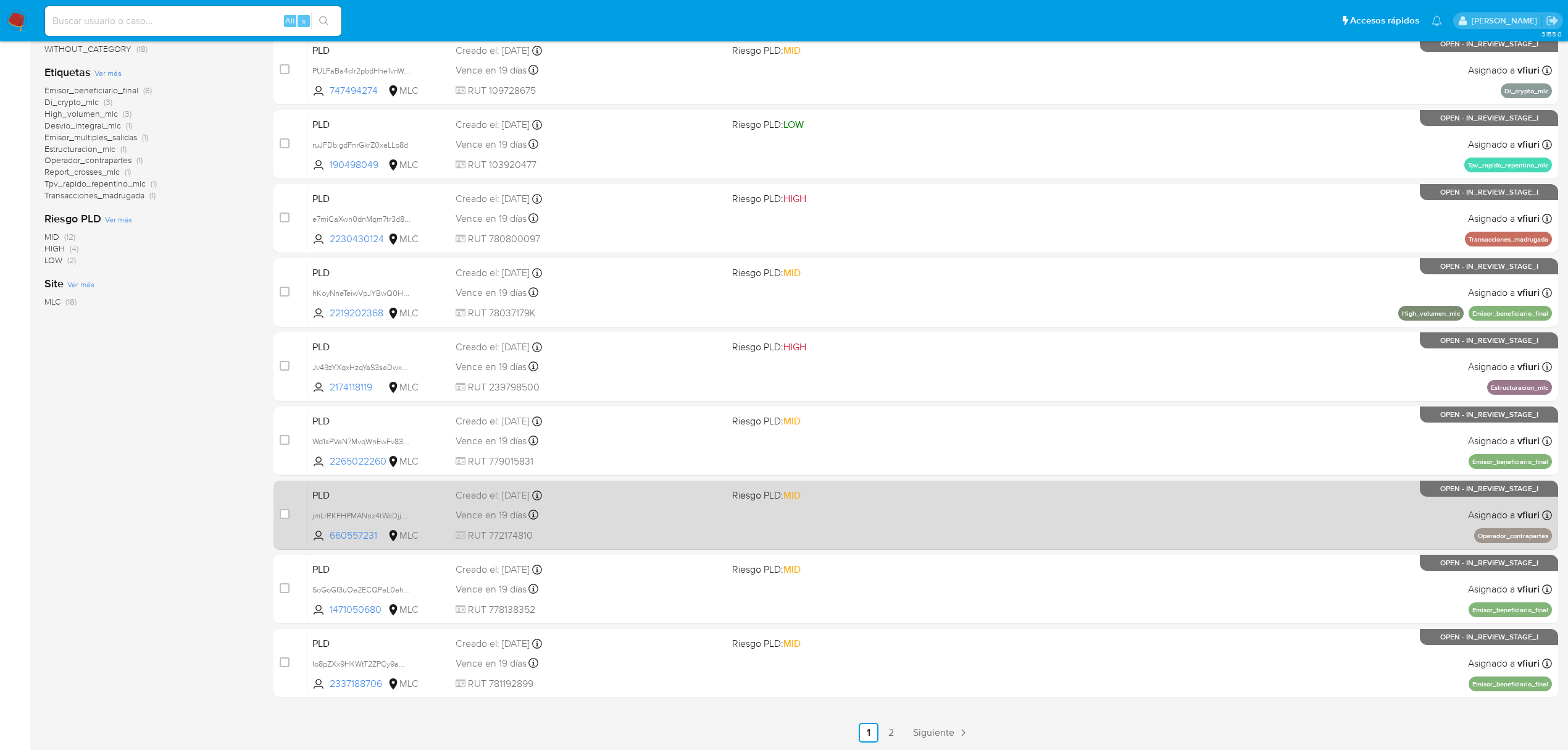
click at [1001, 505] on div "PLD jmLrRKFHPMANnz4tWcDjjH63 660557231 MLC Riesgo PLD: MID Creado el: 12/06/202…" at bounding box center [930, 514] width 1245 height 62
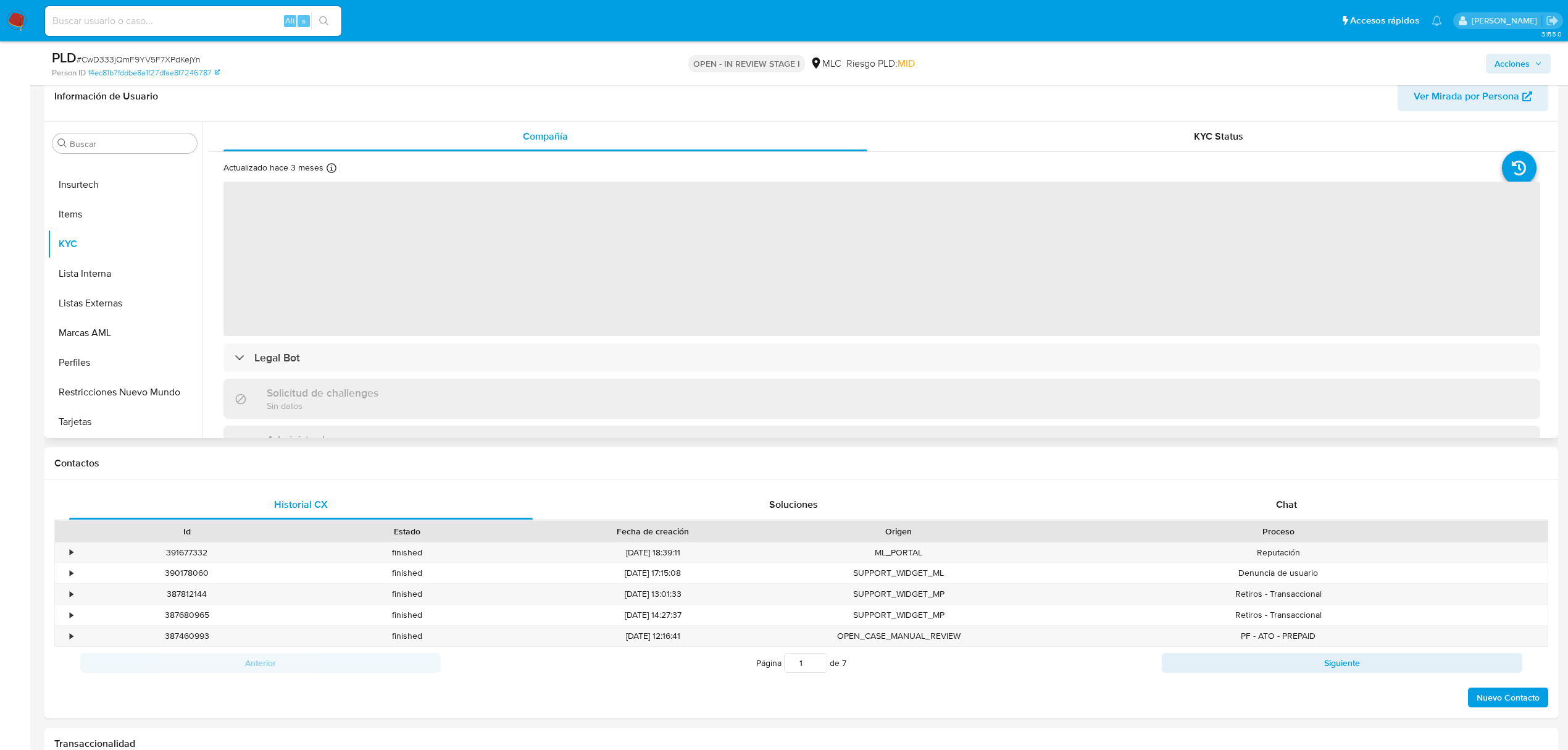
scroll to position [165, 0]
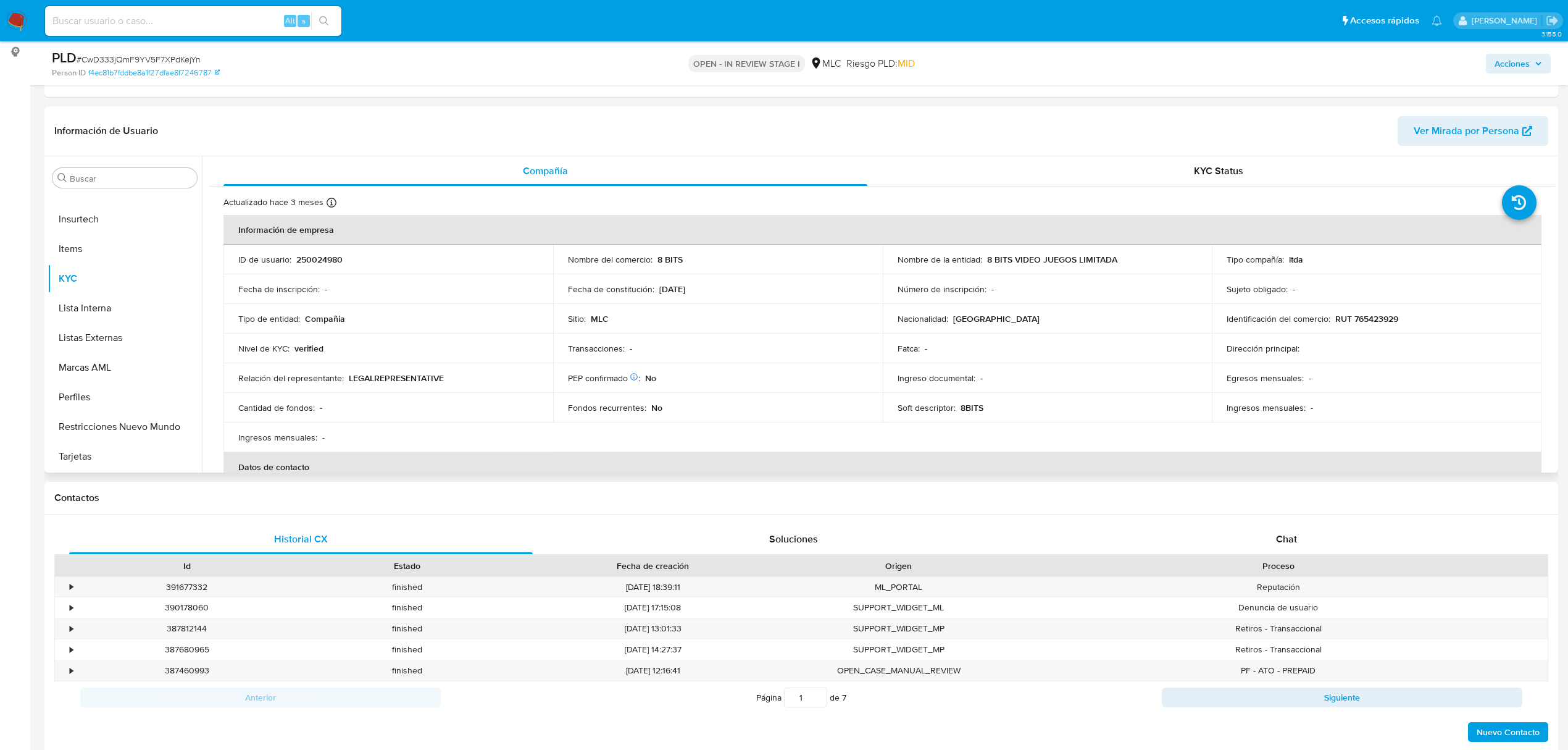
select select "10"
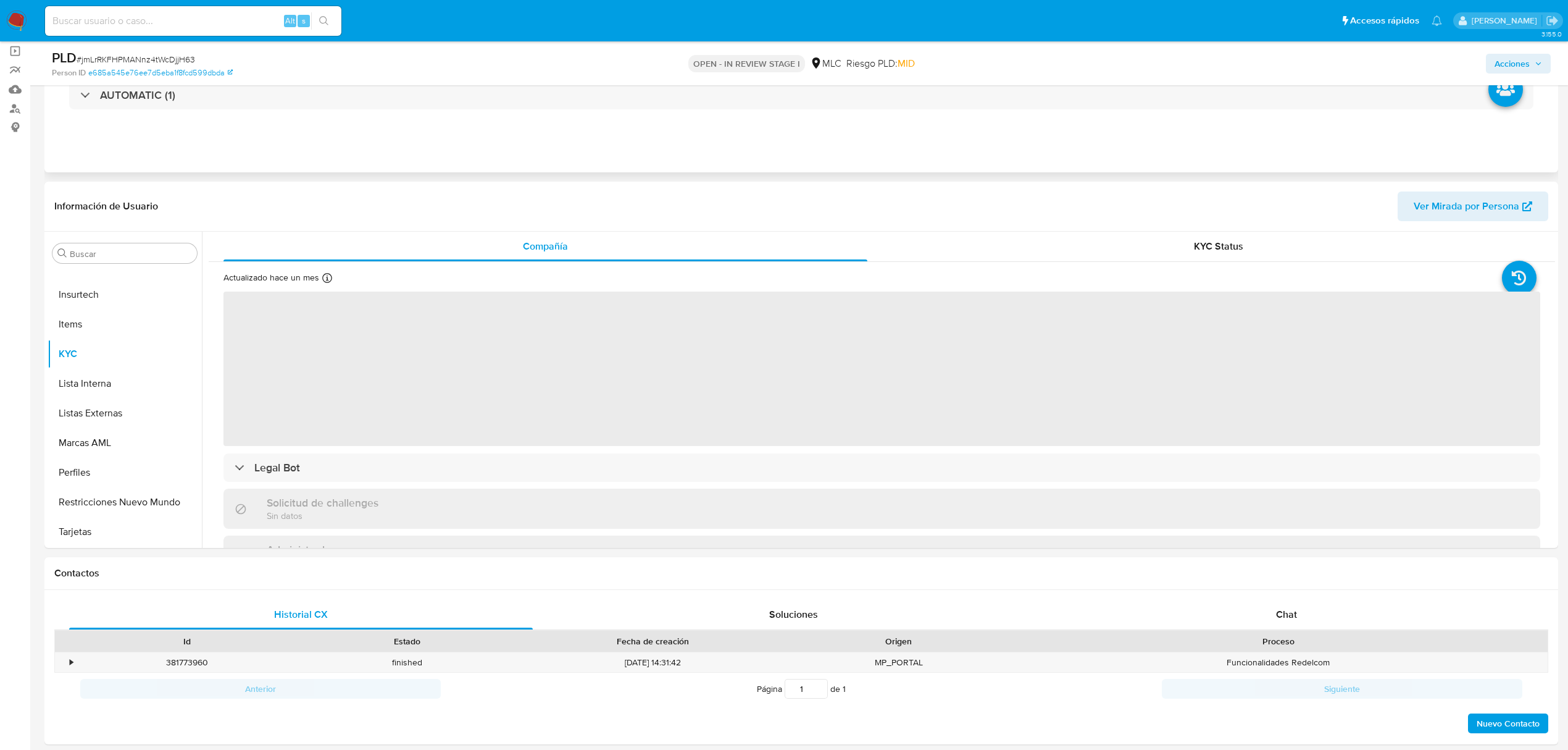
scroll to position [247, 0]
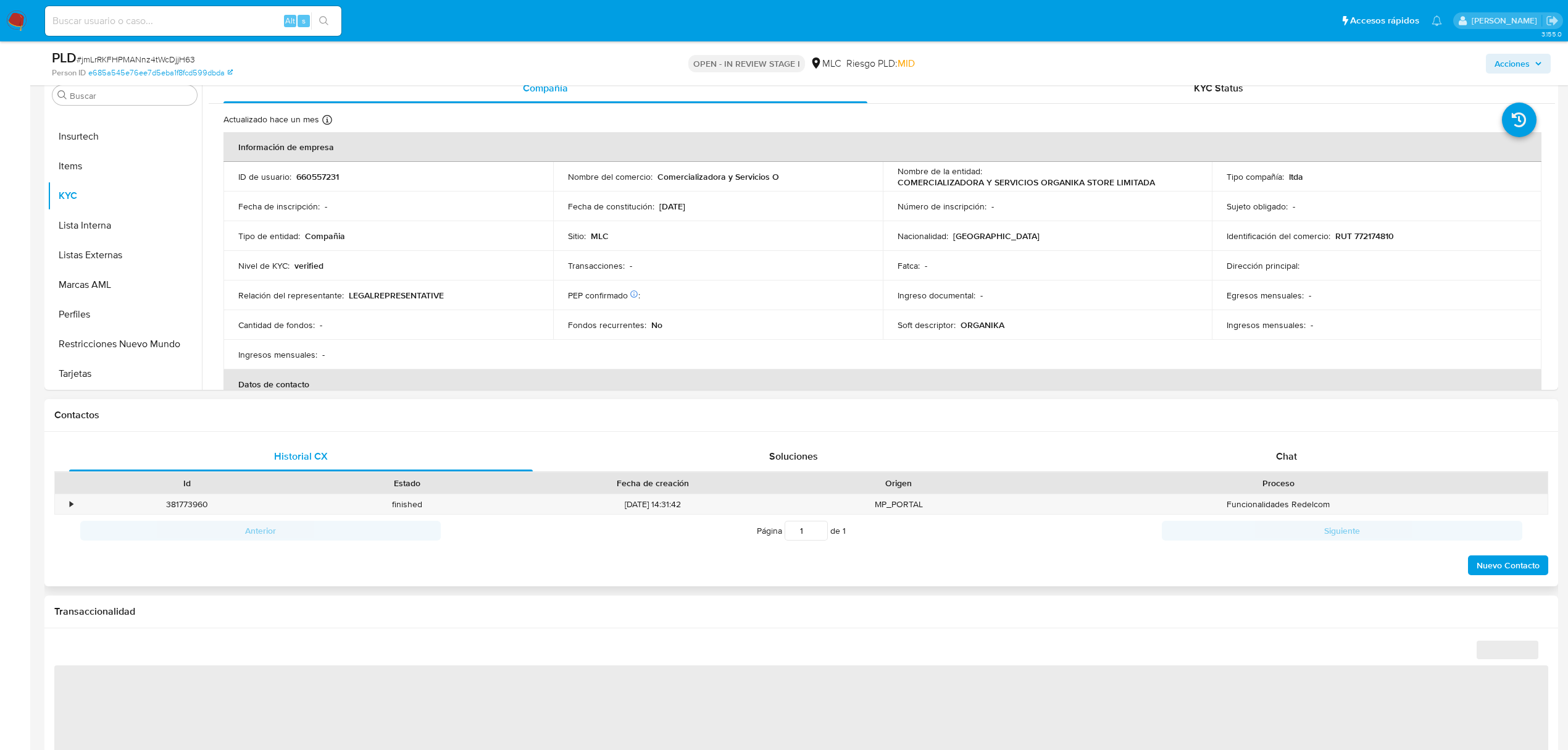
select select "10"
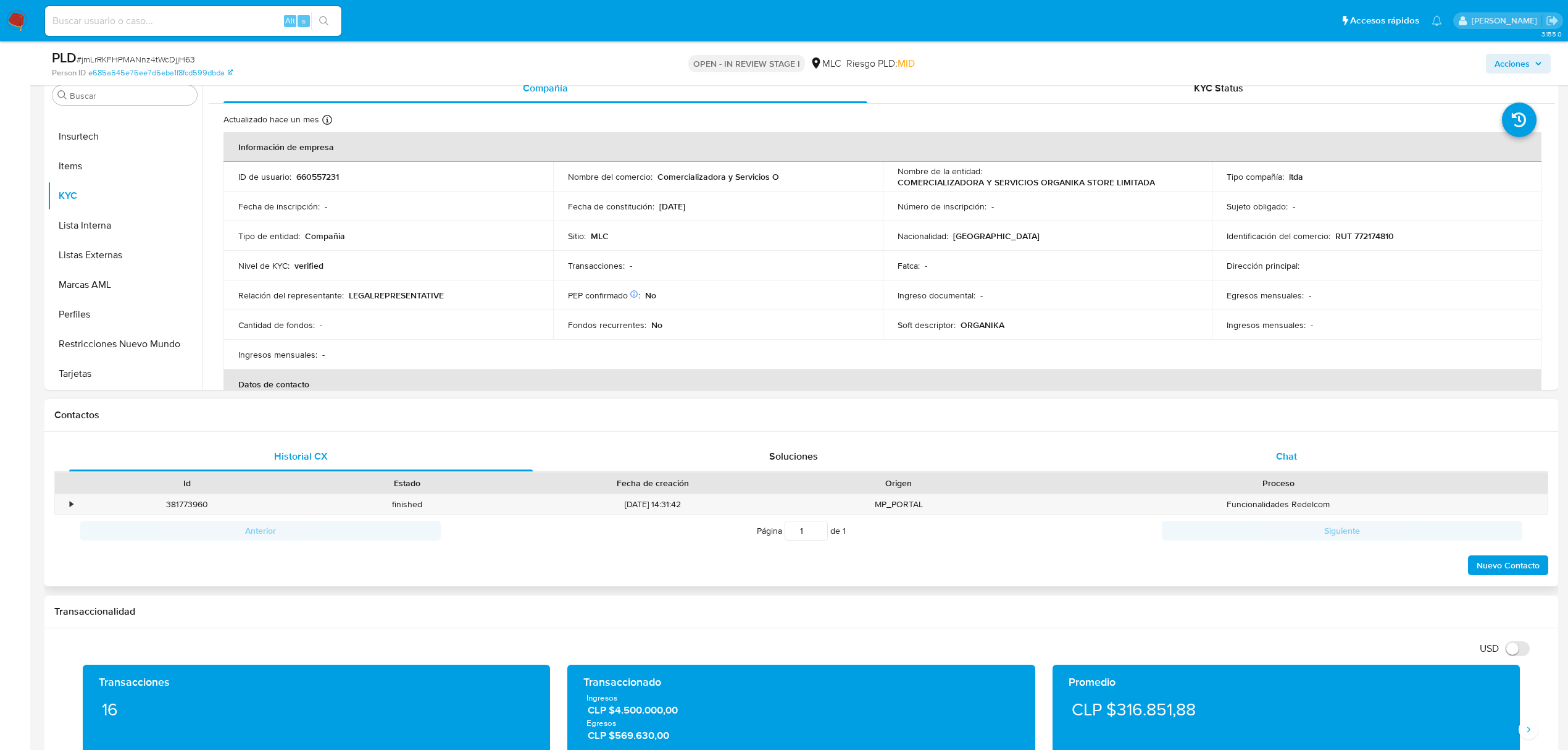
click at [1272, 461] on div "Chat" at bounding box center [1286, 456] width 464 height 30
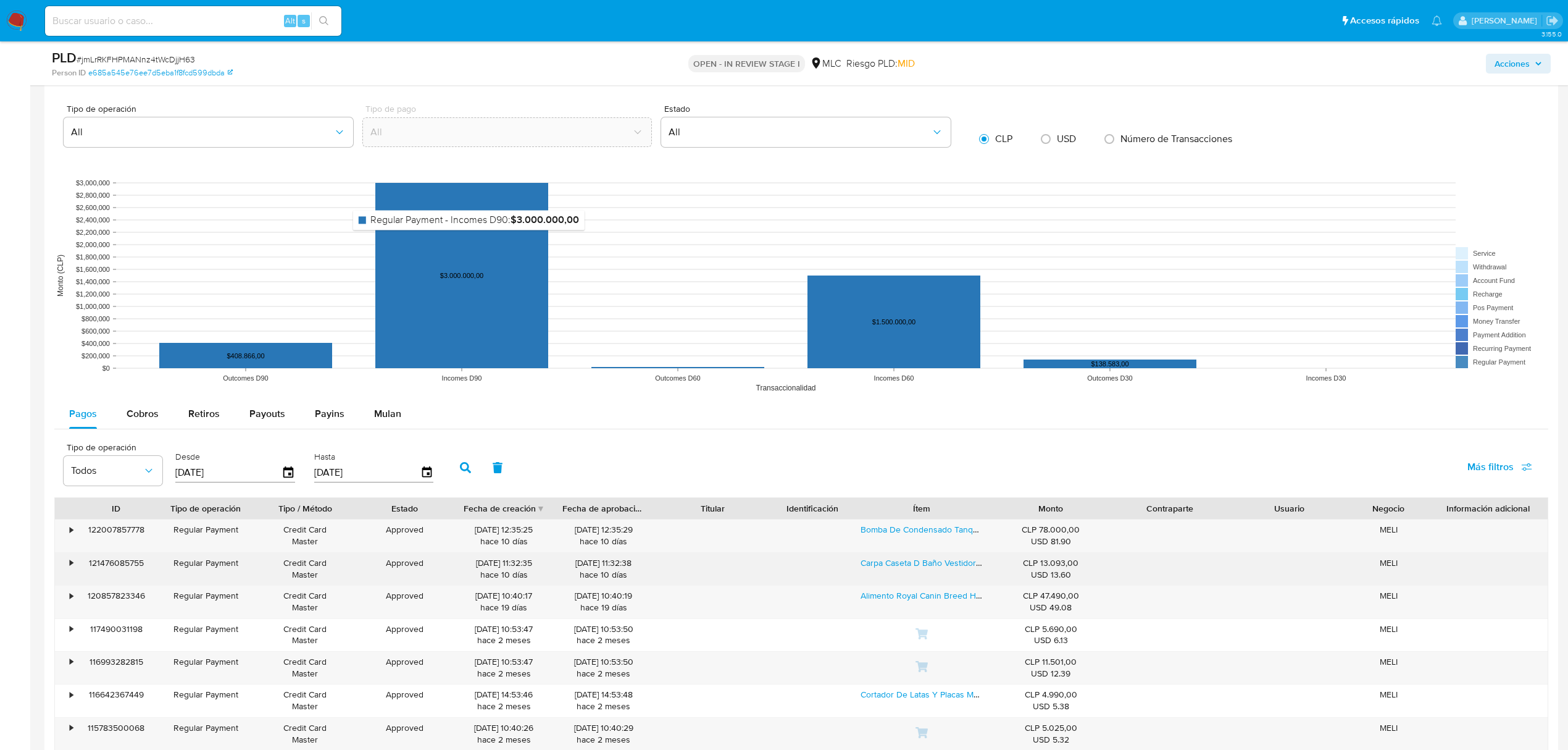
scroll to position [1729, 0]
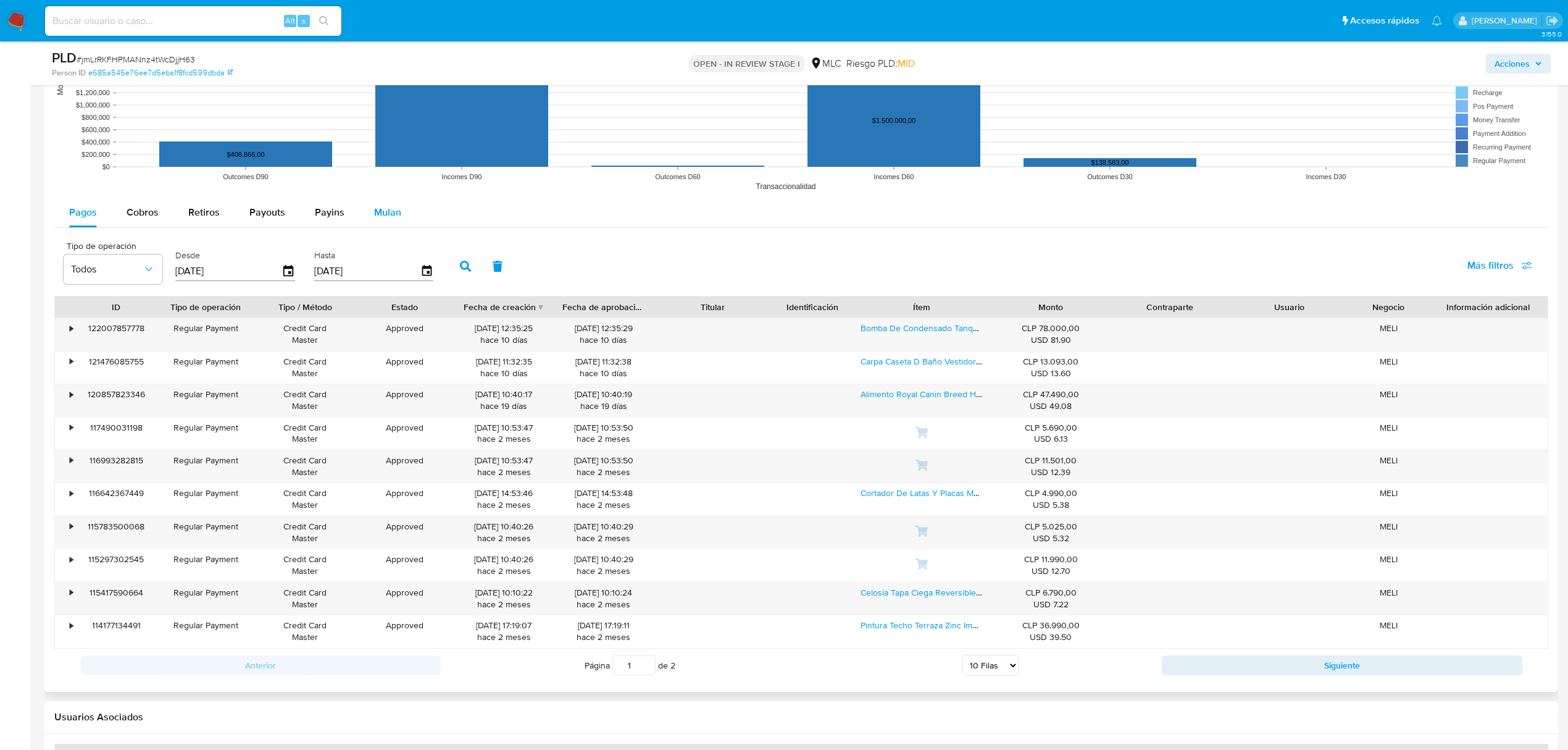
click at [379, 227] on div "Mulan" at bounding box center [388, 213] width 27 height 30
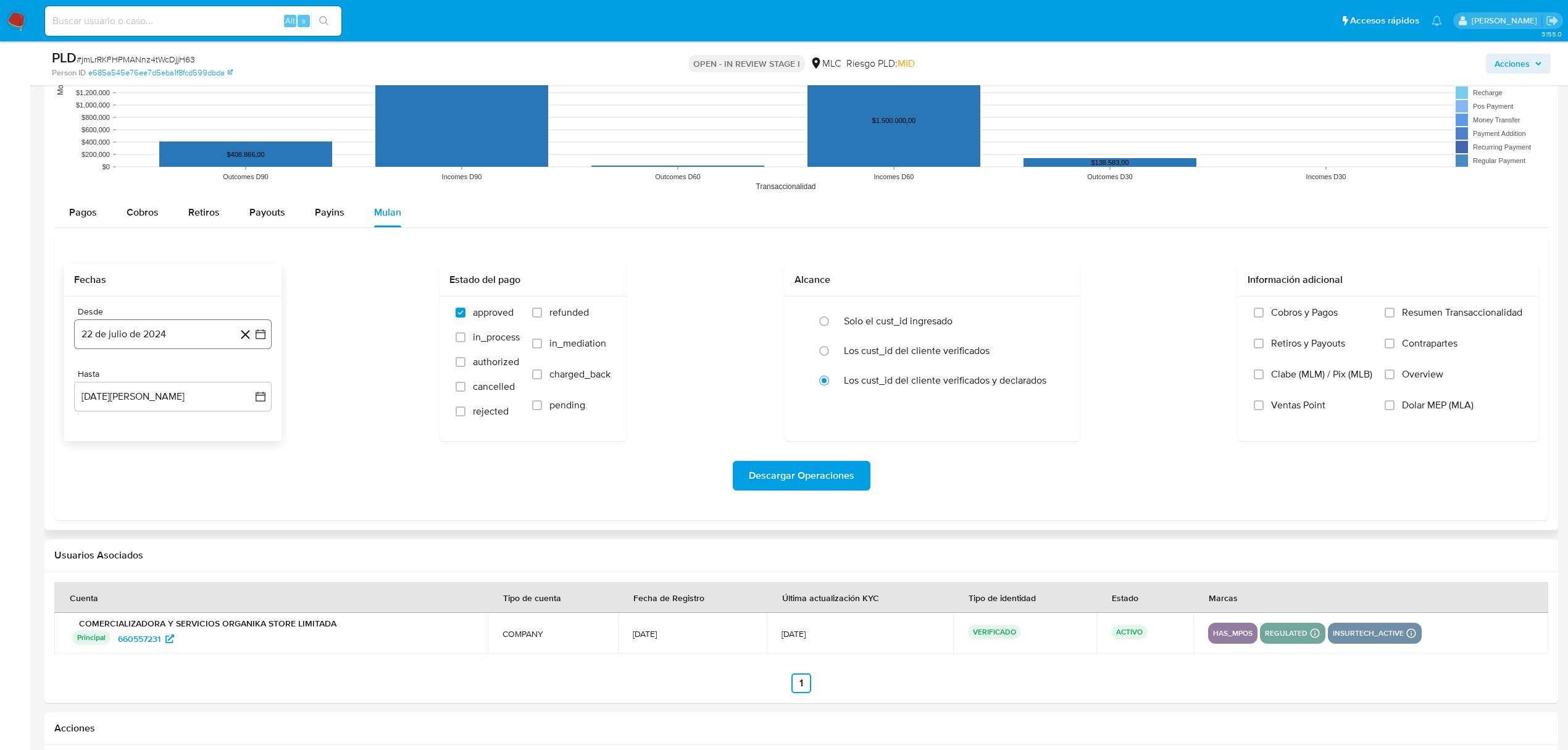
click at [267, 346] on button "22 de julio de 2024" at bounding box center [173, 334] width 198 height 30
click at [255, 380] on icon "Mes siguiente" at bounding box center [250, 380] width 15 height 15
click at [153, 480] on button "14" at bounding box center [148, 475] width 20 height 20
click at [250, 401] on button "22 de agosto de 2025" at bounding box center [173, 397] width 198 height 30
click at [145, 537] on button "13" at bounding box center [148, 537] width 20 height 20
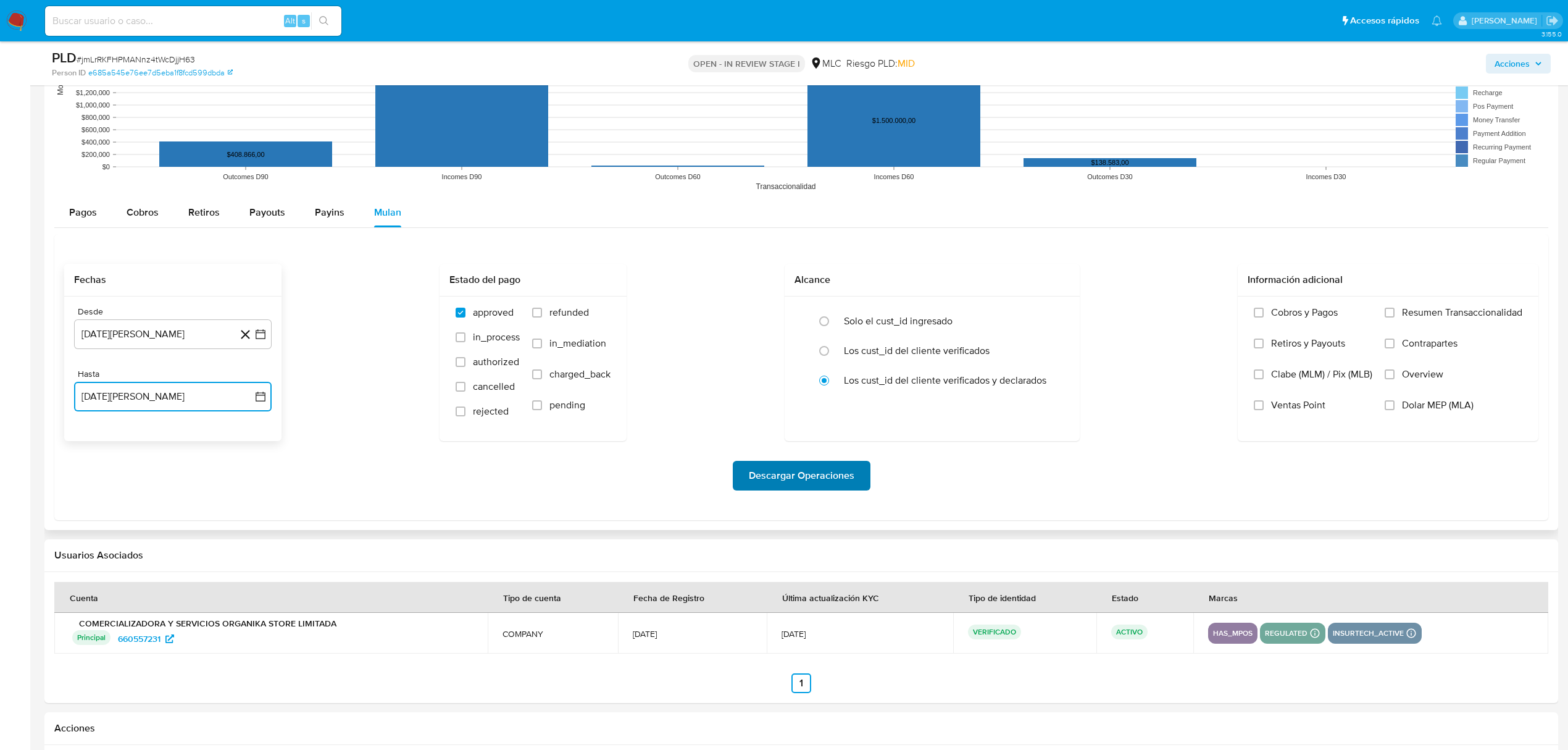
click at [763, 480] on span "Descargar Operaciones" at bounding box center [802, 475] width 106 height 27
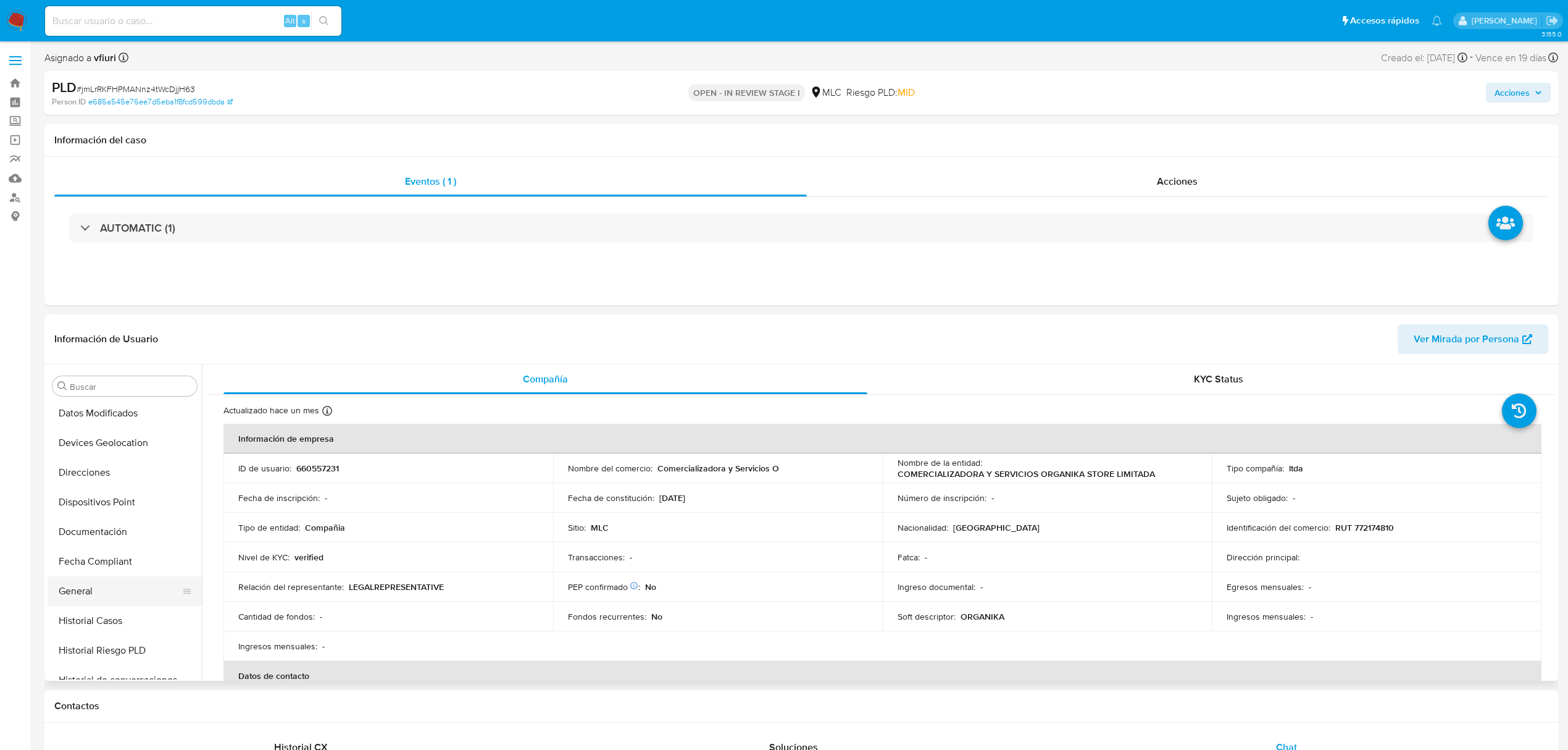
scroll to position [193, 0]
click at [88, 583] on button "General" at bounding box center [120, 579] width 145 height 30
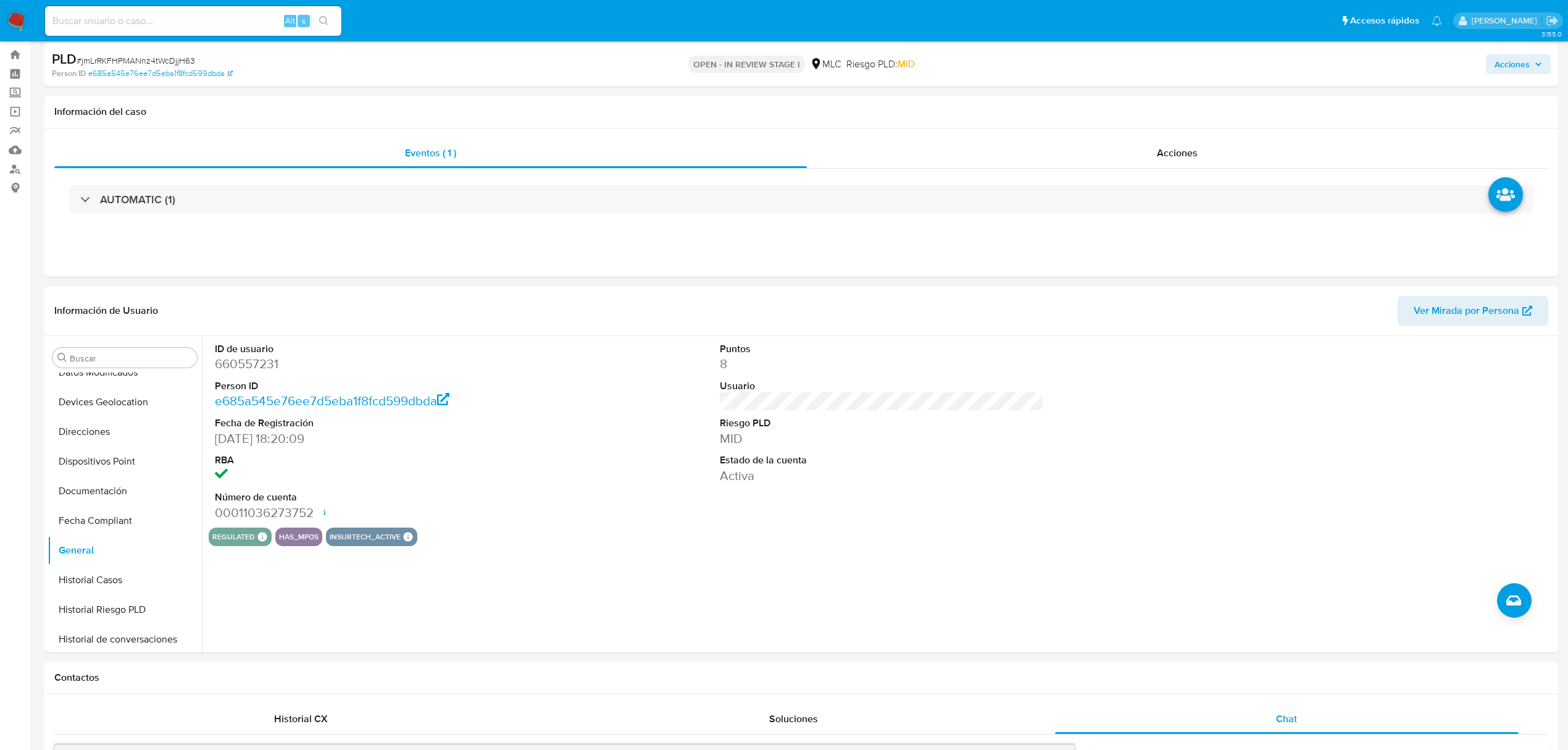
scroll to position [0, 0]
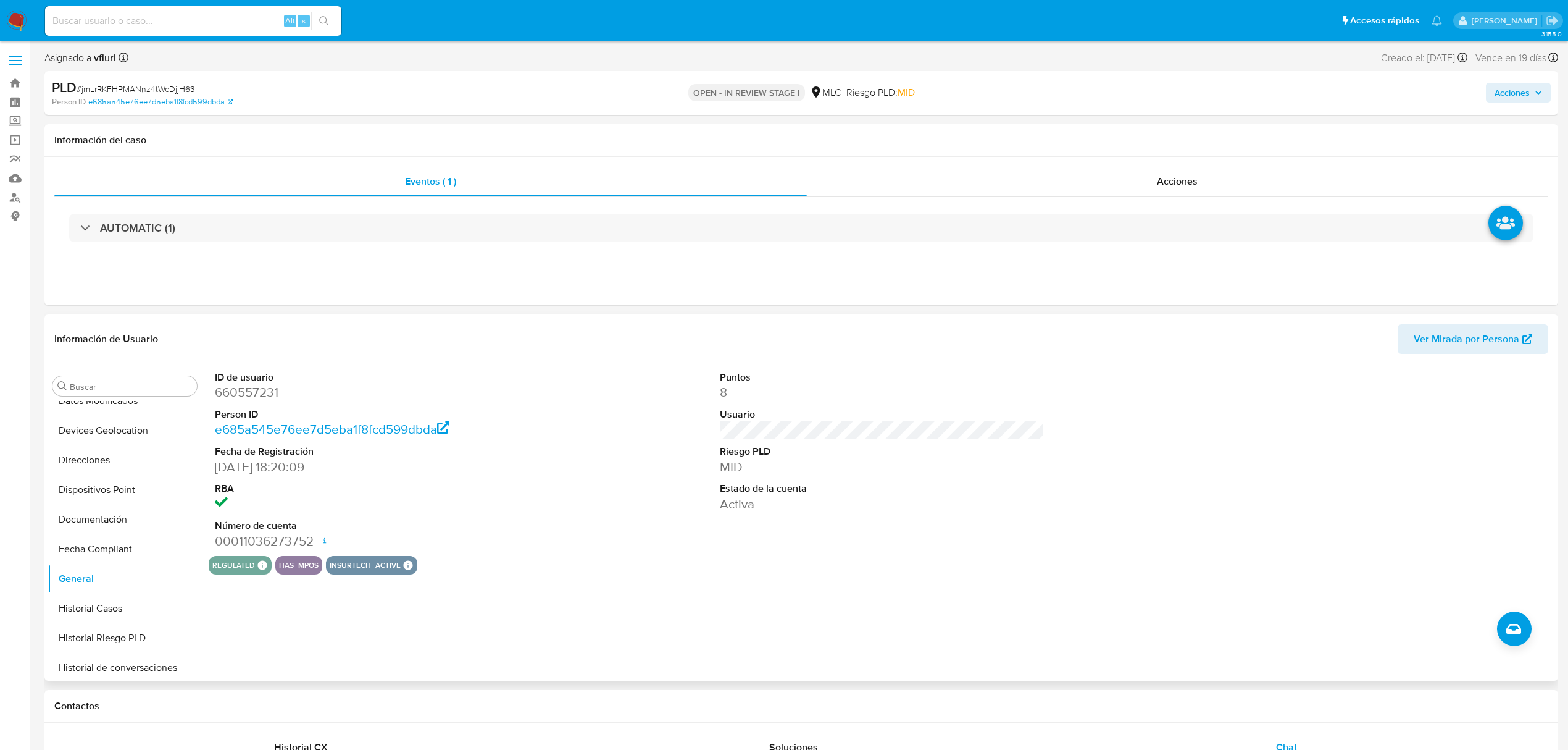
click at [222, 394] on dd "660557231" at bounding box center [377, 392] width 324 height 17
copy dd "660557231"
drag, startPoint x: 262, startPoint y: 380, endPoint x: 269, endPoint y: 393, distance: 14.8
click at [269, 393] on dd "660557231" at bounding box center [377, 392] width 324 height 17
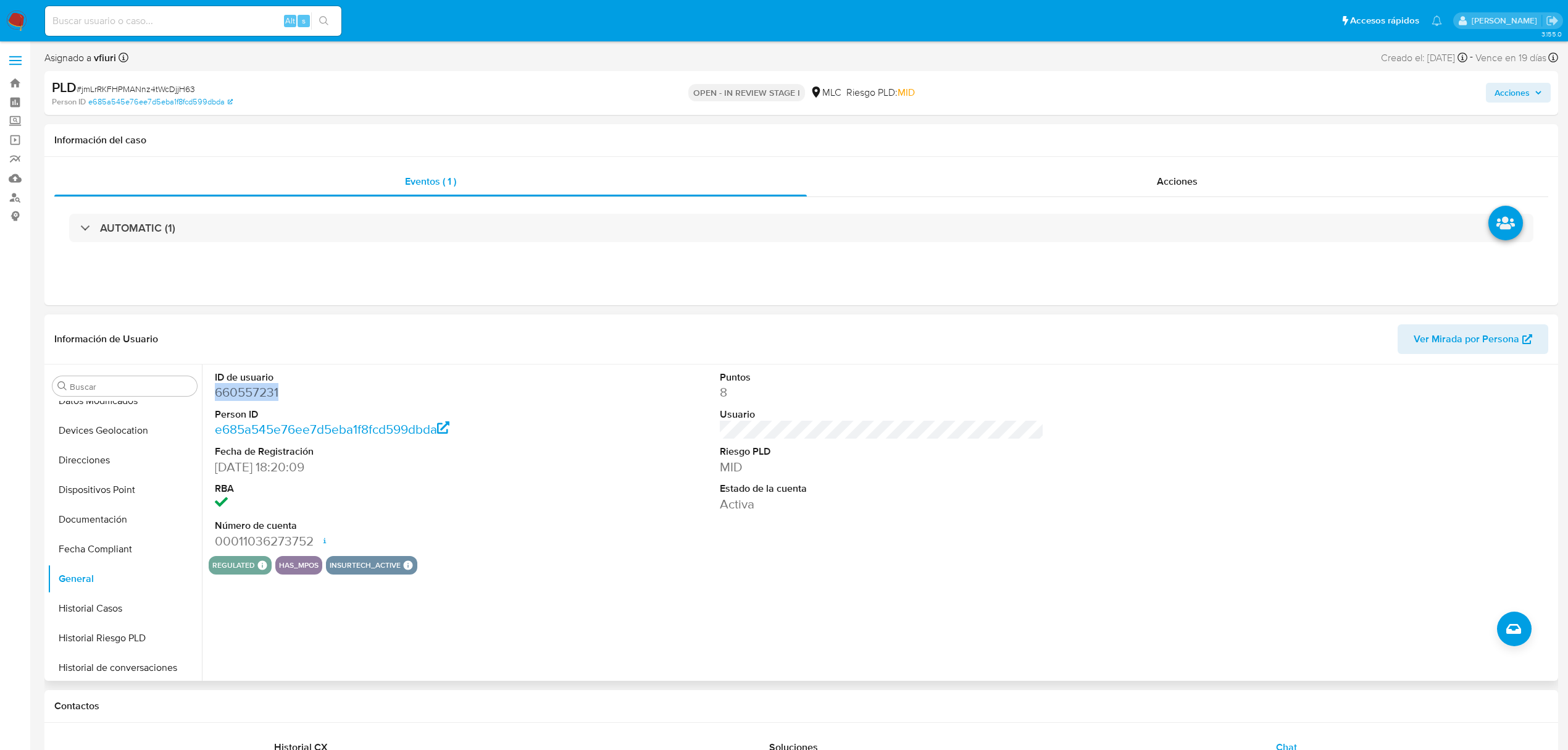
click at [269, 393] on dd "660557231" at bounding box center [377, 392] width 324 height 17
copy dd "660557231"
click at [129, 87] on span "# jmLrRKFHPMANnz4tWcDjjH63" at bounding box center [136, 88] width 118 height 12
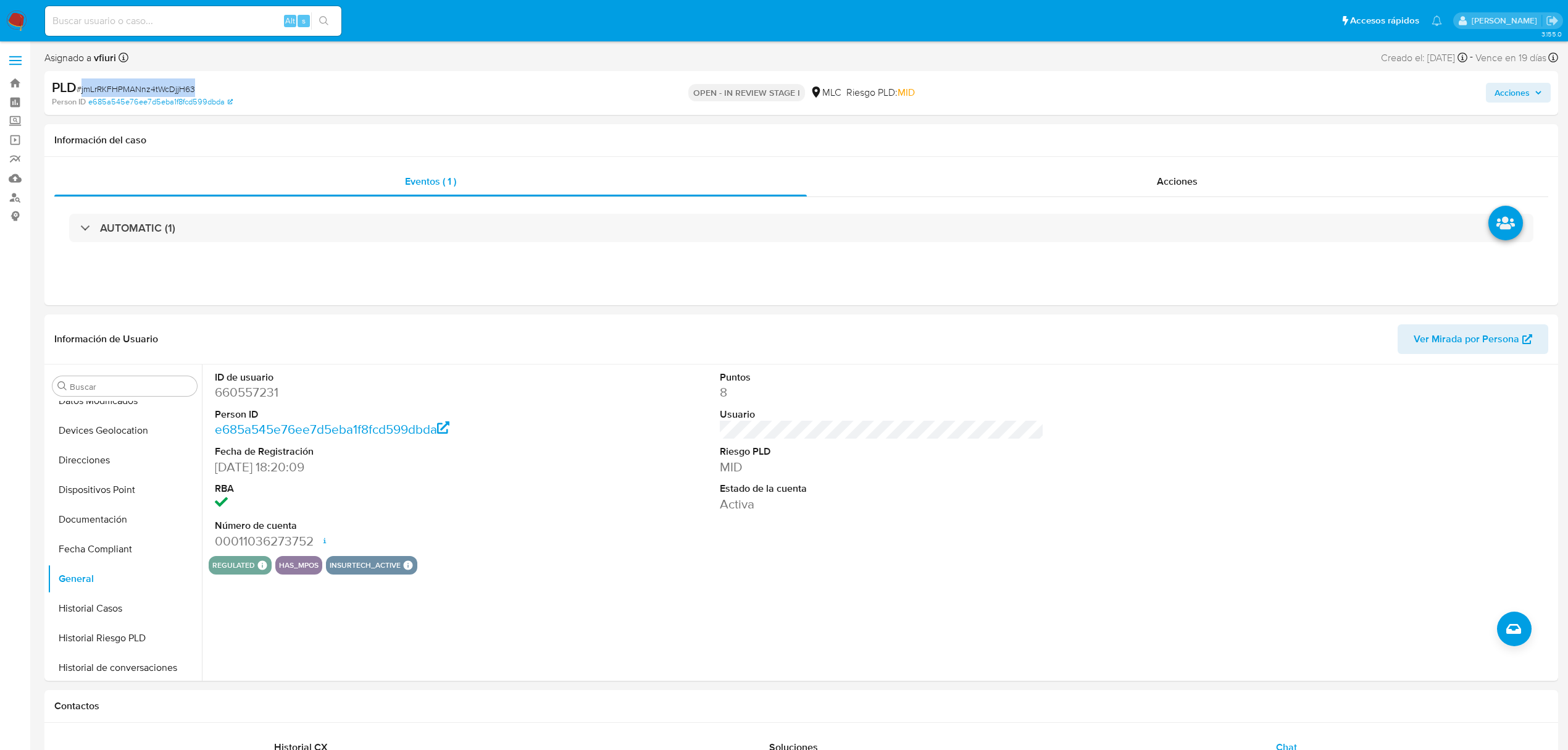
click at [129, 87] on span "# jmLrRKFHPMANnz4tWcDjjH63" at bounding box center [136, 88] width 118 height 12
copy span "jmLrRKFHPMANnz4tWcDjjH63"
drag, startPoint x: 183, startPoint y: 97, endPoint x: 162, endPoint y: 92, distance: 21.6
click at [162, 92] on span "# jmLrRKFHPMANnz4tWcDjjH63" at bounding box center [136, 88] width 118 height 12
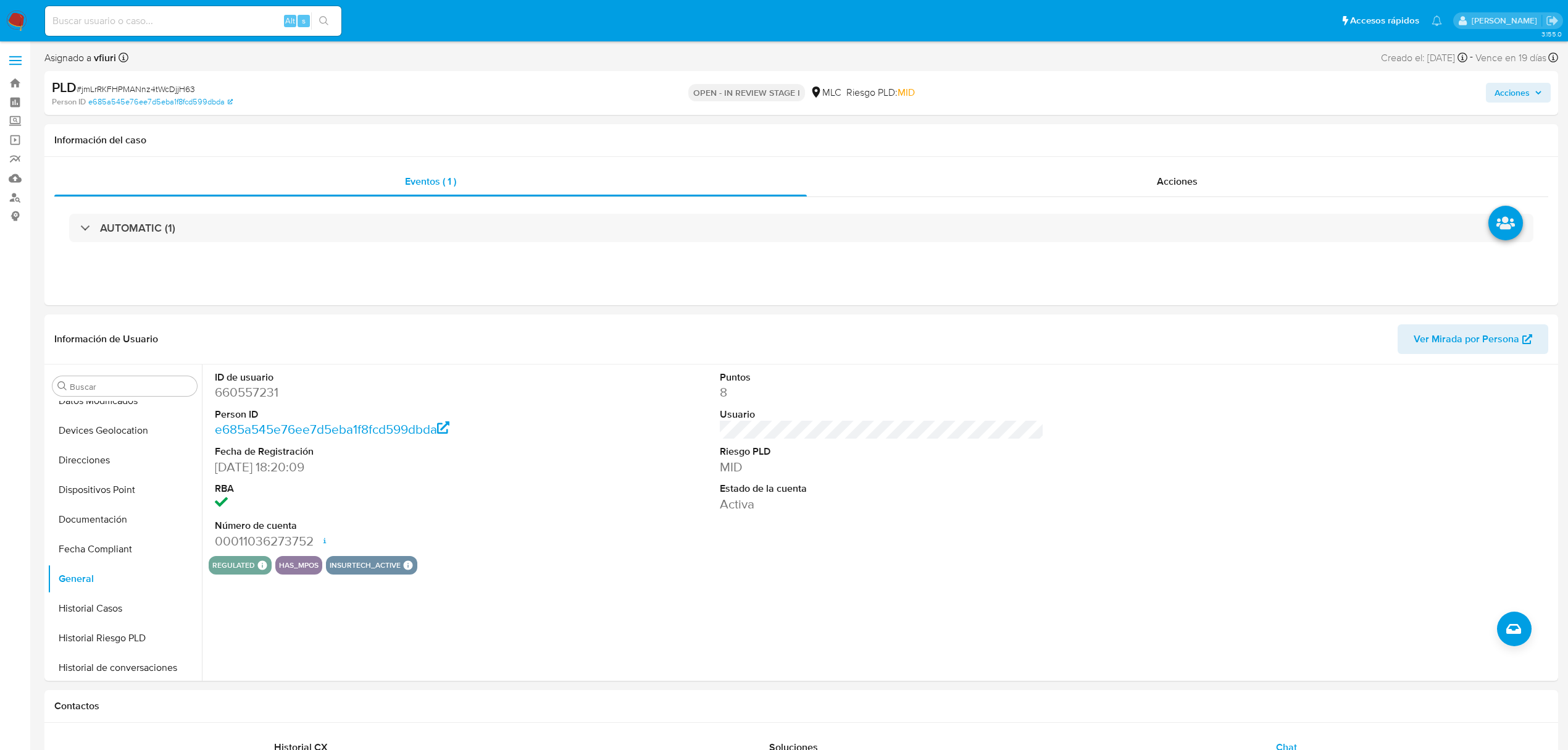
click at [165, 85] on span "# jmLrRKFHPMANnz4tWcDjjH63" at bounding box center [136, 88] width 118 height 12
copy span "jmLrRKFHPMANnz4tWcDjjH63"
click at [117, 491] on button "KYC" at bounding box center [120, 487] width 145 height 30
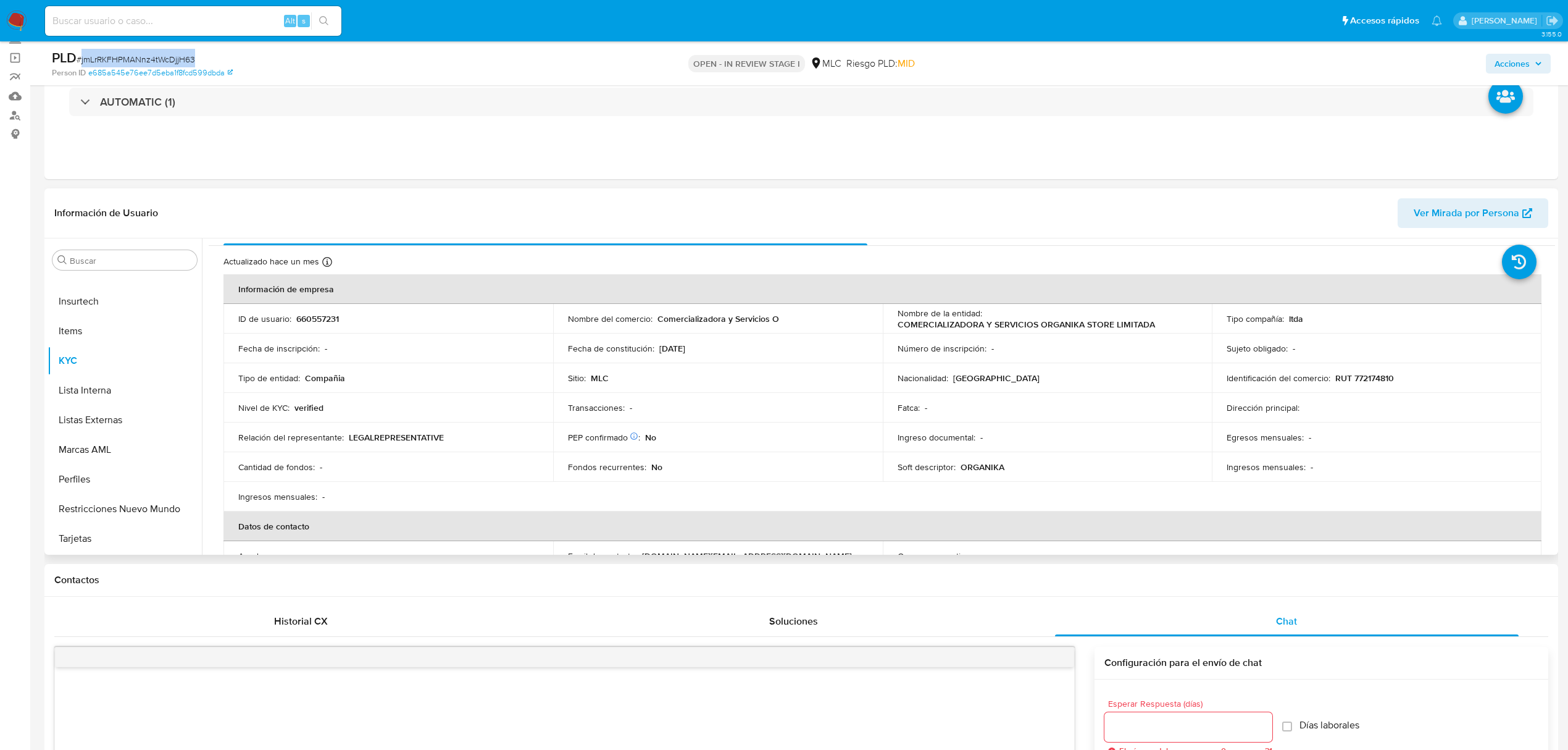
scroll to position [0, 0]
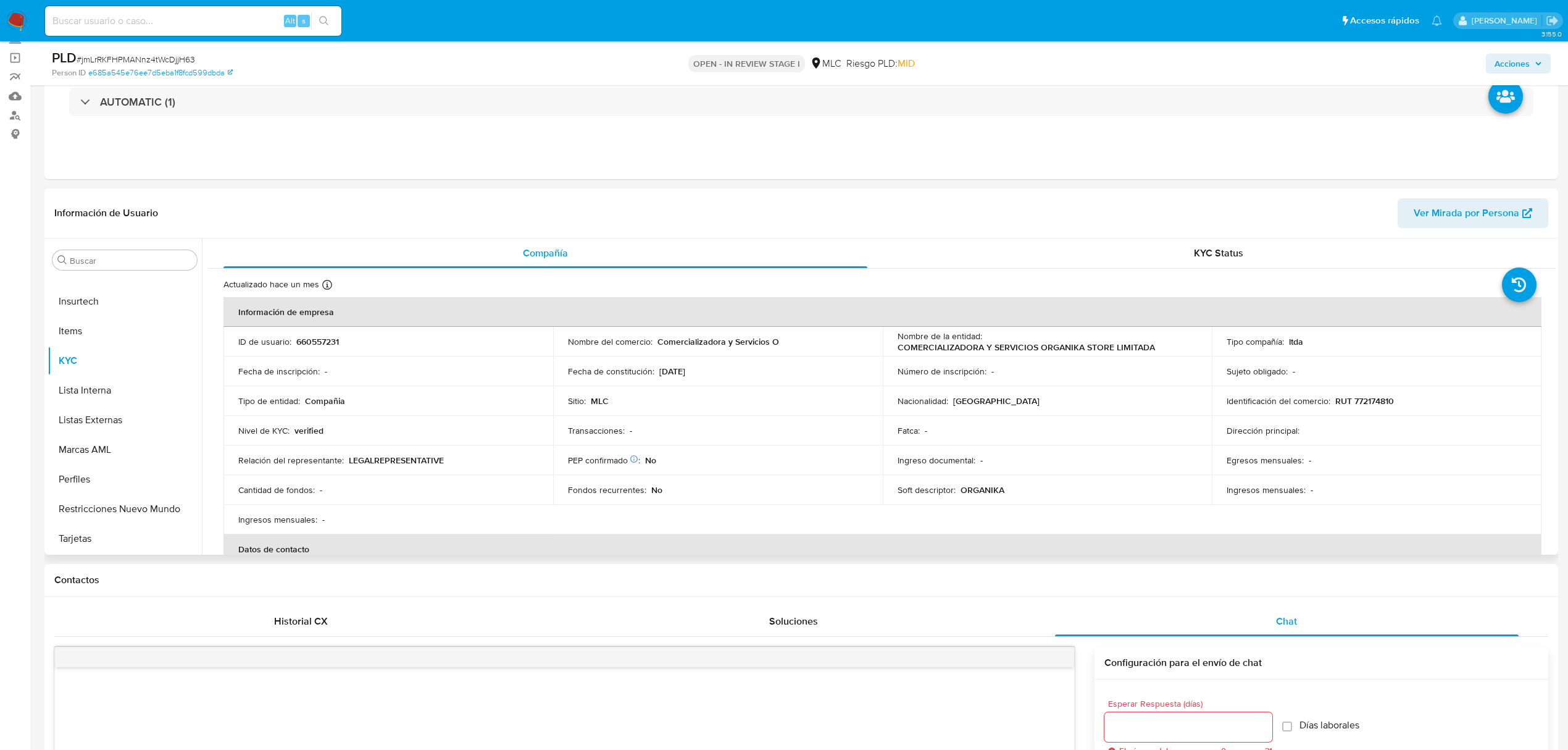
click at [1375, 408] on td "Identificación del comercio : RUT 772174810" at bounding box center [1376, 401] width 330 height 30
click at [1373, 404] on p "RUT 772174810" at bounding box center [1364, 400] width 59 height 11
copy p "772174810"
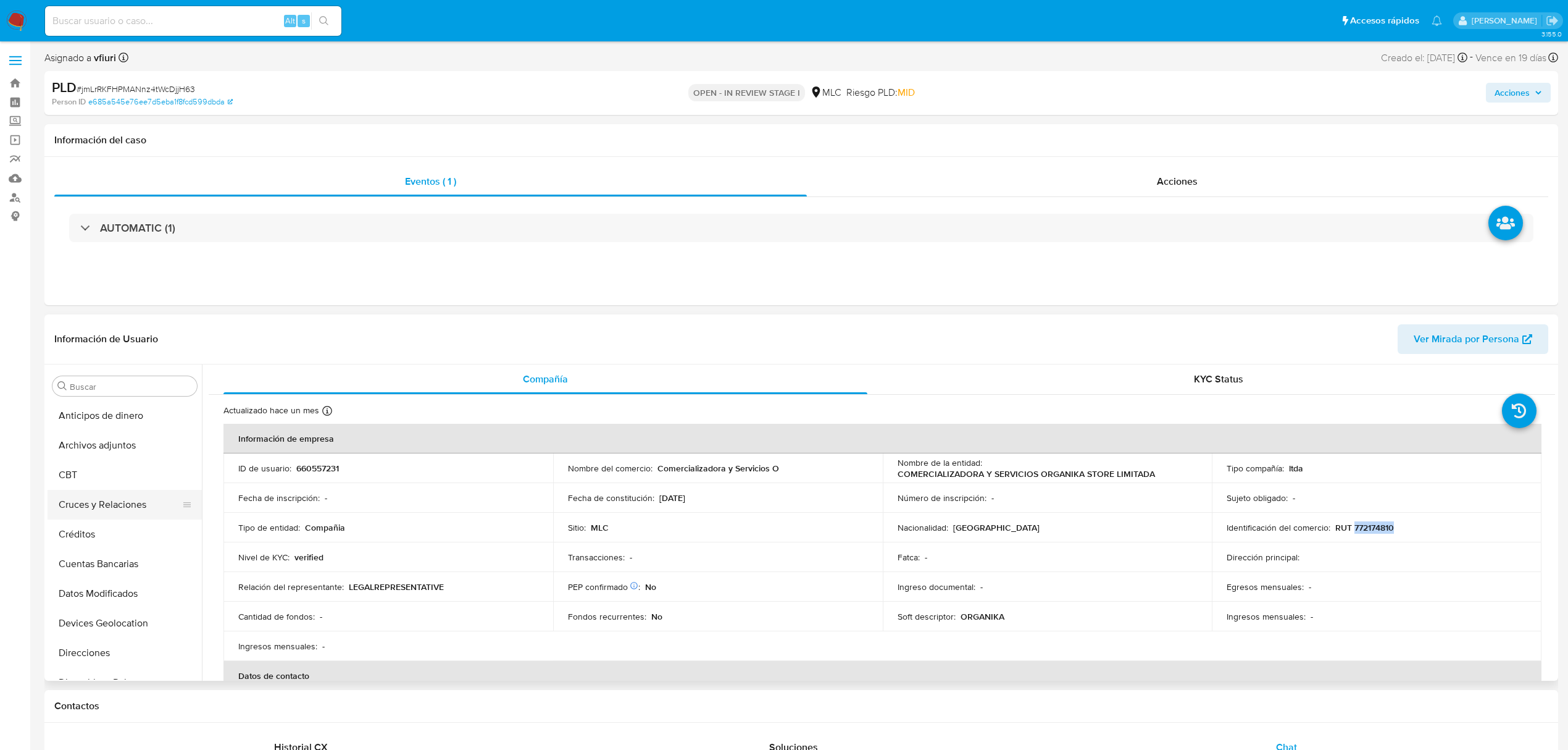
click at [111, 498] on button "Cruces y Relaciones" at bounding box center [120, 504] width 145 height 30
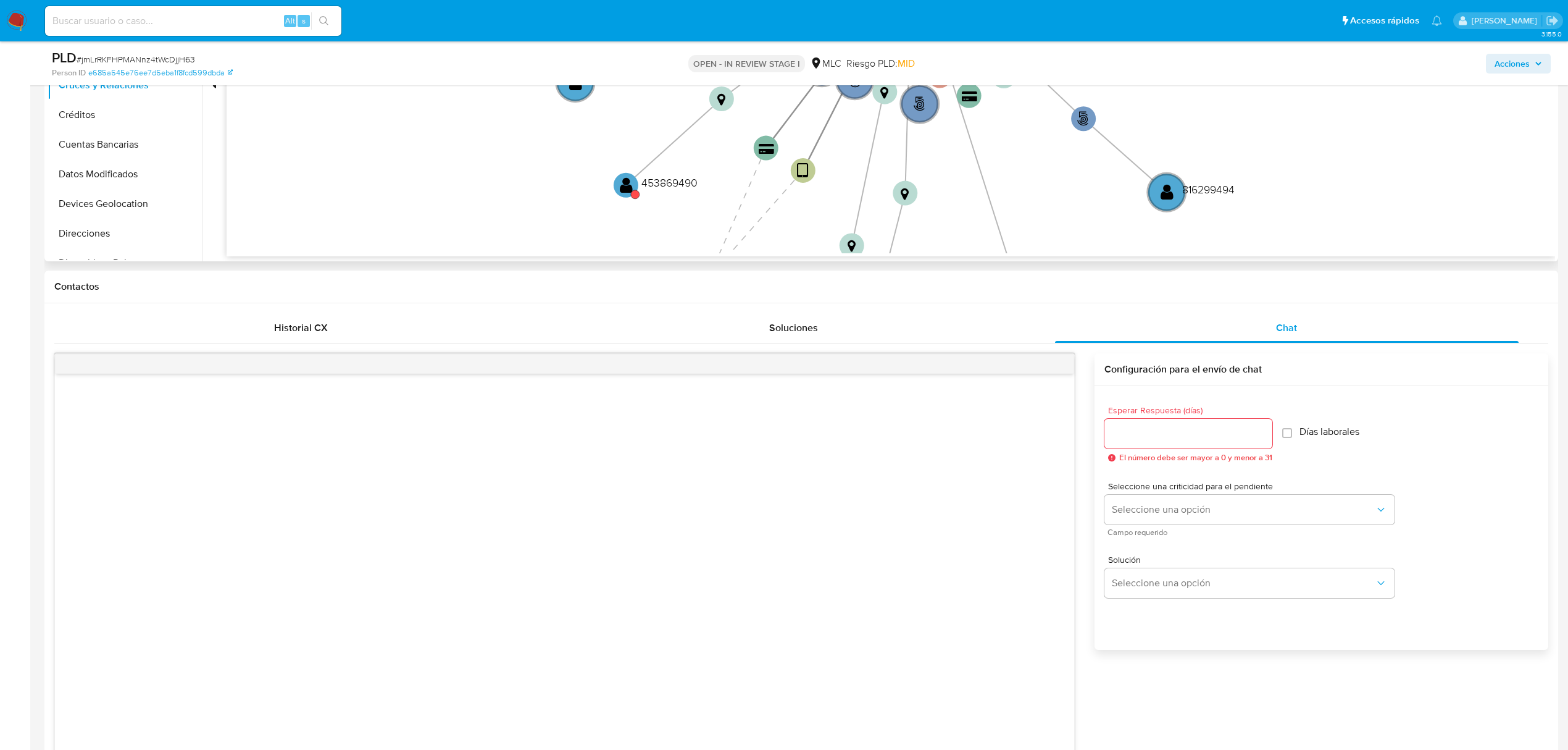
scroll to position [165, 0]
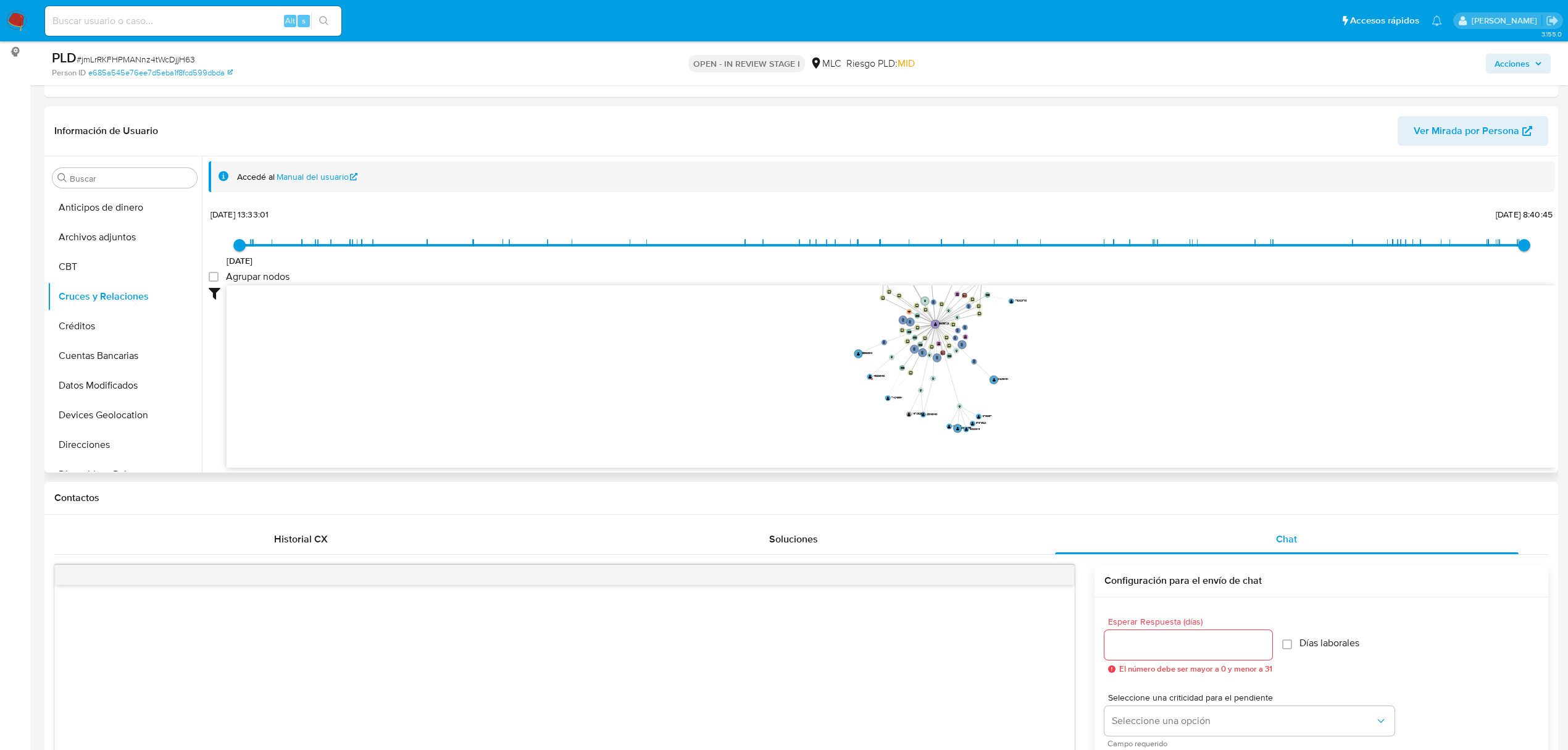
click at [1055, 367] on icon "phone-a8b2b9db037a2d93b091753242277be6  user-660557231  660557231 person-8c80…" at bounding box center [890, 375] width 1328 height 179
drag, startPoint x: 1055, startPoint y: 367, endPoint x: 1020, endPoint y: 386, distance: 39.8
click at [1020, 386] on icon "phone-a8b2b9db037a2d93b091753242277be6  user-660557231  660557231 person-8c80…" at bounding box center [890, 375] width 1328 height 179
click at [986, 376] on icon "phone-a8b2b9db037a2d93b091753242277be6  user-660557231  660557231 person-8c80…" at bounding box center [890, 375] width 1328 height 179
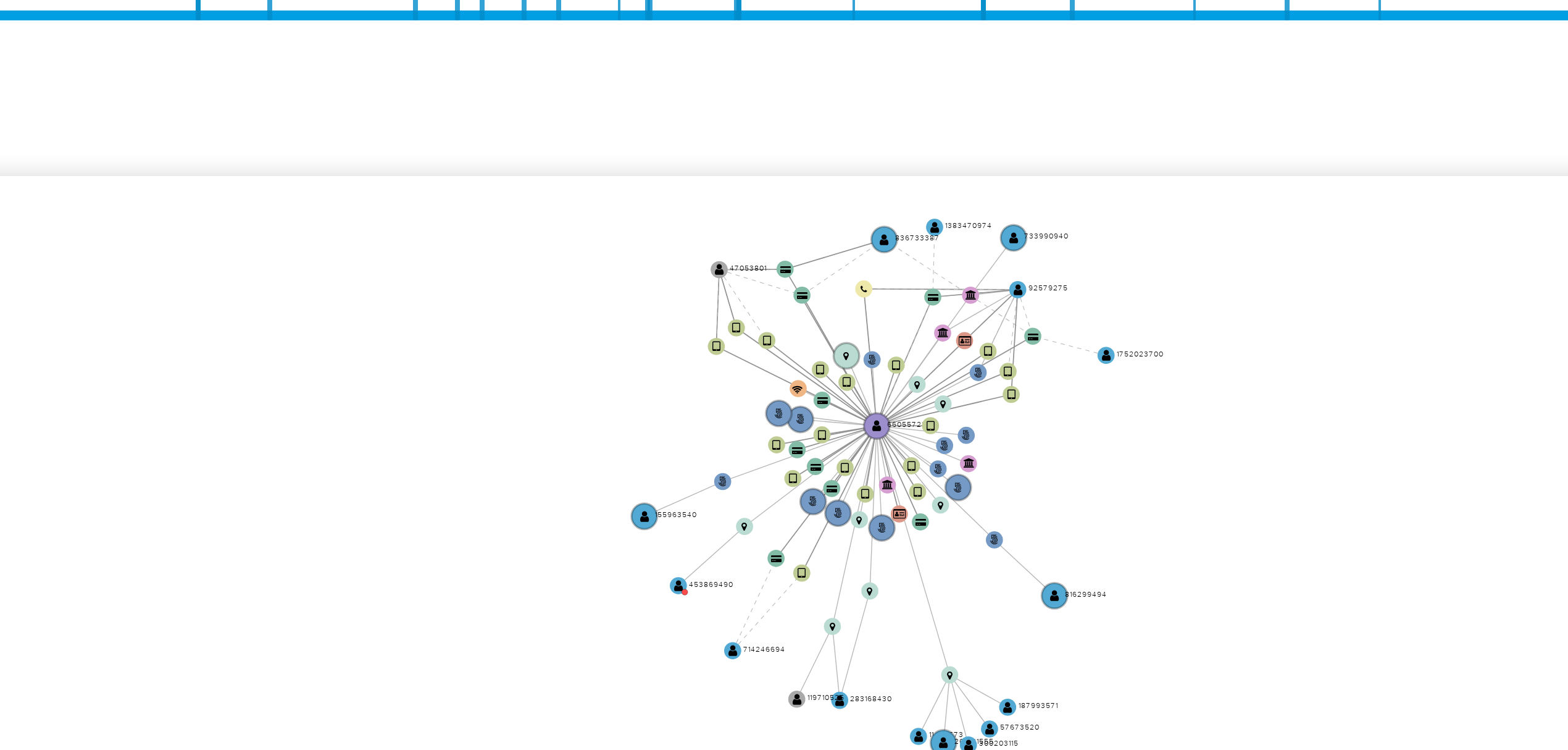
drag, startPoint x: 1045, startPoint y: 360, endPoint x: 1042, endPoint y: 352, distance: 8.5
click at [1042, 352] on icon "phone-a8b2b9db037a2d93b091753242277be6  user-660557231  660557231 person-8c80…" at bounding box center [890, 375] width 1328 height 179
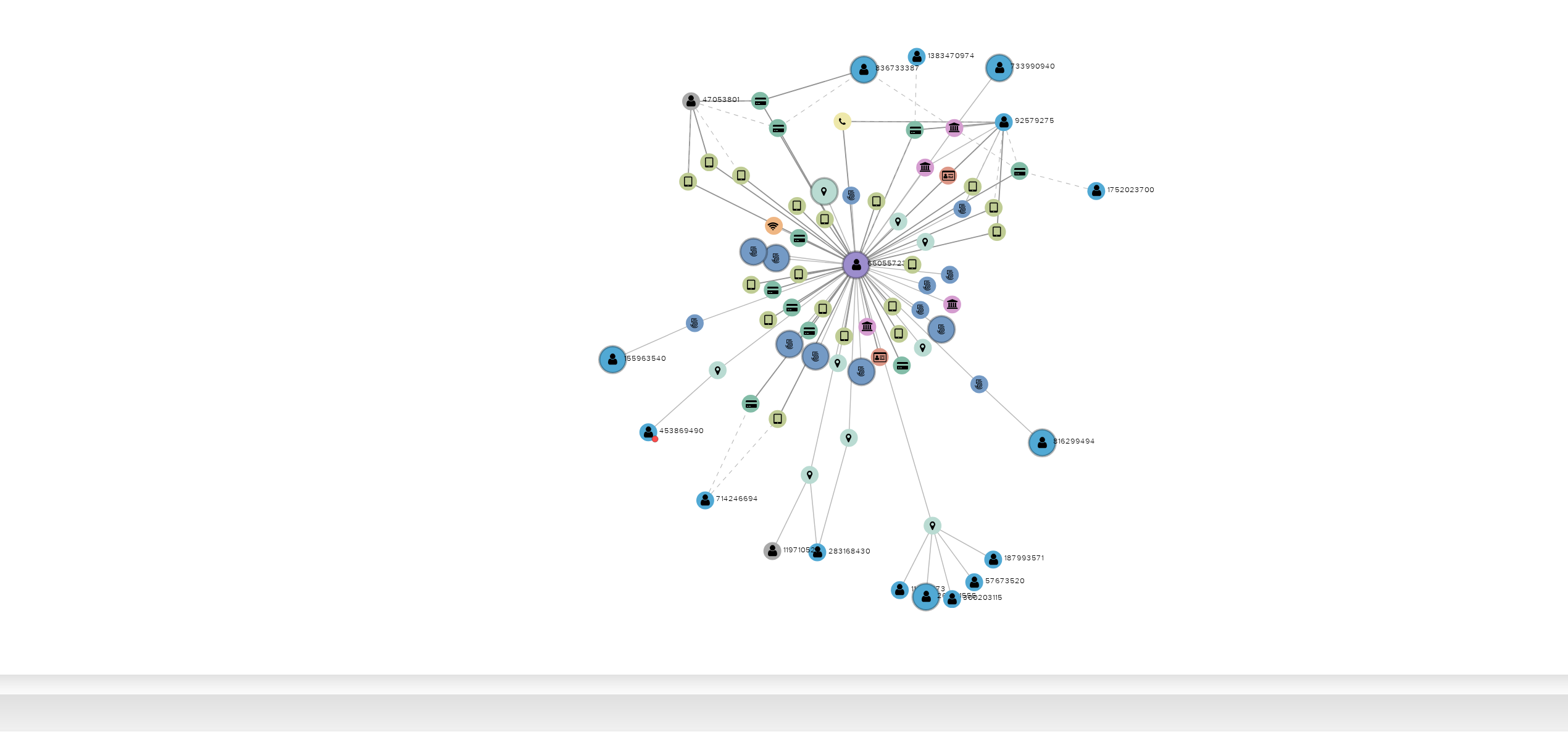
drag, startPoint x: 1037, startPoint y: 374, endPoint x: 1037, endPoint y: 392, distance: 18.0
click at [1037, 392] on icon "phone-a8b2b9db037a2d93b091753242277be6  user-660557231  660557231 person-8c80…" at bounding box center [890, 375] width 1328 height 179
click at [858, 408] on text "" at bounding box center [857, 406] width 2 height 3
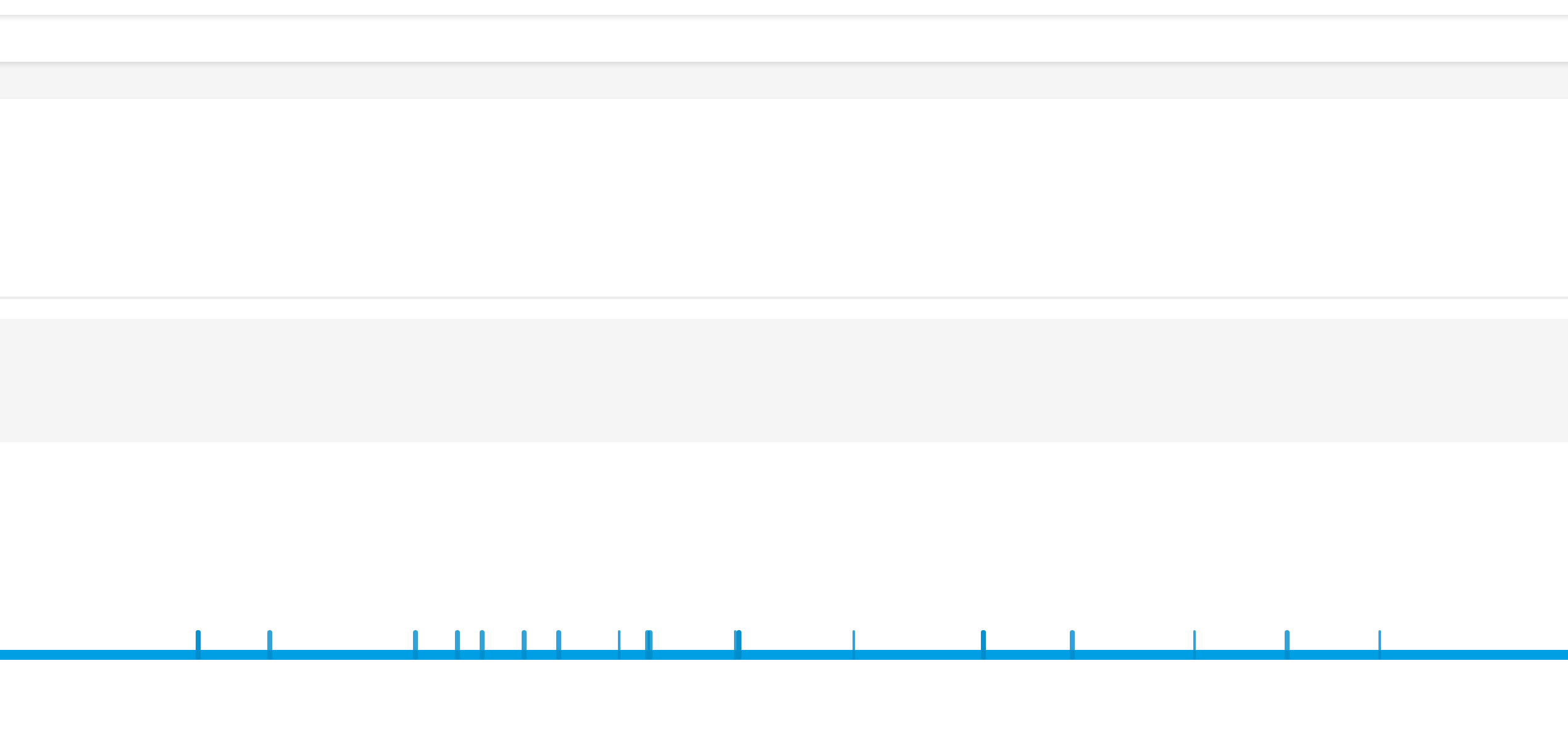
scroll to position [0, 0]
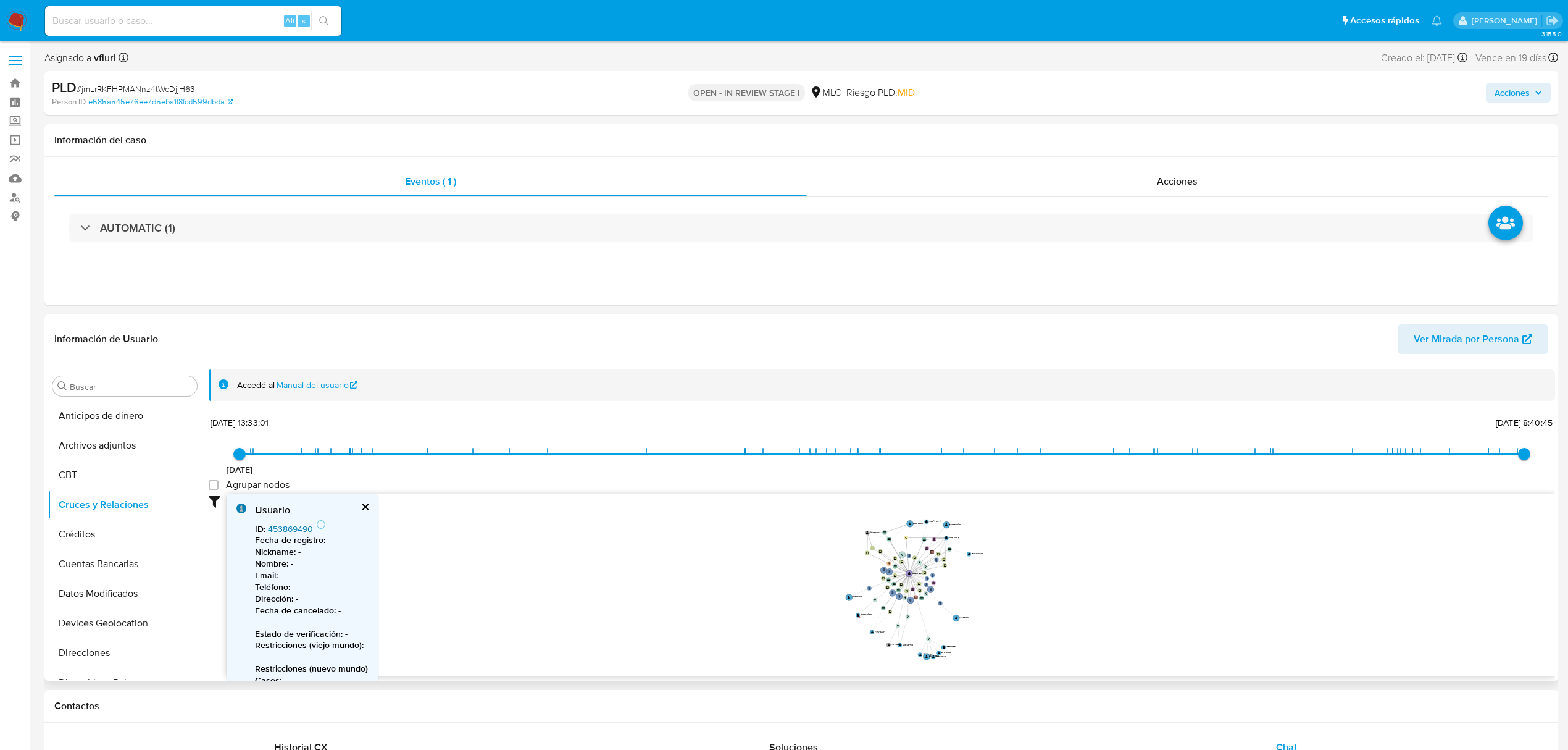
click at [307, 523] on link "453869490" at bounding box center [290, 528] width 45 height 12
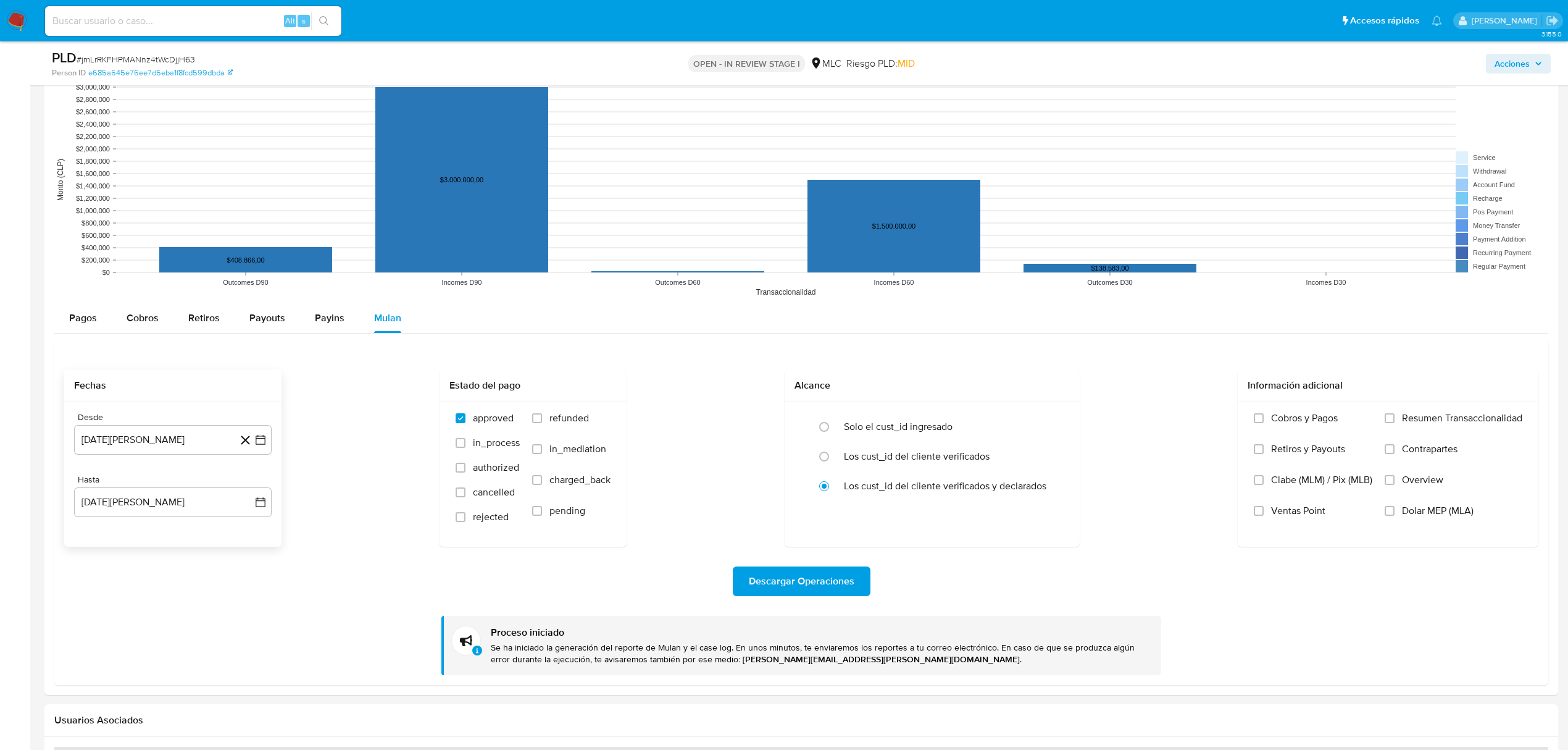
scroll to position [1646, 0]
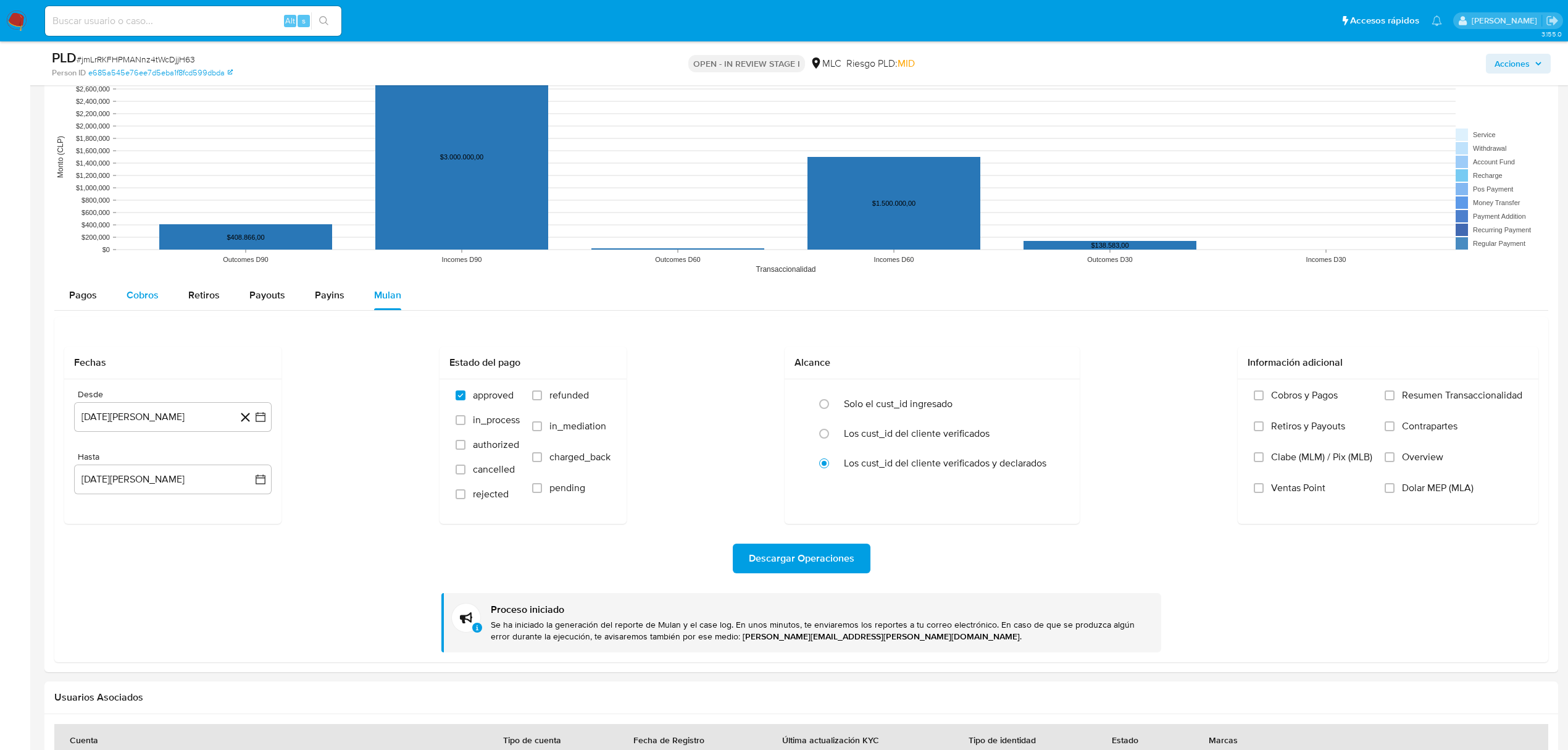
click at [151, 308] on div "Cobros" at bounding box center [142, 295] width 32 height 30
select select "10"
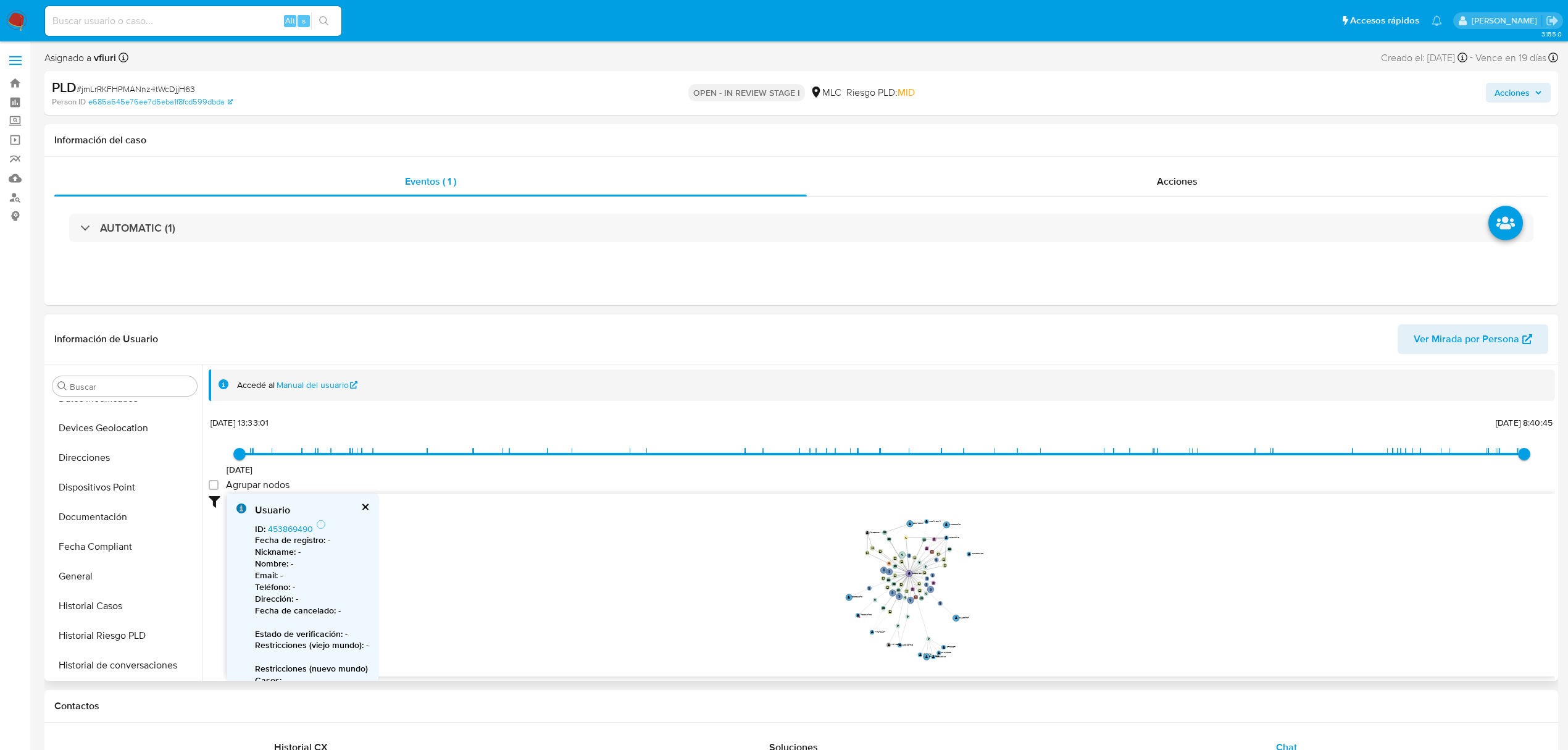
scroll to position [411, 0]
click at [105, 599] on button "KYC" at bounding box center [120, 597] width 145 height 30
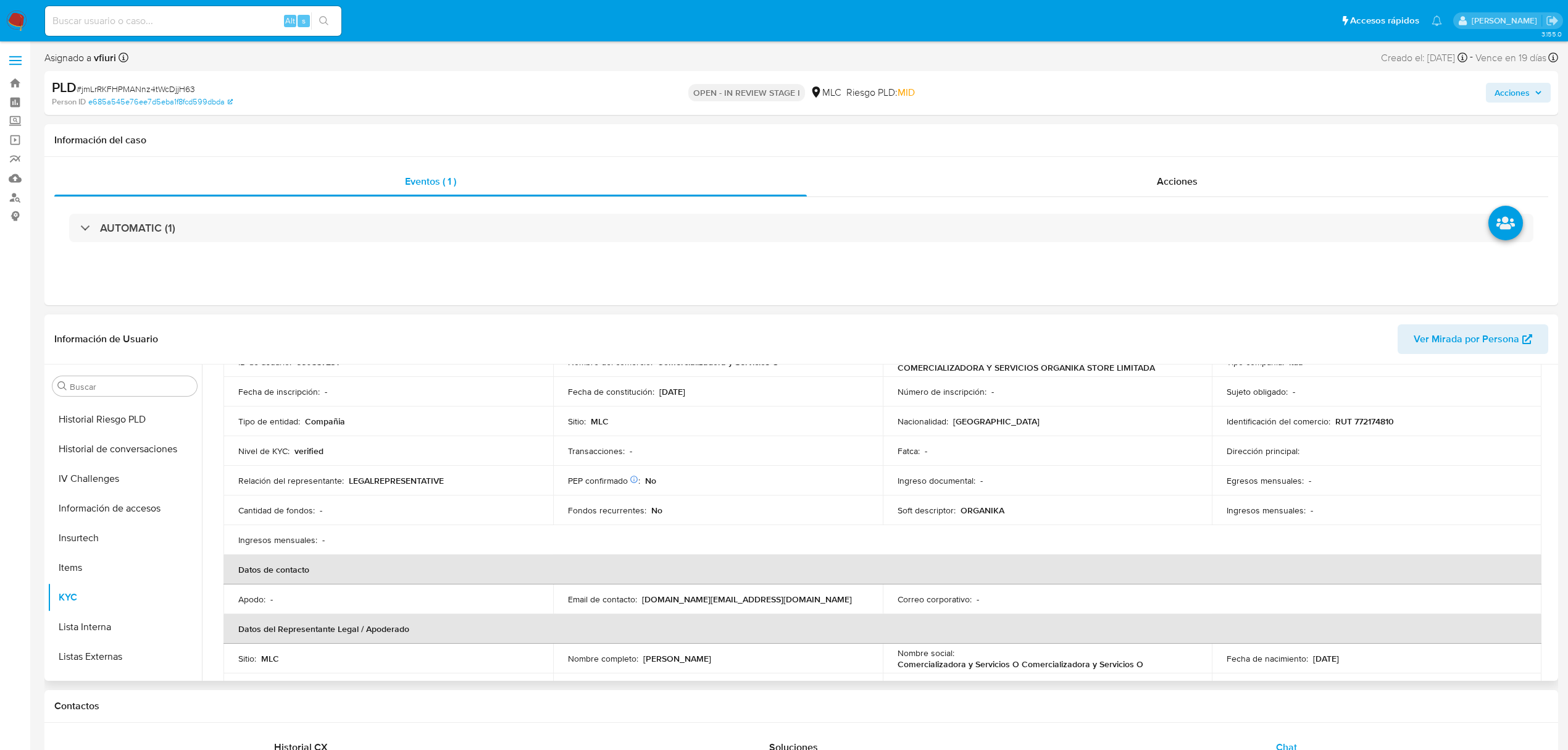
scroll to position [0, 0]
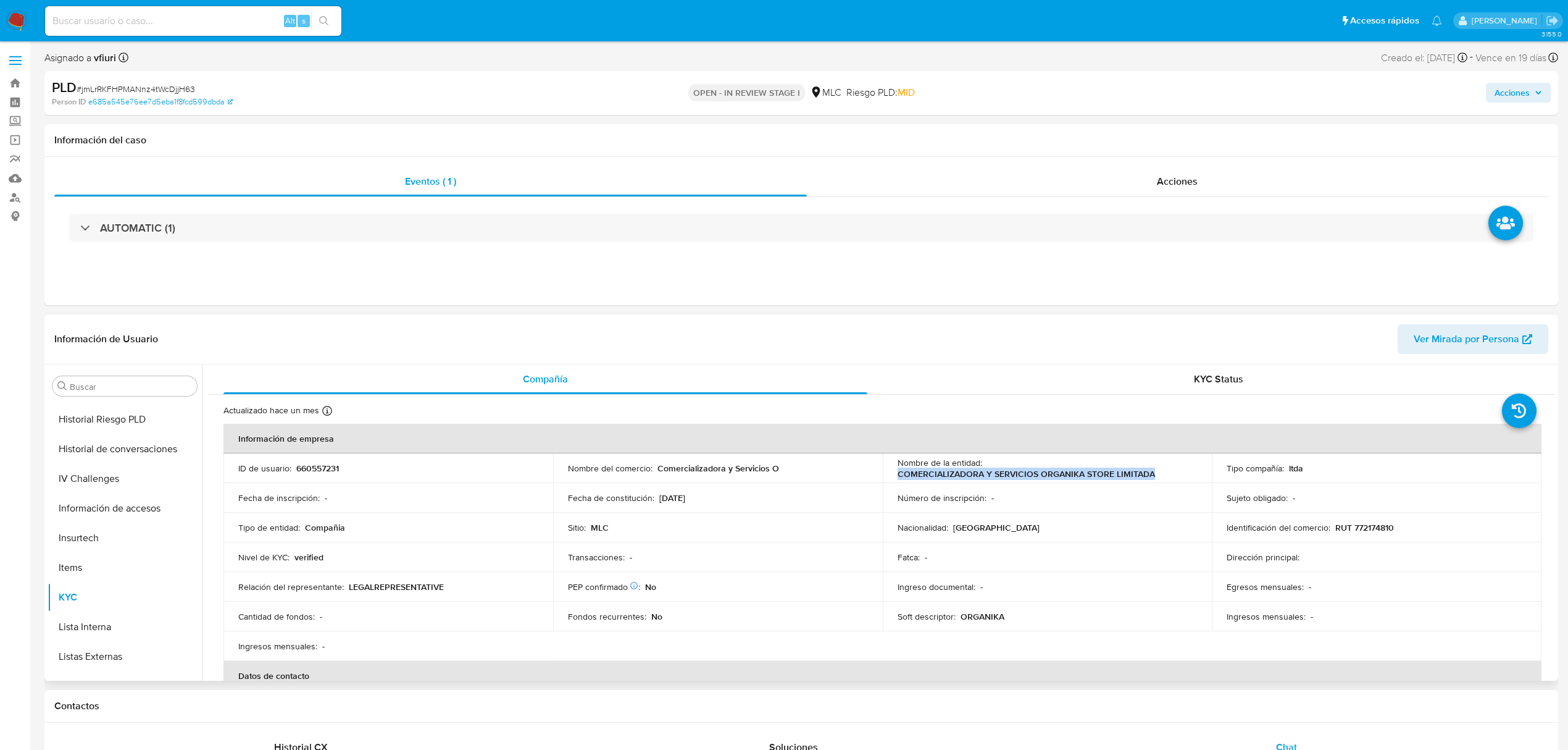
drag, startPoint x: 897, startPoint y: 475, endPoint x: 1190, endPoint y: 477, distance: 293.0
click at [1190, 477] on td "Nombre de la entidad : COMERCIALIZADORA Y SERVICIOS ORGANIKA STORE LIMITADA" at bounding box center [1047, 468] width 330 height 30
copy p "COMERCIALIZADORA Y SERVICIOS ORGANIKA STORE LIMITADA"
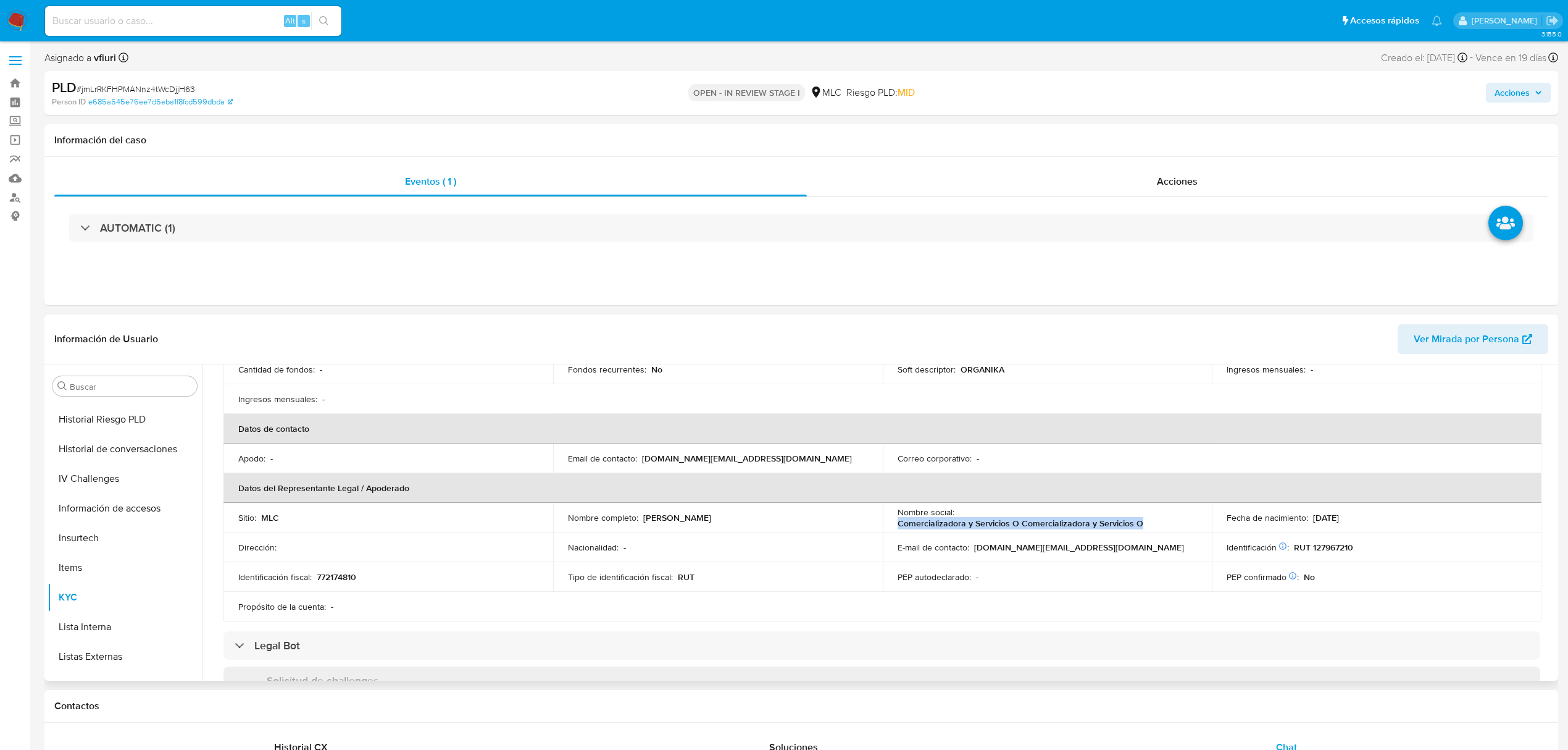
drag, startPoint x: 900, startPoint y: 523, endPoint x: 1140, endPoint y: 521, distance: 240.0
click at [1140, 521] on div "Nombre social : Comercializadora y Servicios O Comercializadora y Servicios O" at bounding box center [1047, 517] width 300 height 22
click at [941, 533] on td "E-mail de contacto : organika.store.ltda@gmail.com" at bounding box center [1047, 547] width 330 height 30
drag, startPoint x: 642, startPoint y: 516, endPoint x: 788, endPoint y: 522, distance: 146.1
click at [788, 522] on div "Nombre completo : Cristian Leonardo Cisternas Vásquez" at bounding box center [717, 517] width 300 height 11
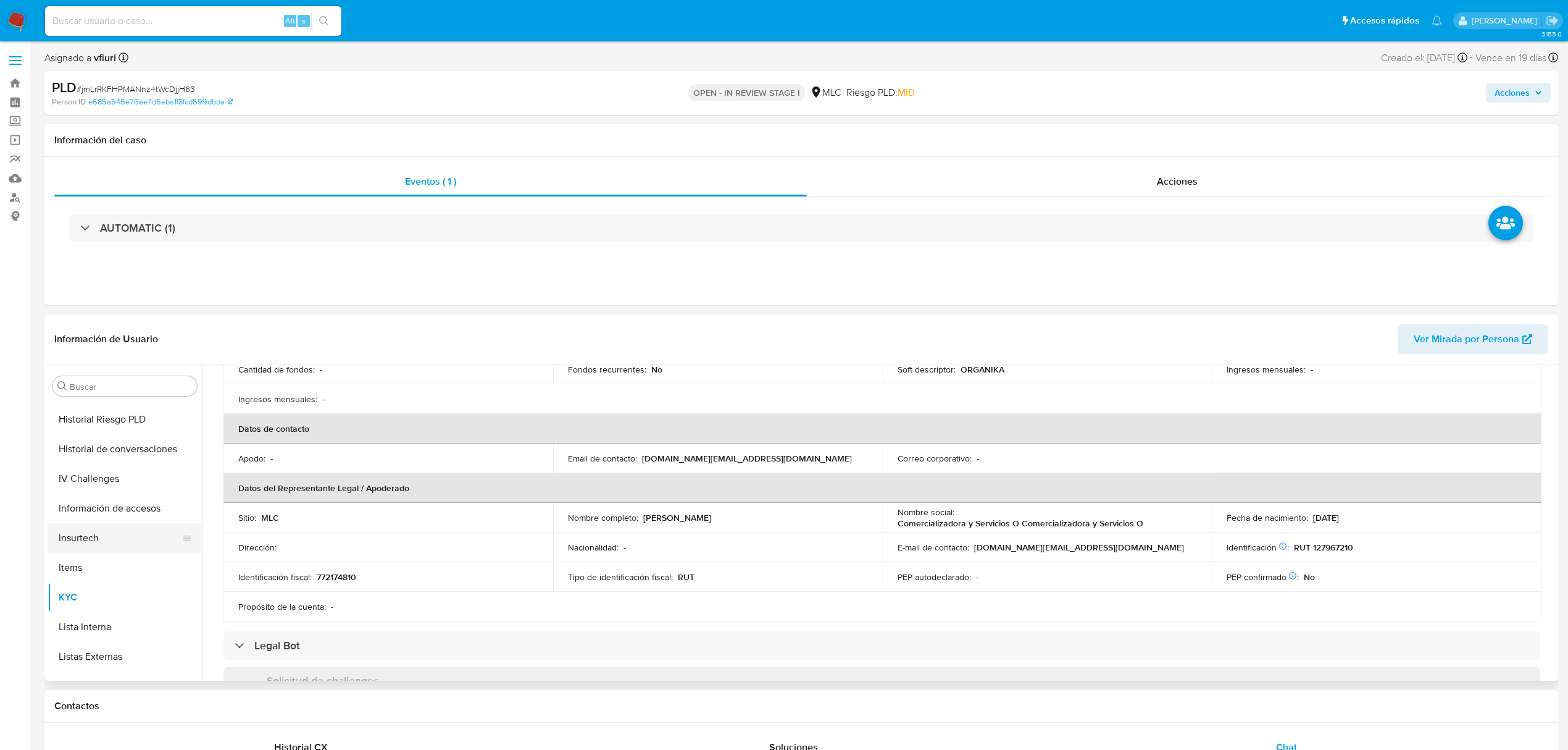
scroll to position [0, 0]
click at [101, 438] on button "Archivos adjuntos" at bounding box center [120, 446] width 145 height 30
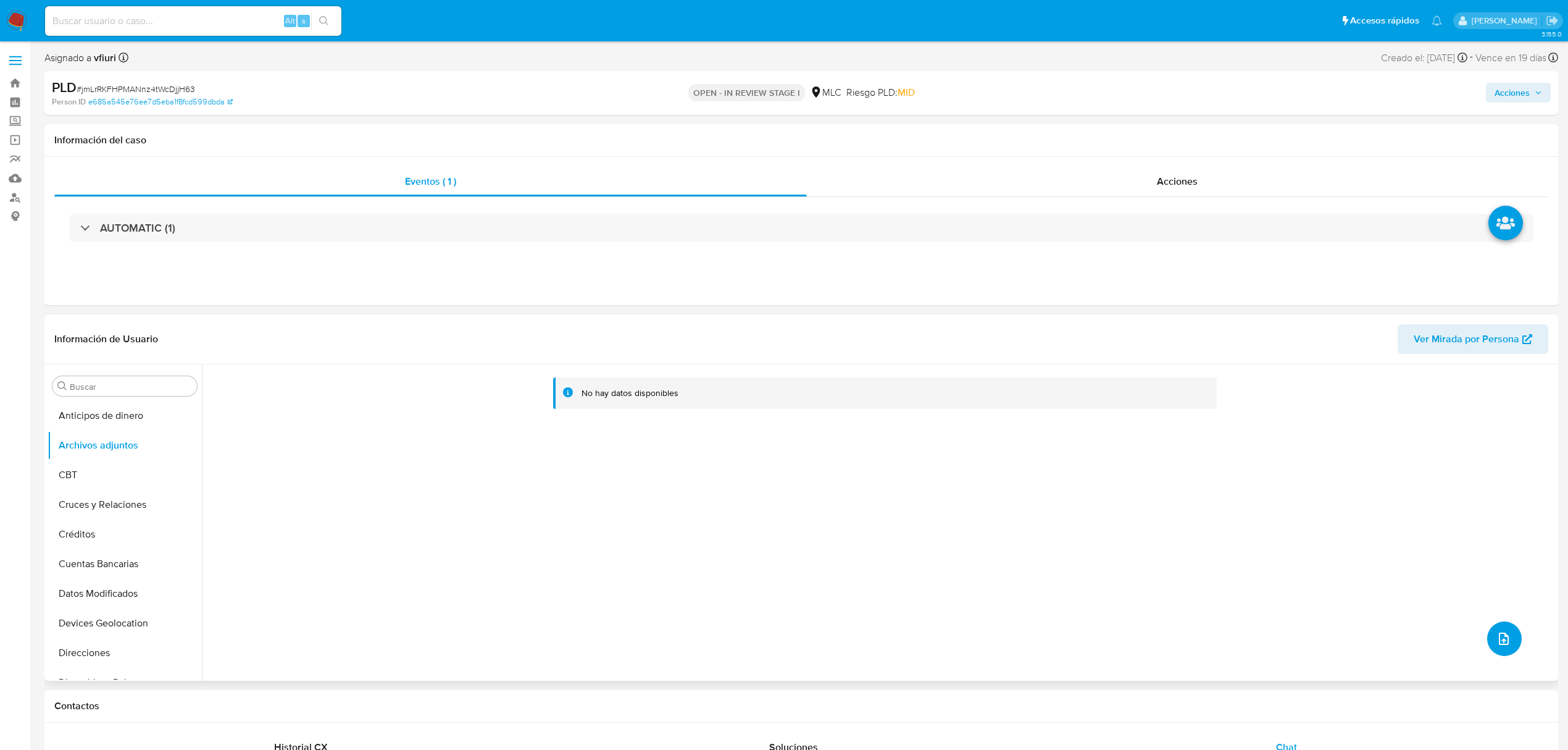
click at [1501, 625] on button "upload-file" at bounding box center [1504, 638] width 35 height 35
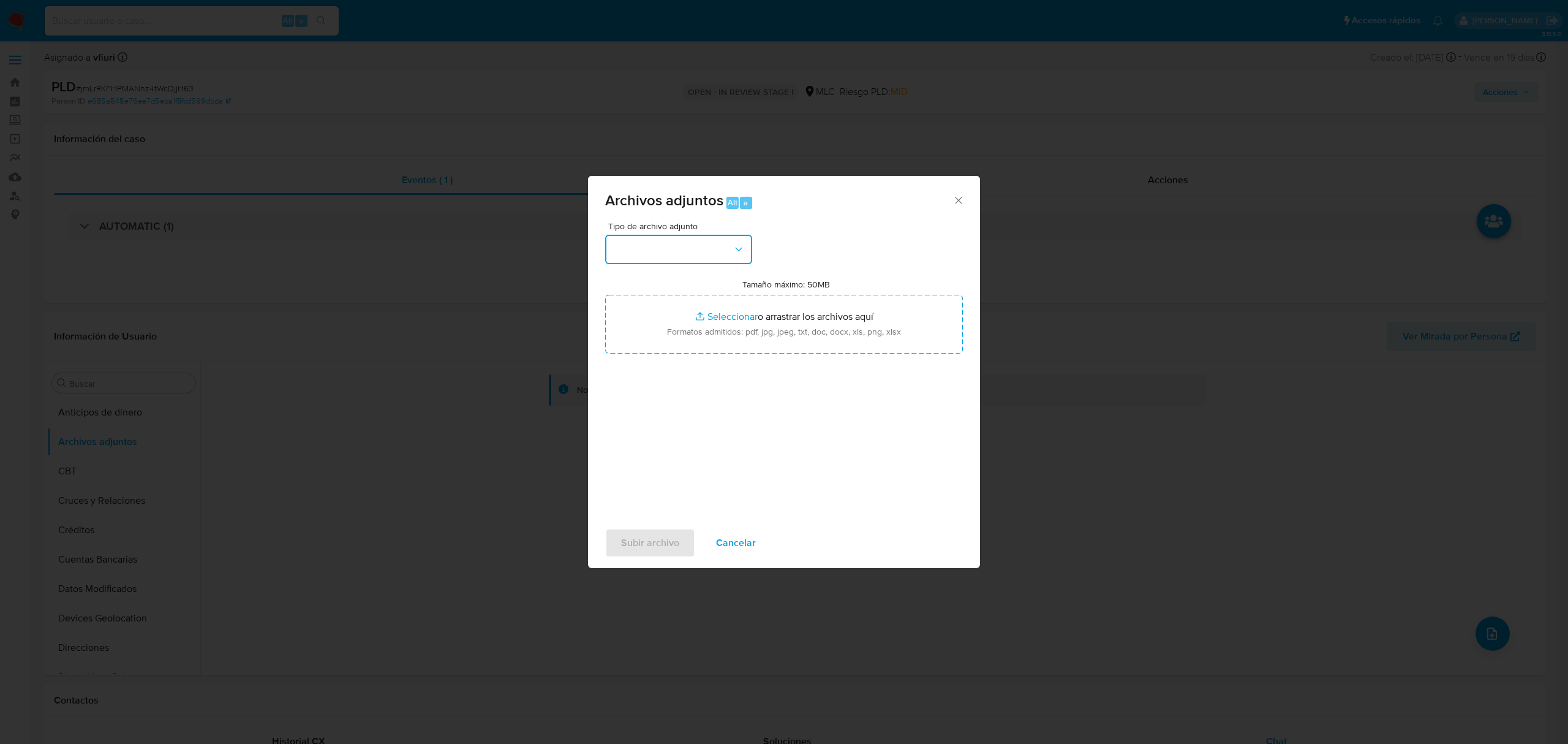
click at [685, 262] on button "button" at bounding box center [678, 249] width 147 height 30
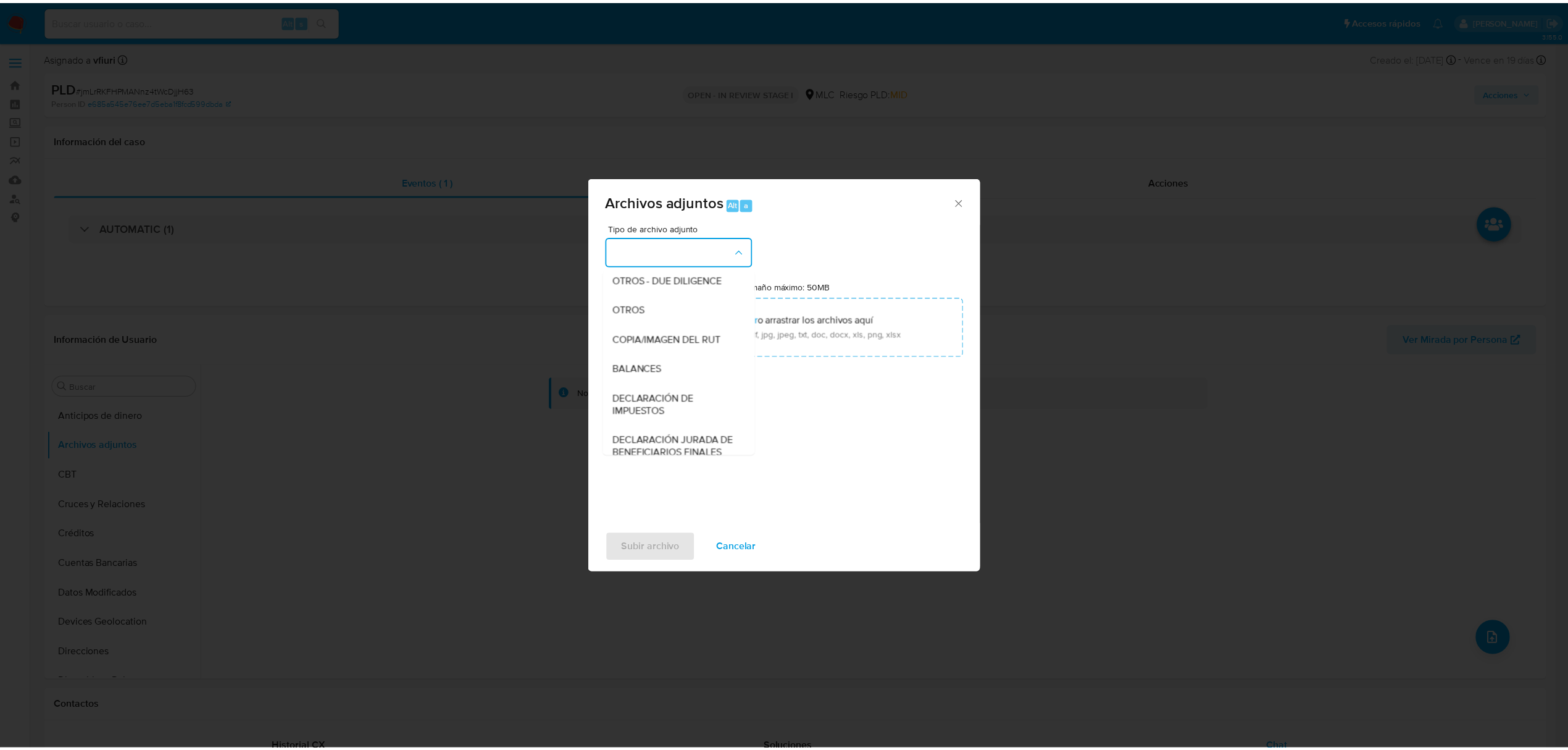
scroll to position [184, 0]
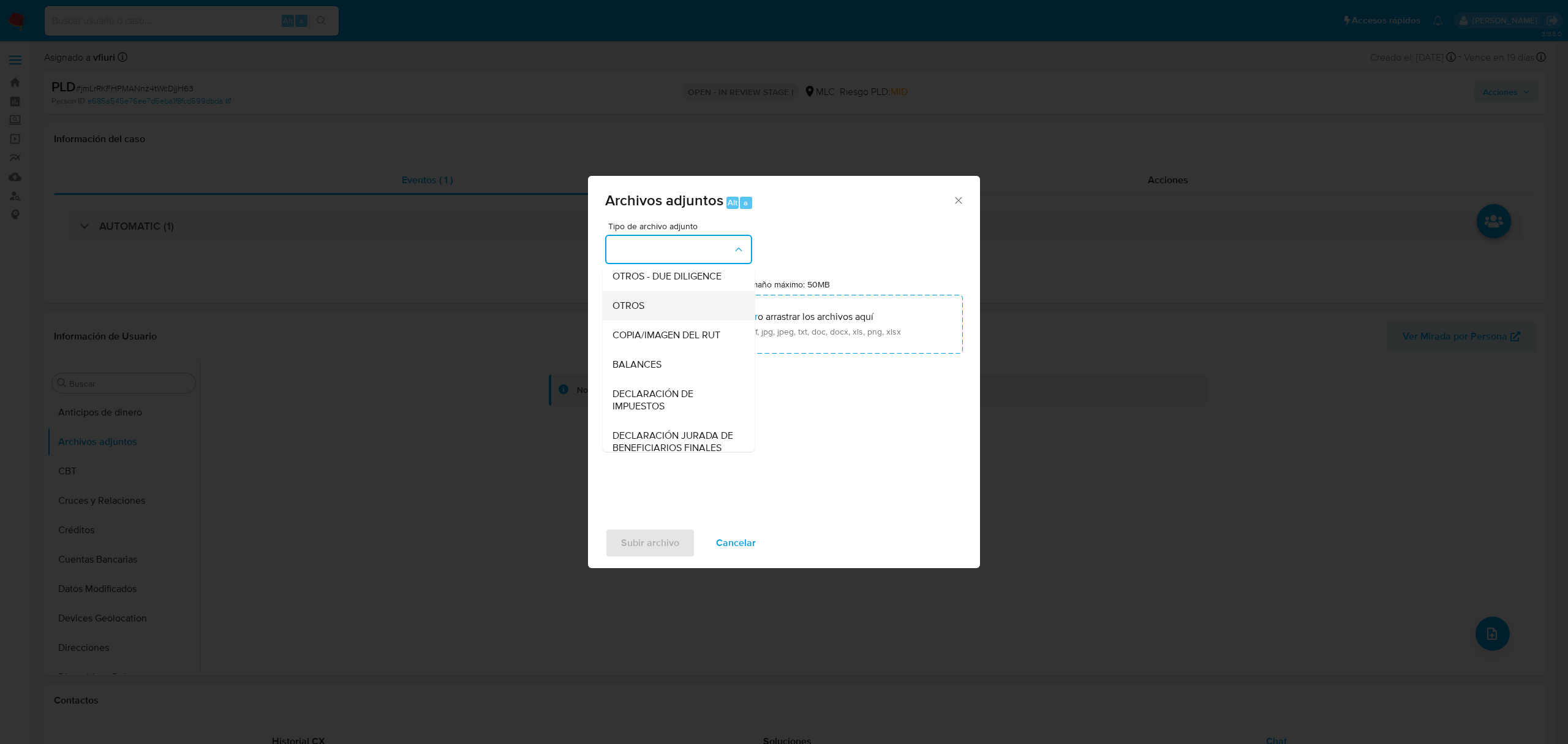
click at [645, 321] on div "OTROS" at bounding box center [675, 306] width 125 height 30
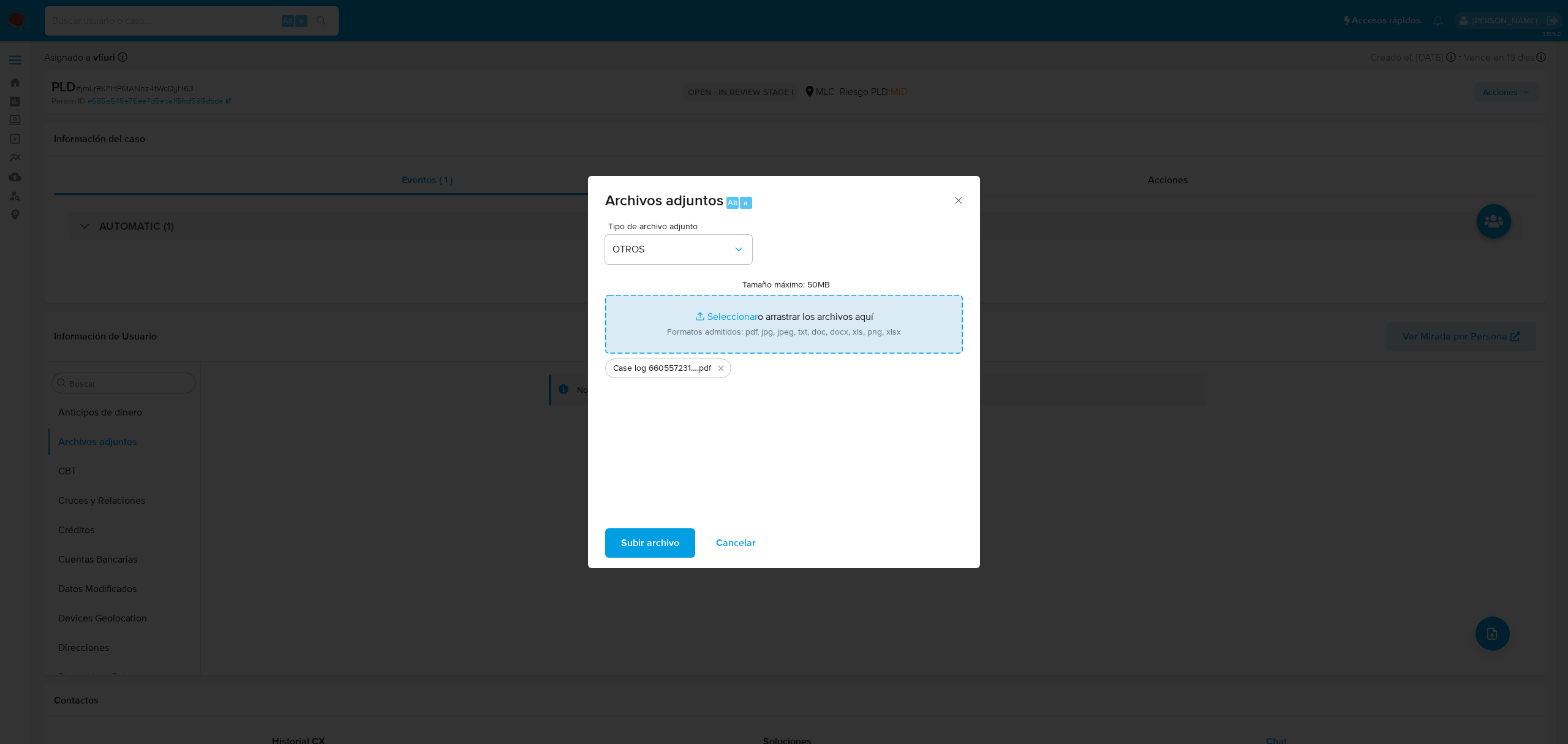
type input "C:\fakepath\Tabla 660557231.xlsx"
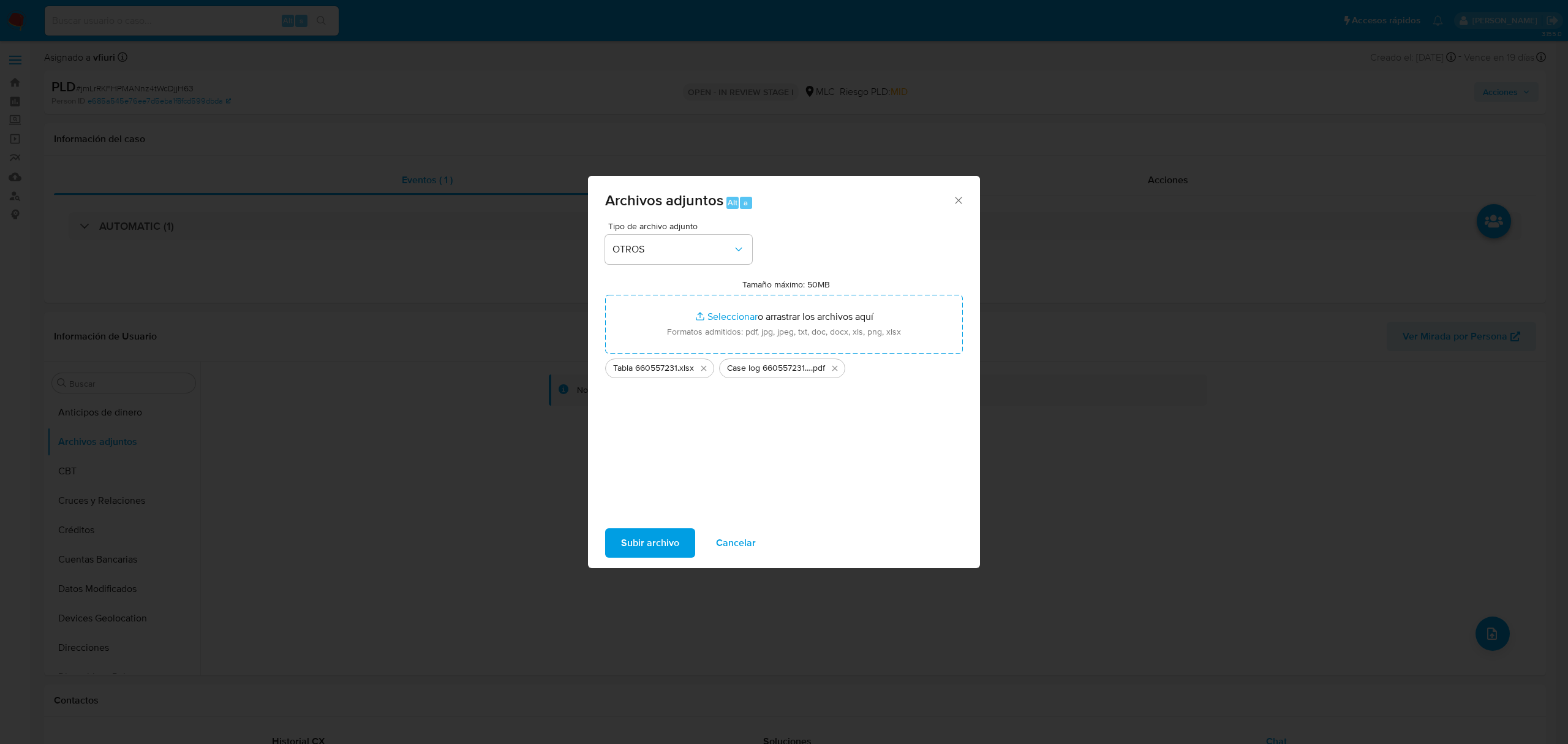
click at [645, 539] on span "Subir archivo" at bounding box center [650, 542] width 58 height 27
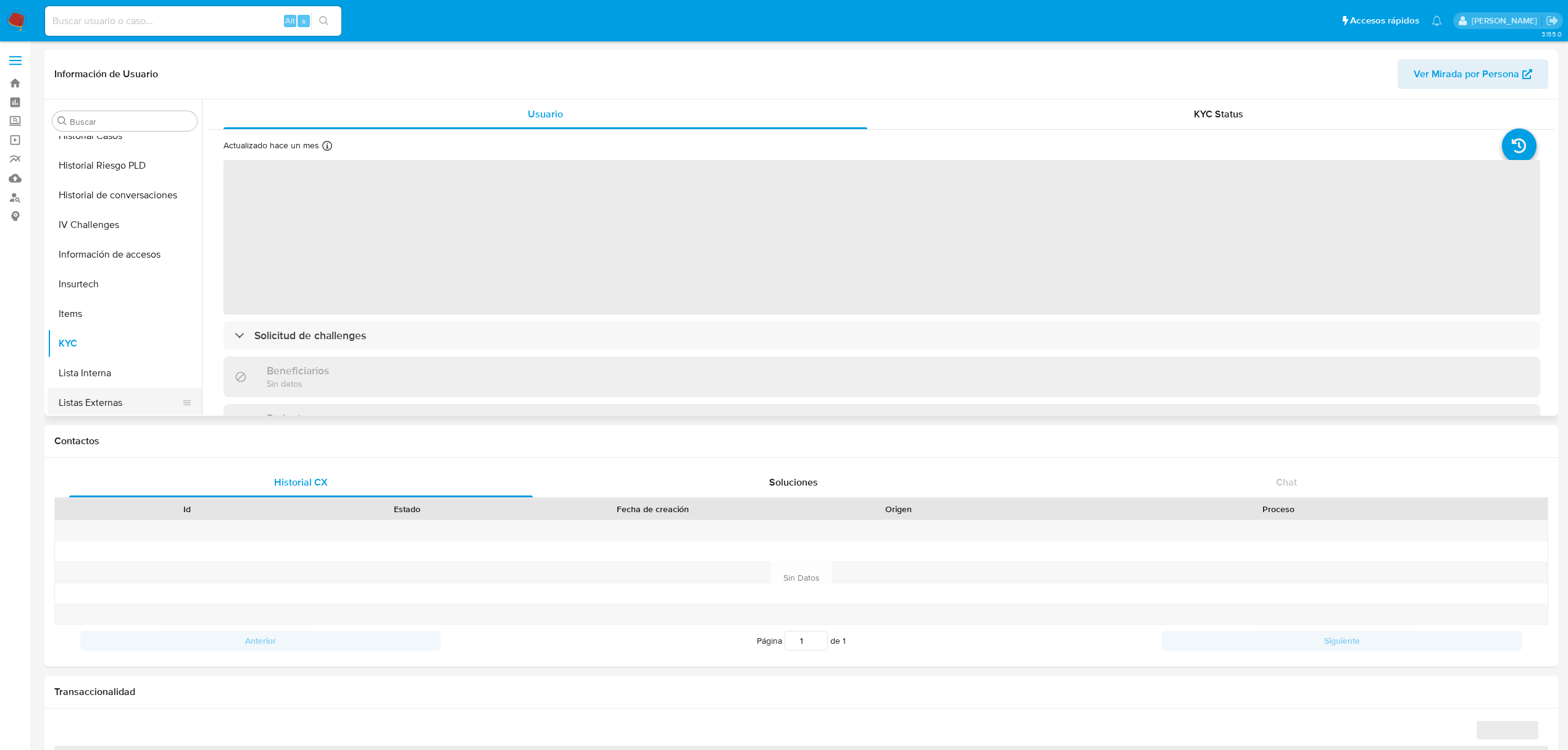
scroll to position [275, 0]
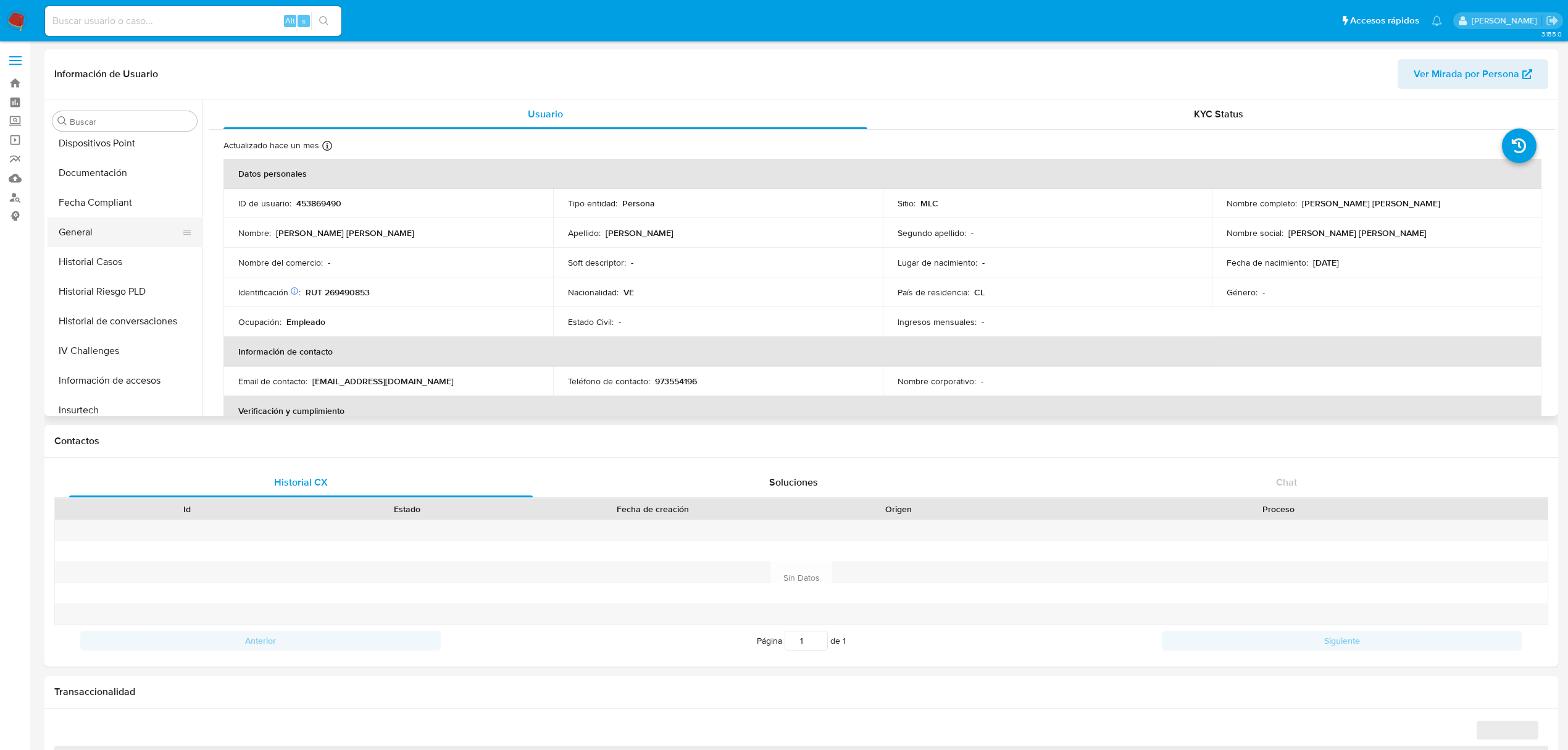
click at [95, 237] on button "General" at bounding box center [120, 232] width 145 height 30
select select "10"
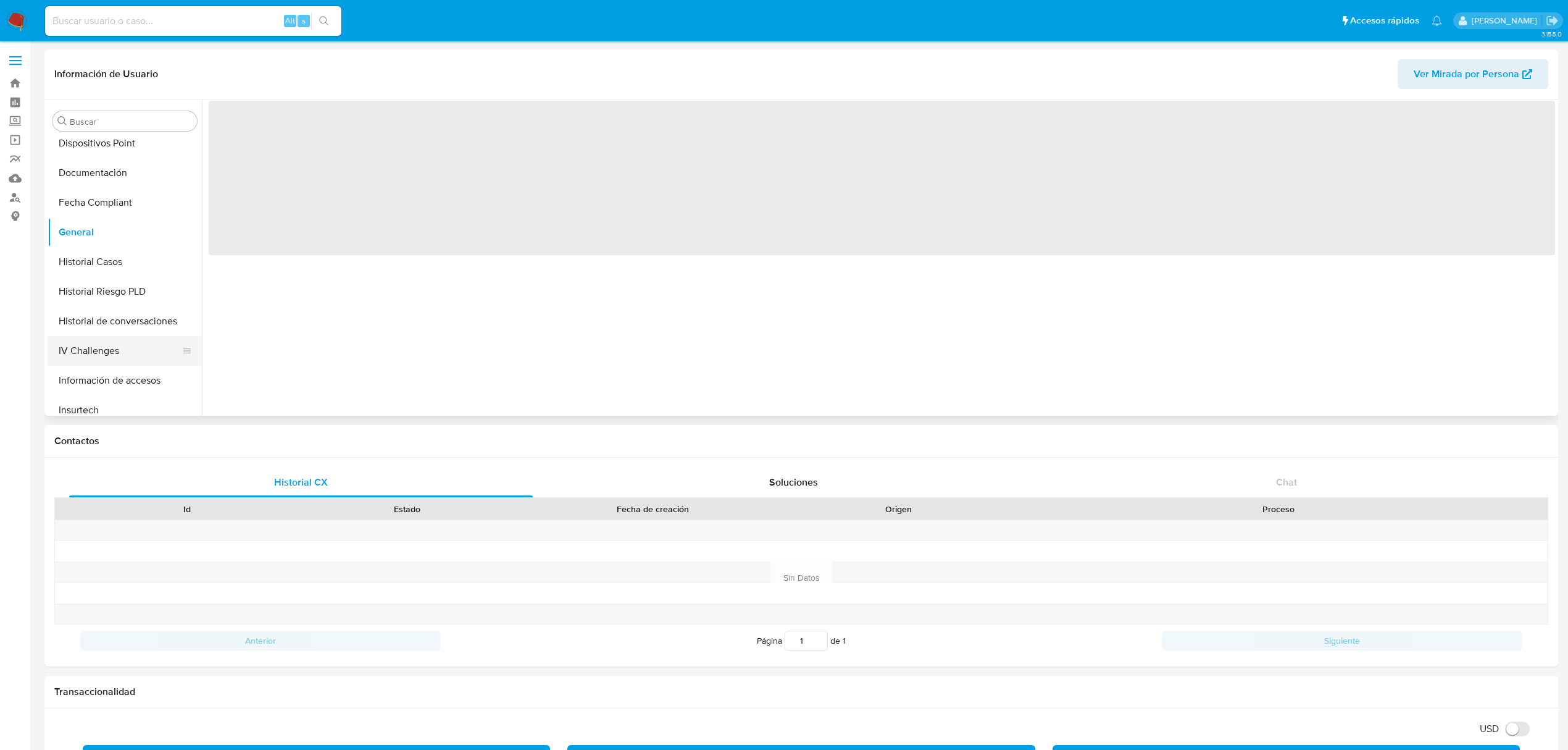
scroll to position [438, 0]
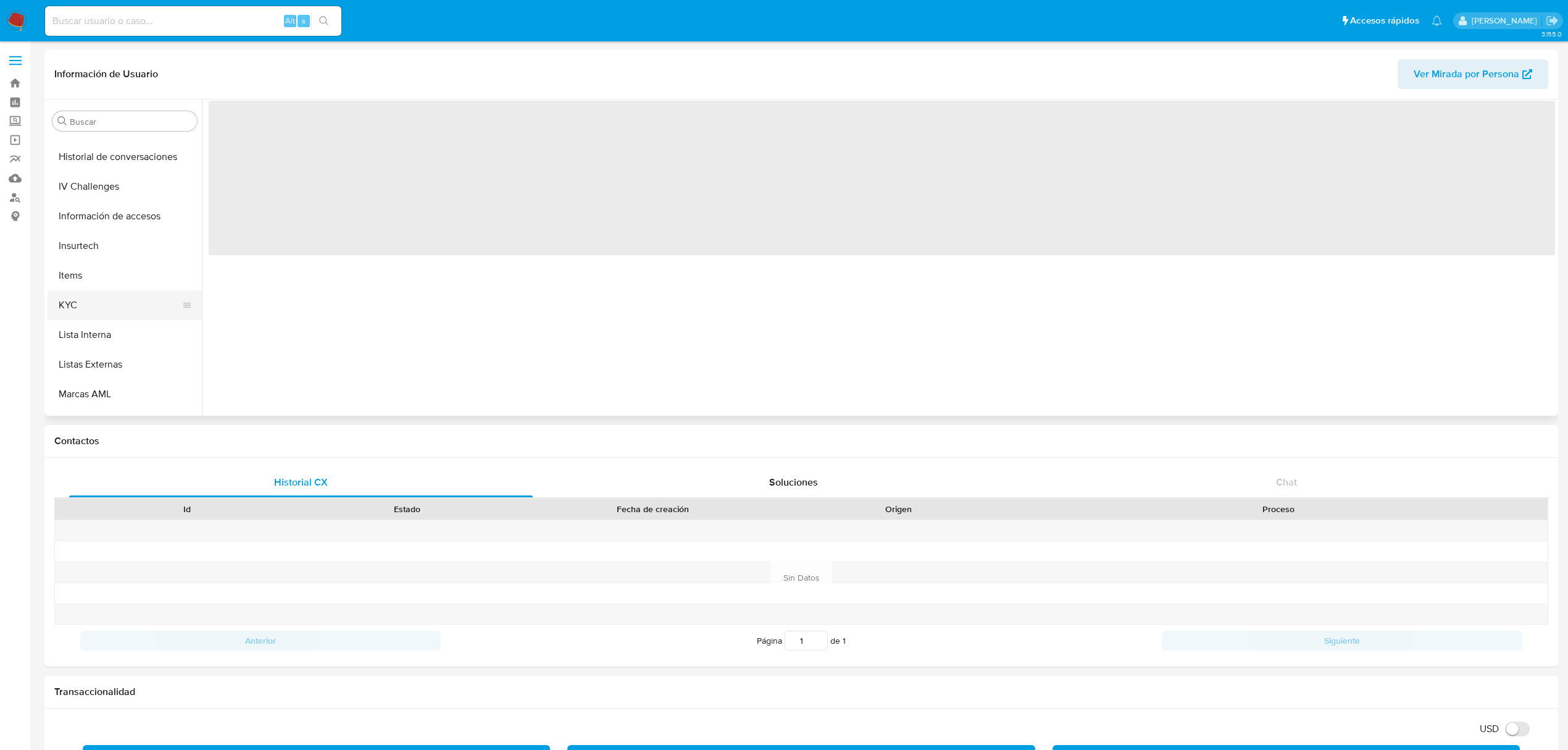
click at [69, 294] on button "KYC" at bounding box center [120, 305] width 145 height 30
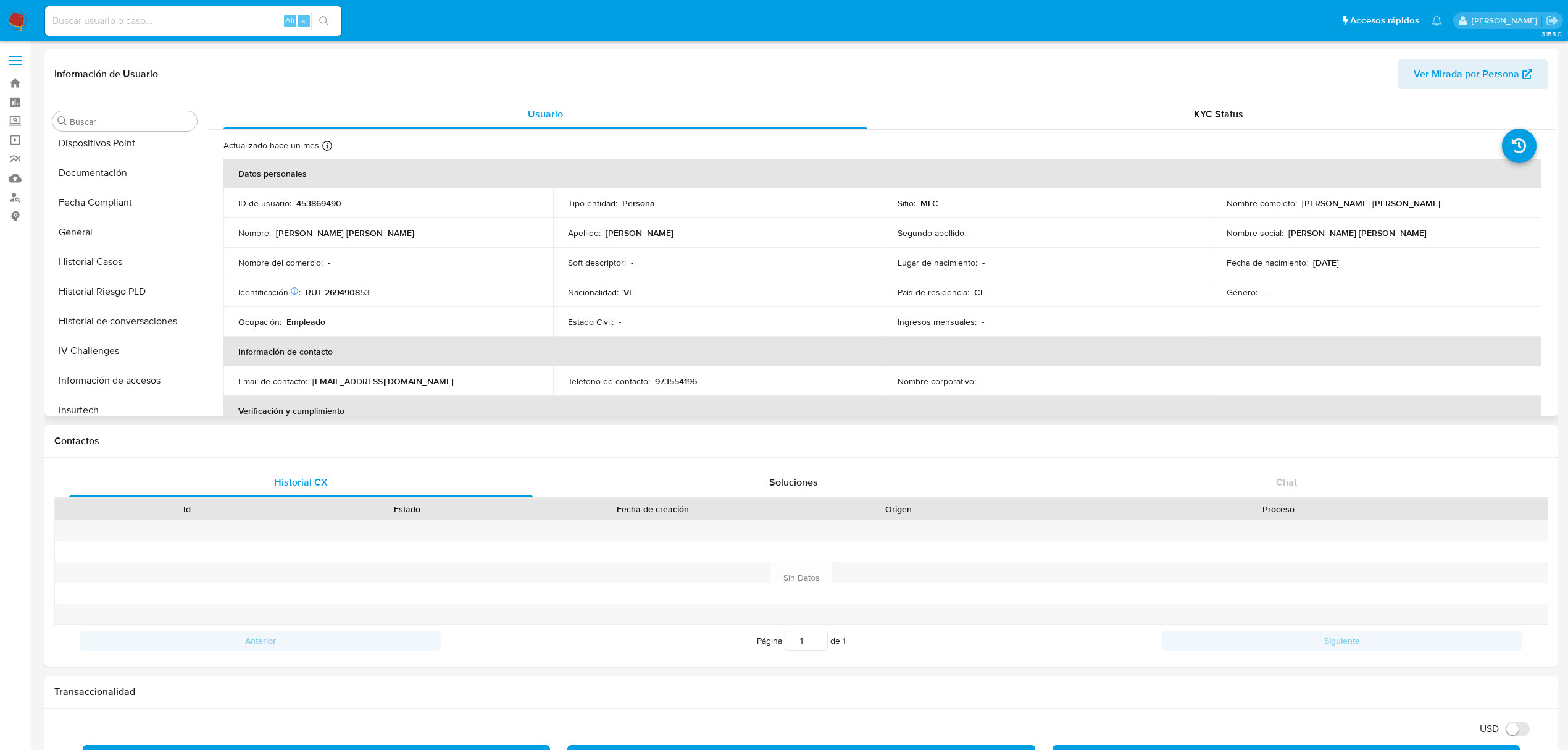
scroll to position [521, 0]
click at [119, 378] on button "Restricciones Nuevo Mundo" at bounding box center [120, 370] width 145 height 30
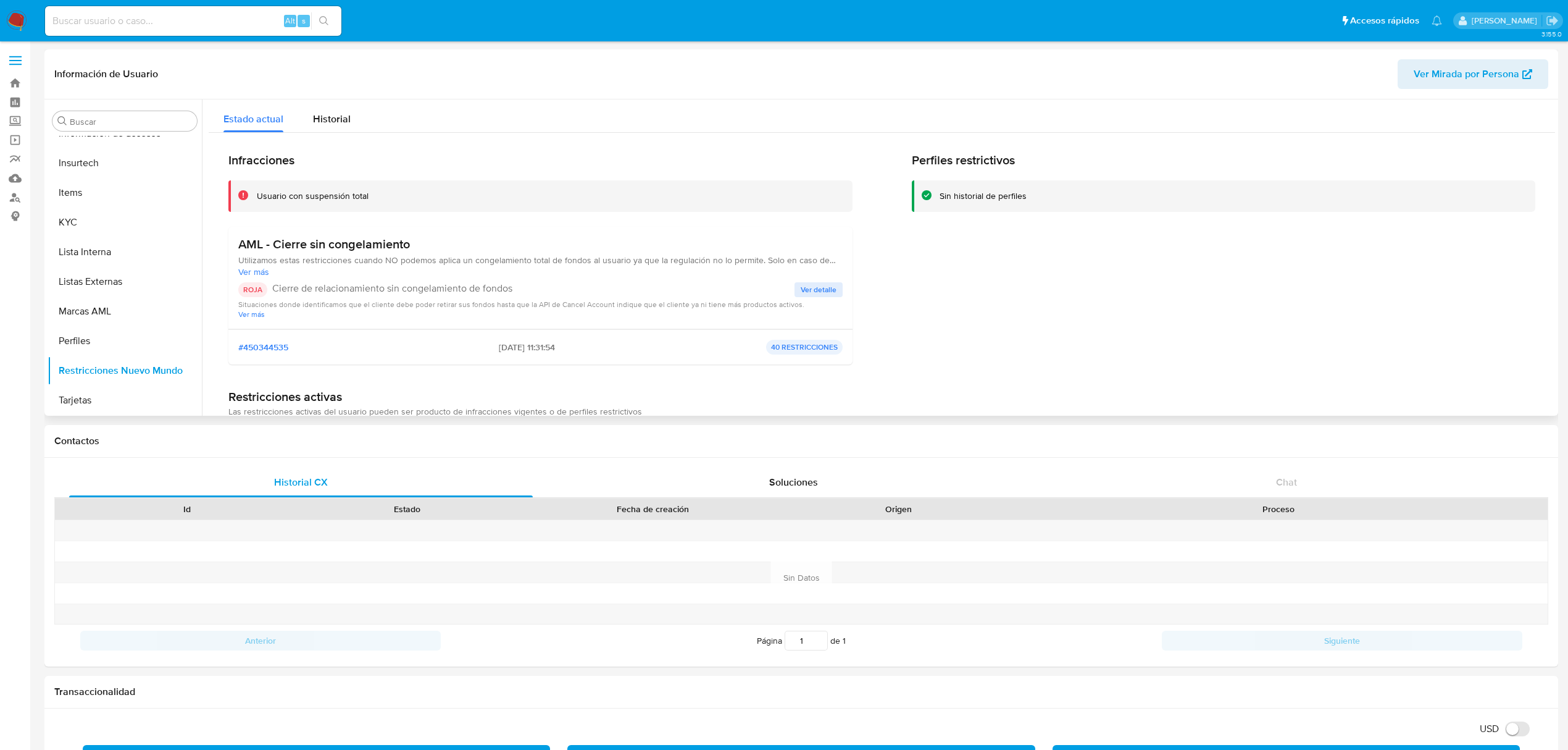
click at [827, 289] on span "Ver detalle" at bounding box center [818, 289] width 36 height 12
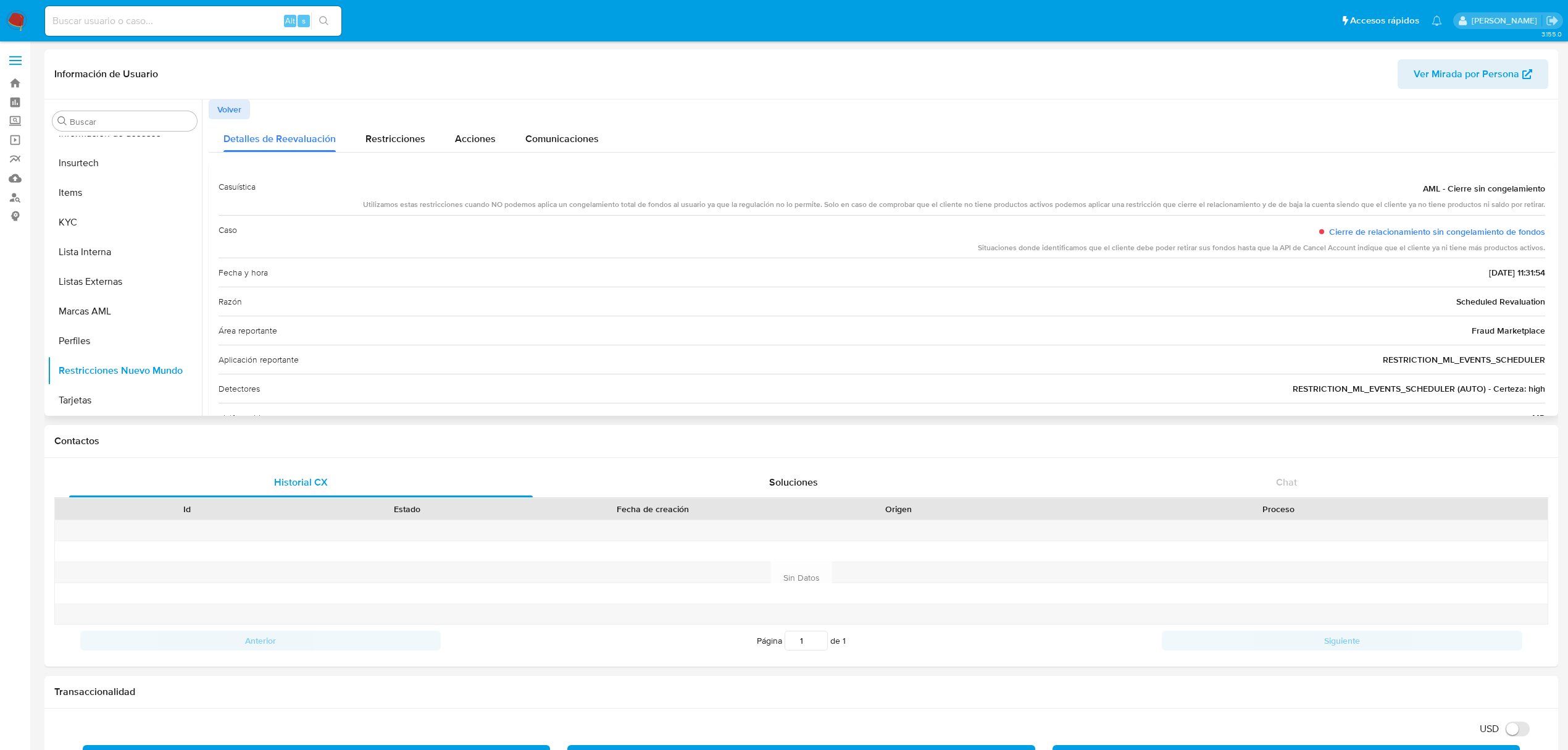
click at [235, 111] on span "Volver" at bounding box center [229, 109] width 24 height 17
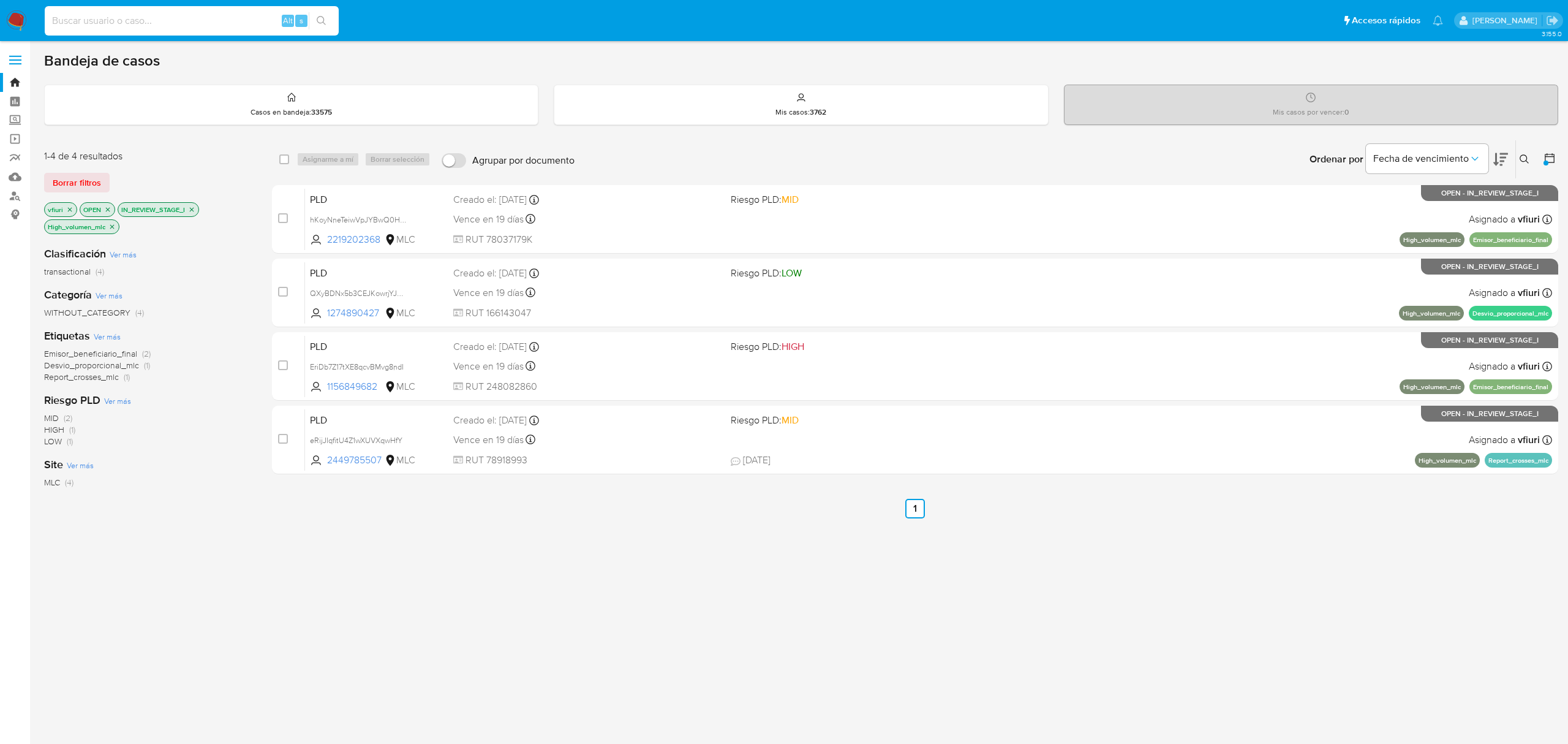
click at [130, 25] on input at bounding box center [192, 21] width 294 height 16
paste input "283168430"
type input "283168430"
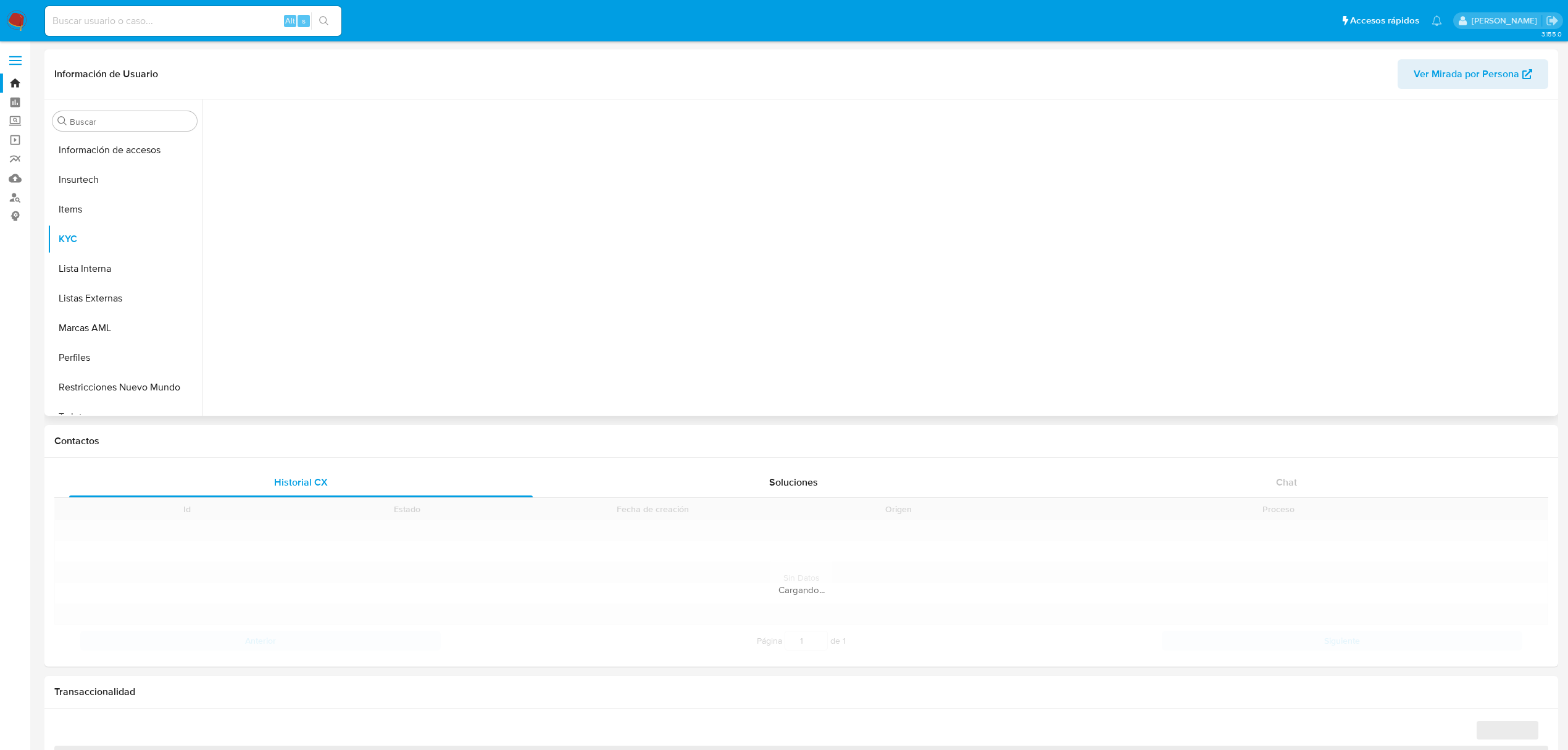
scroll to position [521, 0]
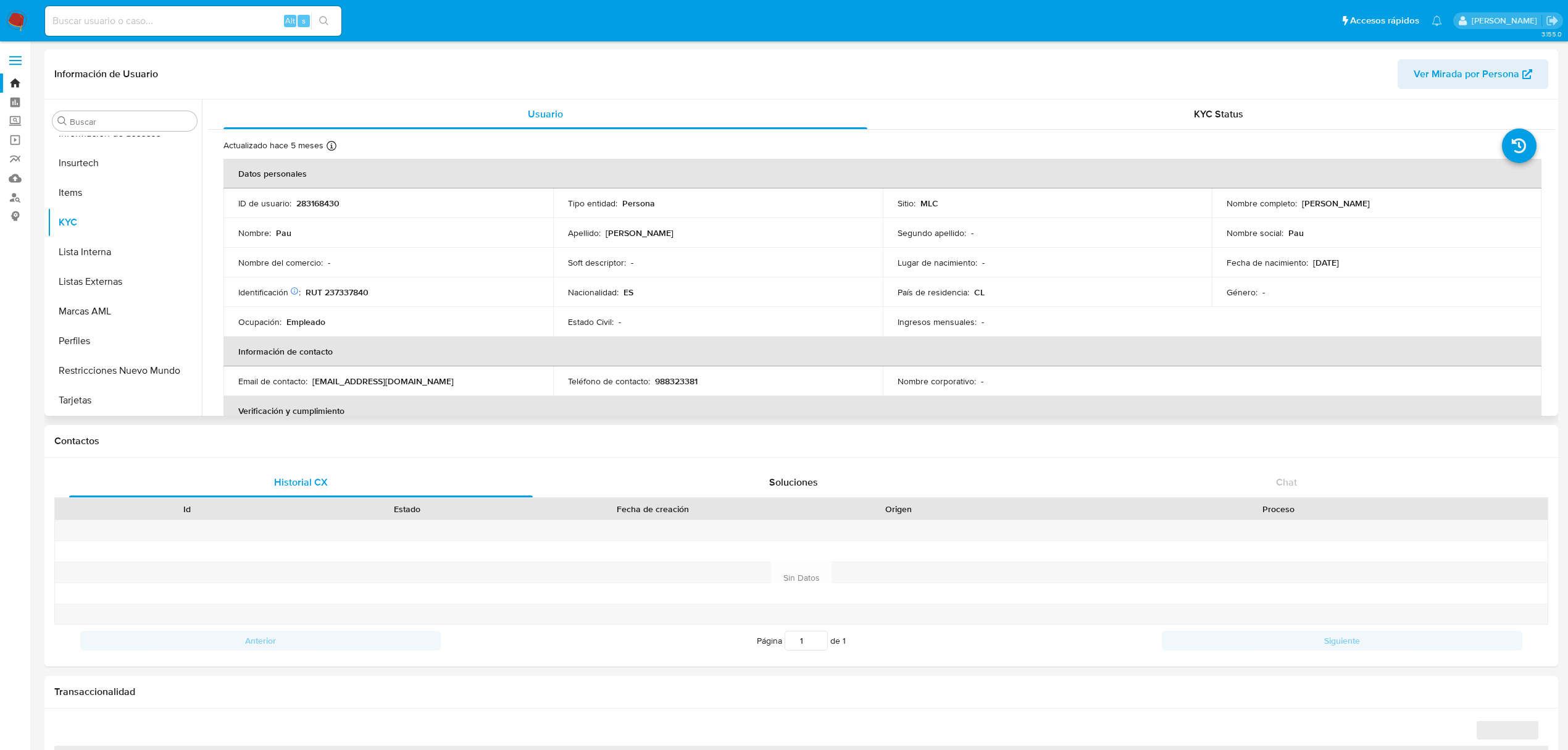
select select "10"
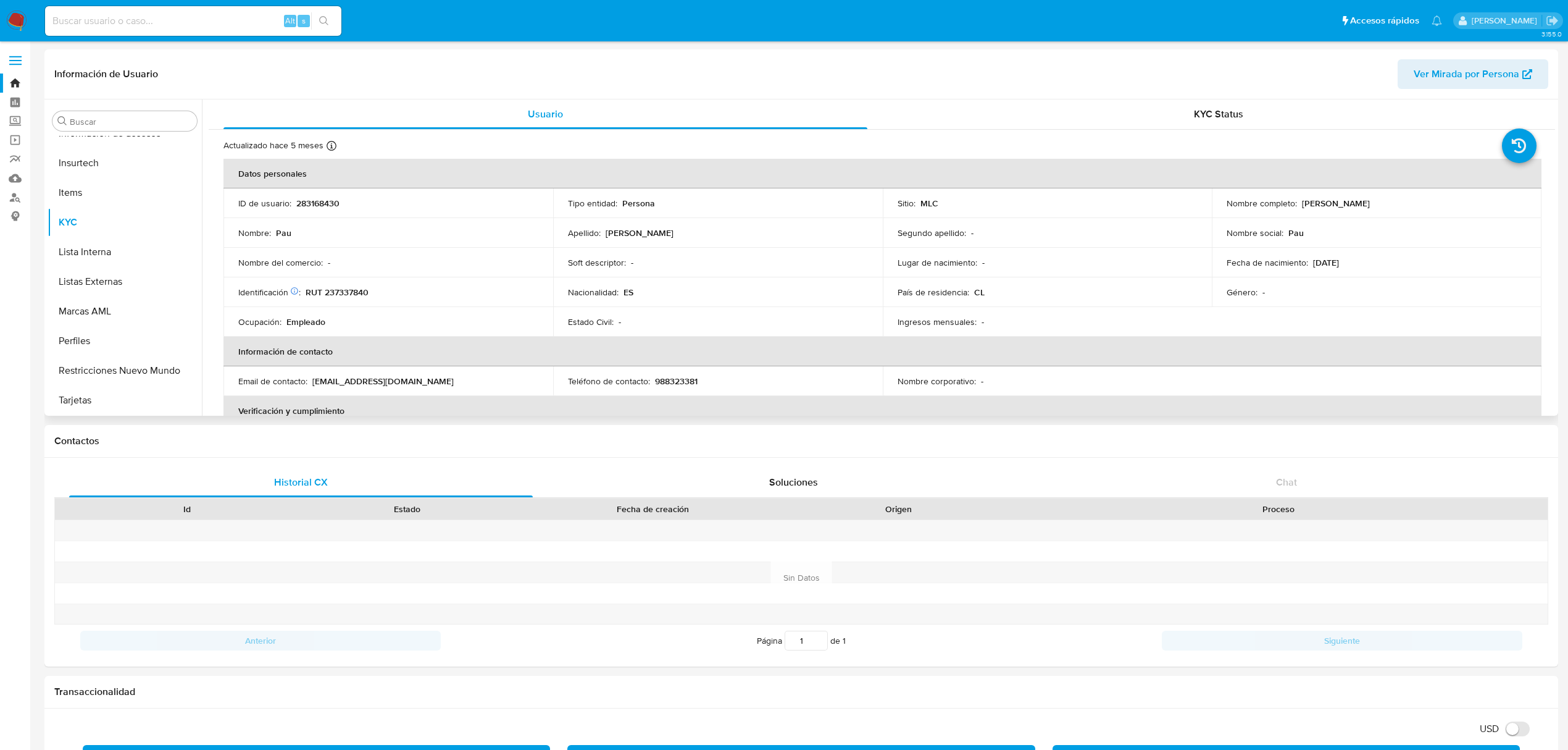
click at [350, 290] on p "RUT 237337840" at bounding box center [337, 292] width 63 height 11
copy p "237337840"
drag, startPoint x: 1297, startPoint y: 203, endPoint x: 1391, endPoint y: 211, distance: 94.3
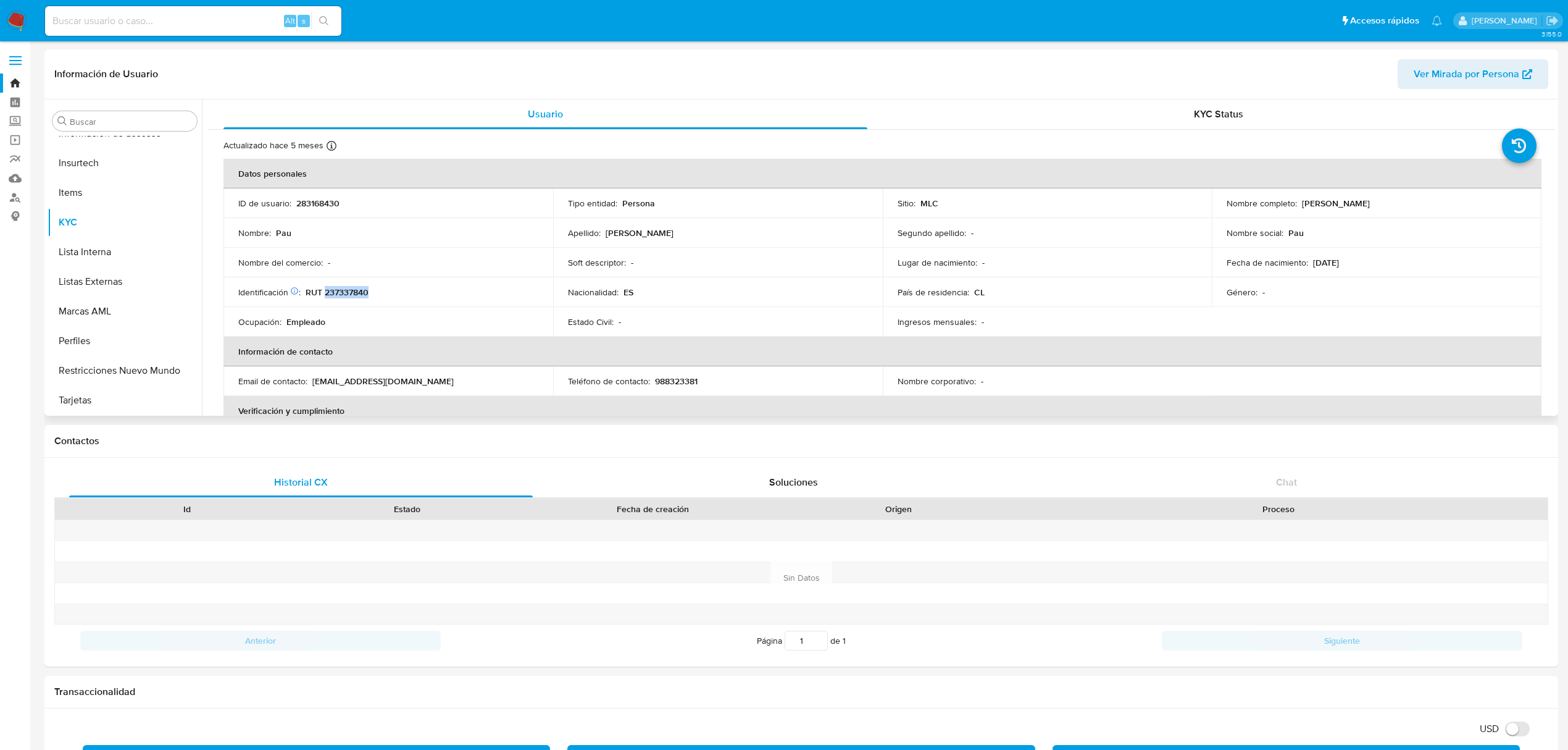
click at [1391, 211] on td "Nombre completo : Pau Barcelo Mendoza" at bounding box center [1376, 203] width 330 height 30
copy p "Pau Barcelo Mendoza"
click at [88, 256] on button "Documentación" at bounding box center [120, 256] width 145 height 30
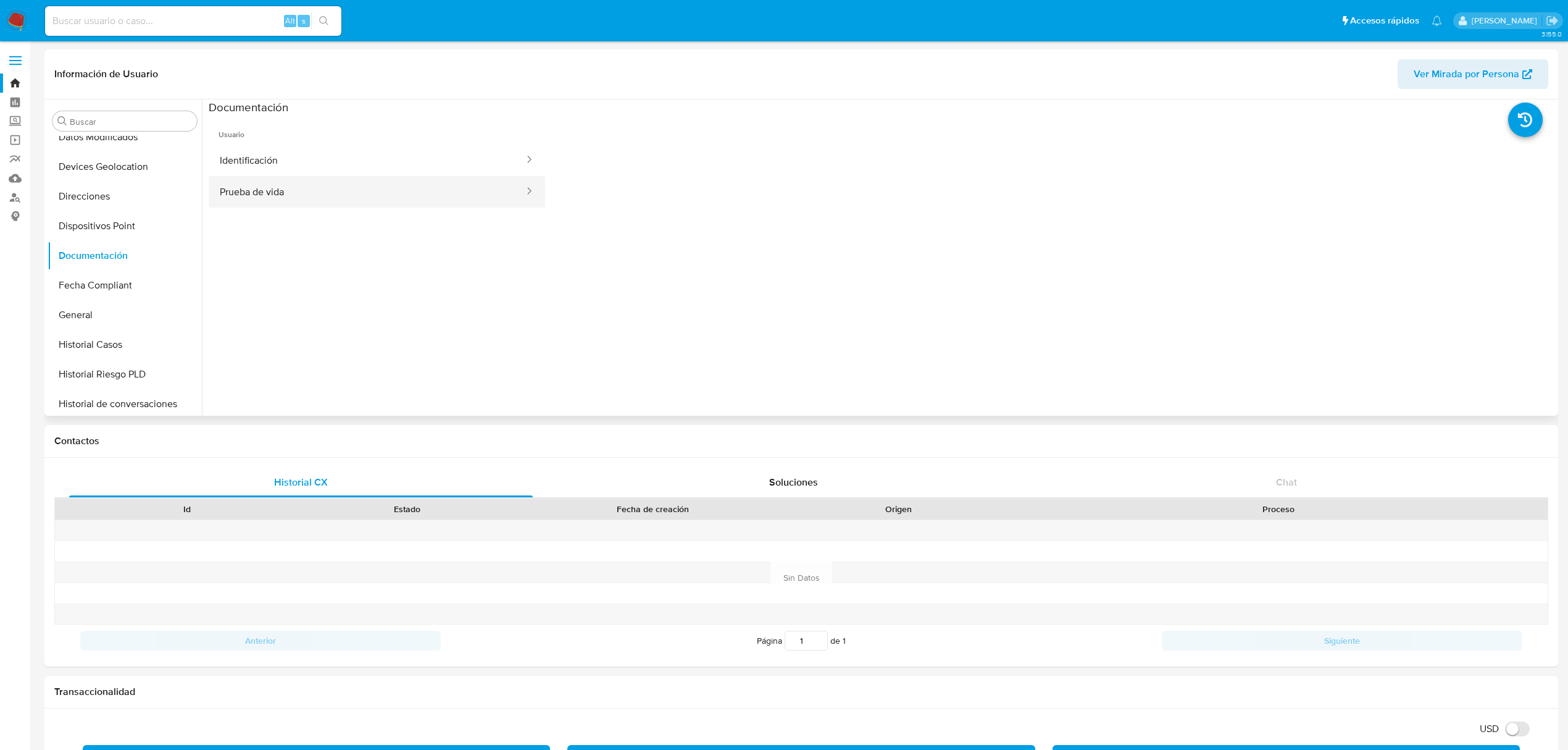
click at [294, 193] on button "Prueba de vida" at bounding box center [366, 192] width 317 height 31
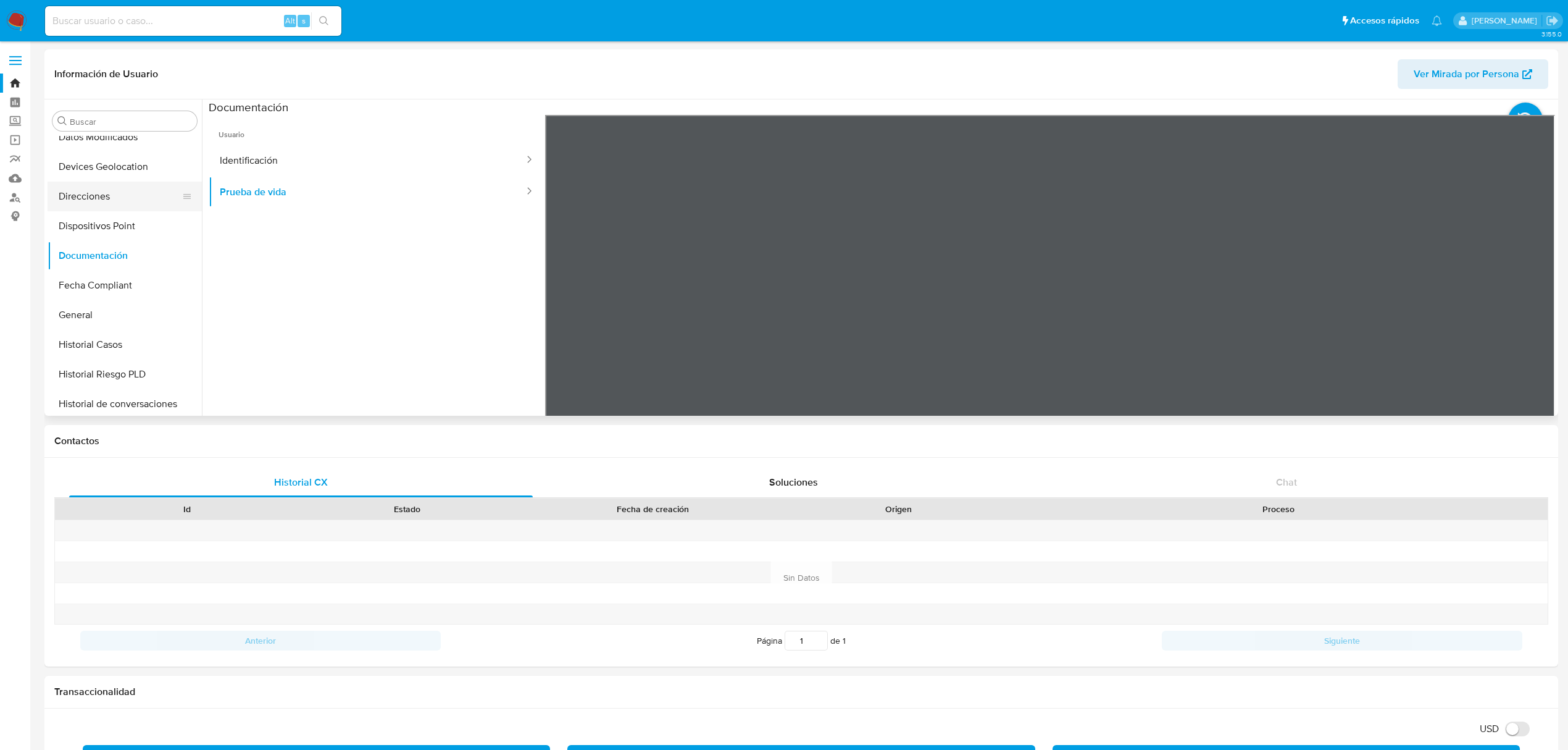
scroll to position [521, 0]
click at [112, 221] on button "KYC" at bounding box center [120, 222] width 145 height 30
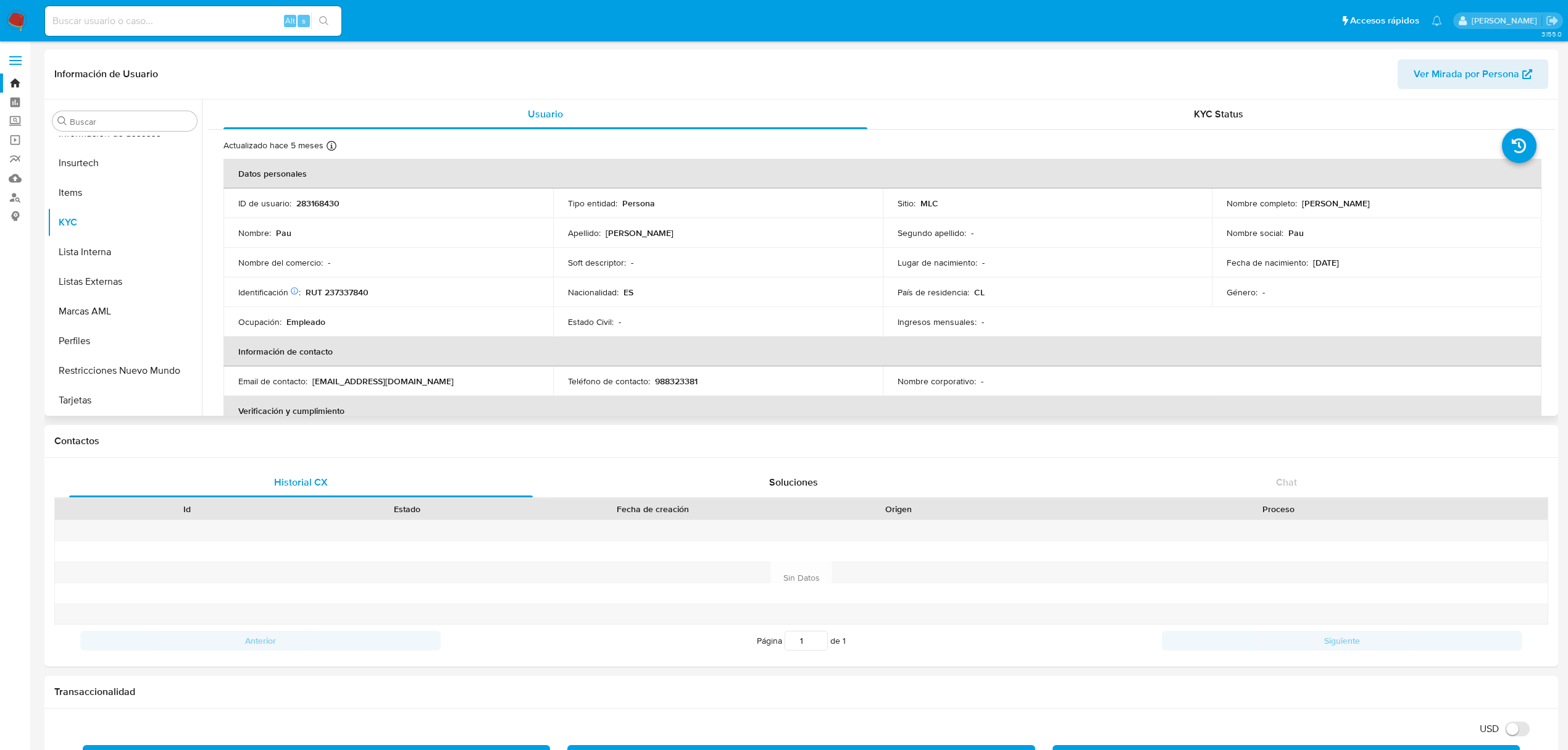
drag, startPoint x: 1300, startPoint y: 206, endPoint x: 1418, endPoint y: 205, distance: 118.0
click at [1418, 205] on div "Nombre completo : Pau Barcelo Mendoza" at bounding box center [1376, 203] width 300 height 11
copy p "Pau Barcelo Mendoza"
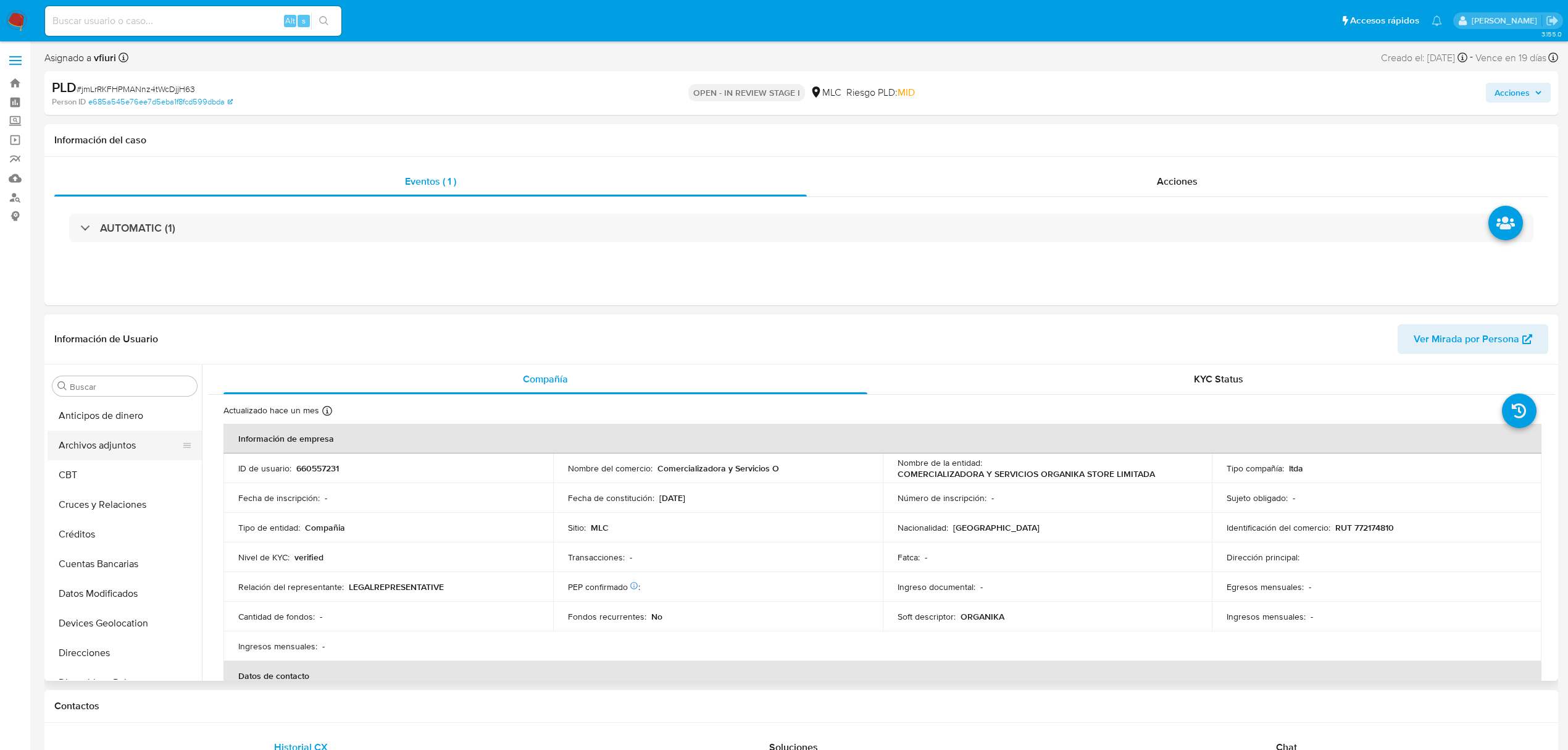
click at [122, 450] on button "Archivos adjuntos" at bounding box center [120, 446] width 145 height 30
select select "10"
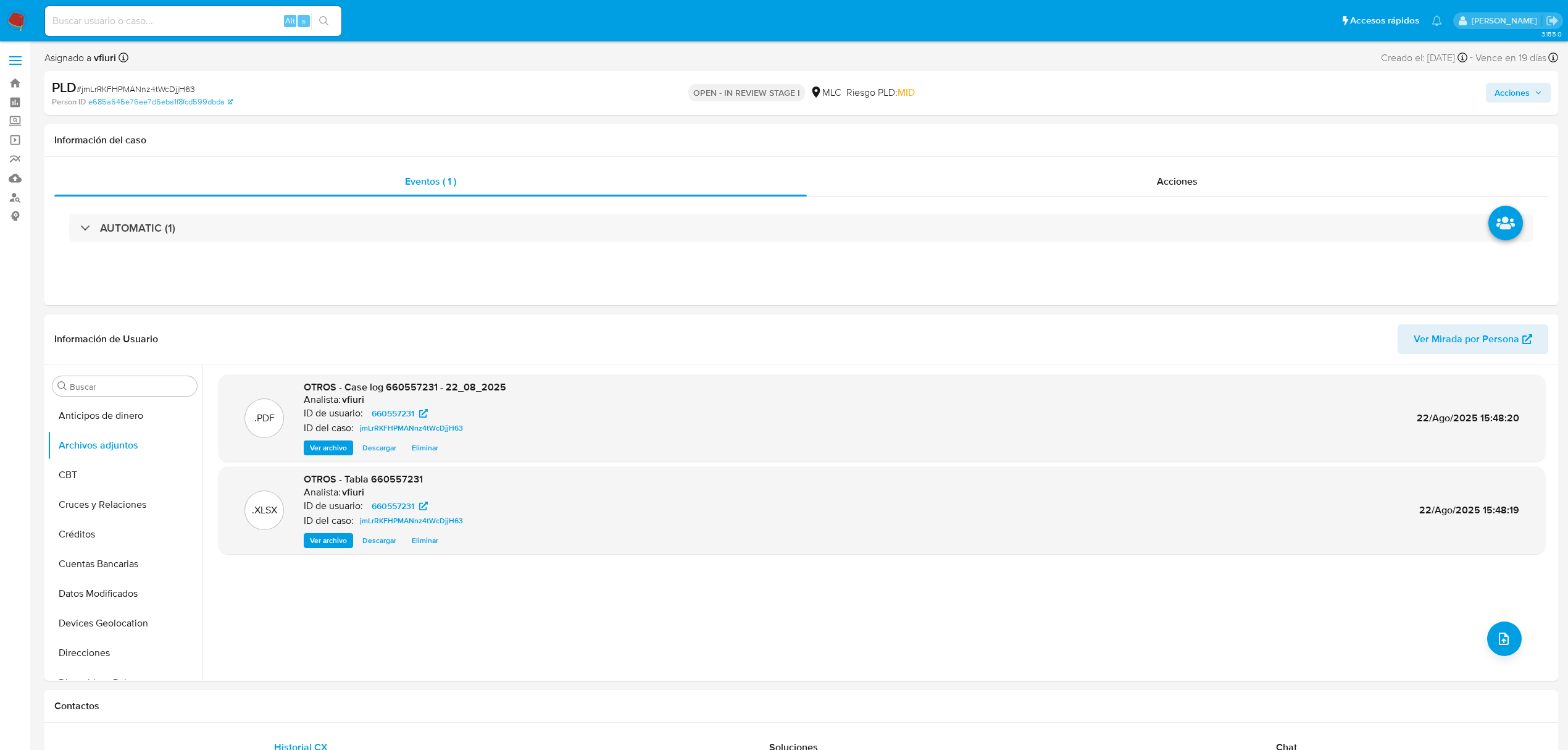
click at [1537, 98] on span "Acciones" at bounding box center [1518, 93] width 48 height 17
click at [1181, 131] on span "Resolución del caso" at bounding box center [1167, 131] width 88 height 14
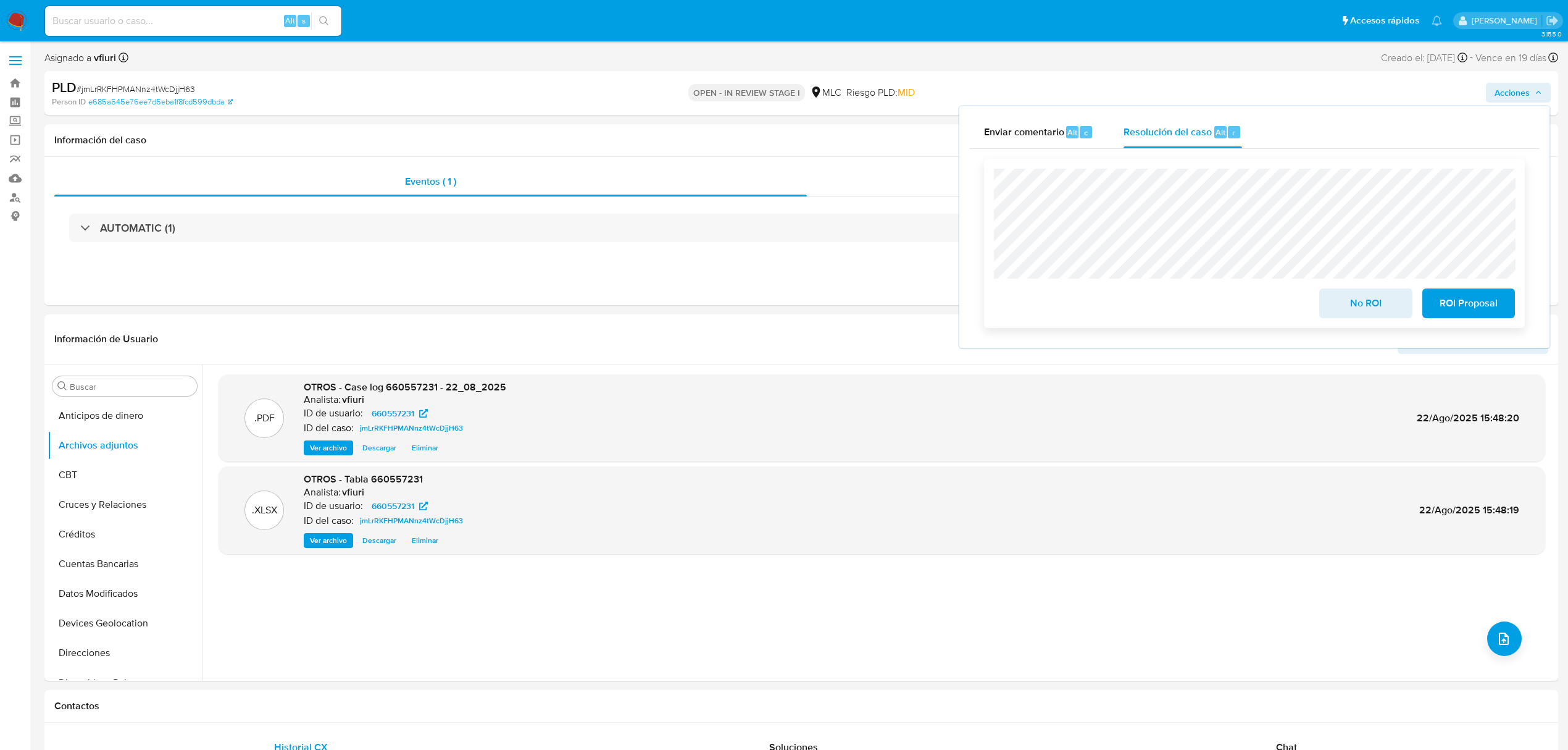
click at [1391, 311] on span "No ROI" at bounding box center [1365, 303] width 60 height 27
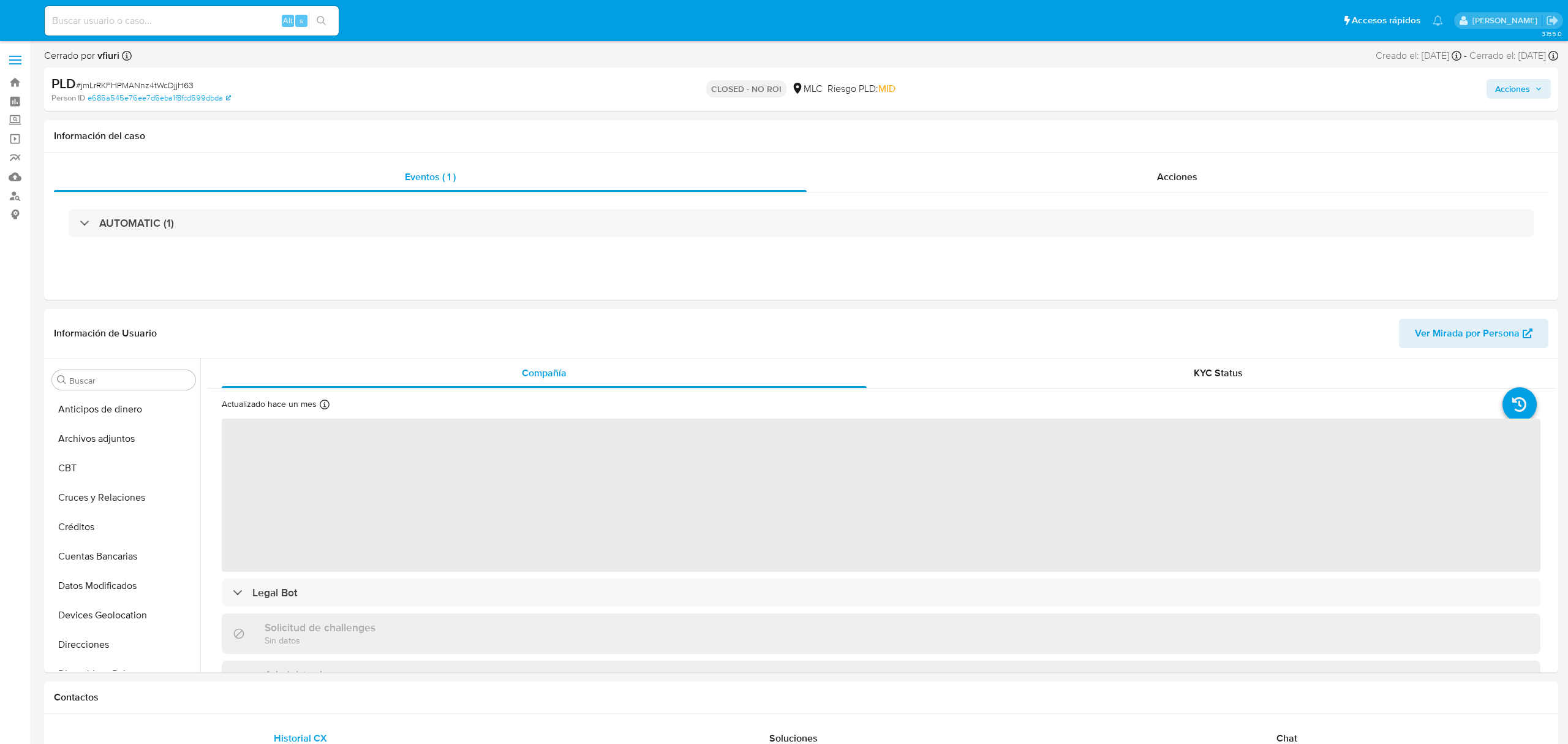
select select "10"
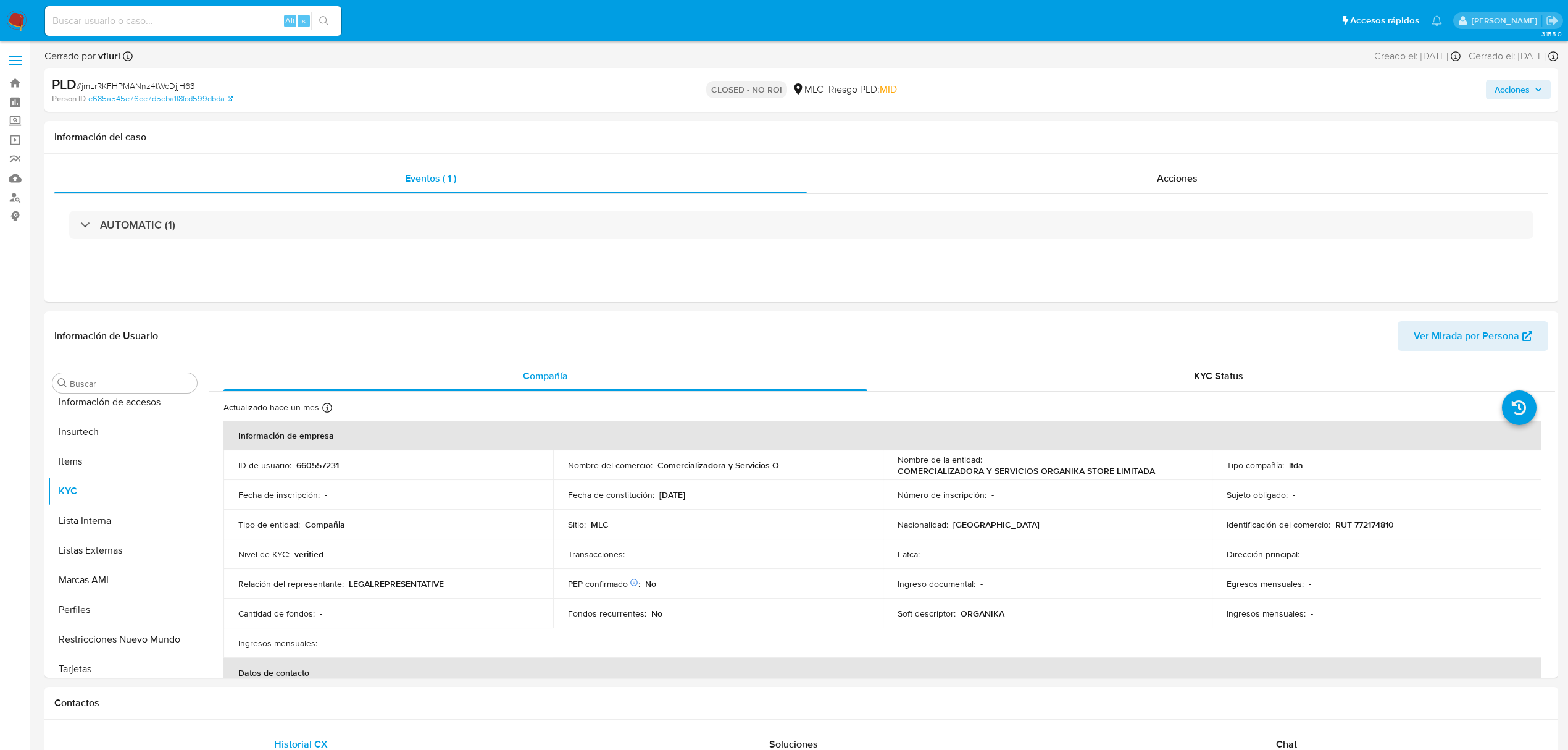
scroll to position [522, 0]
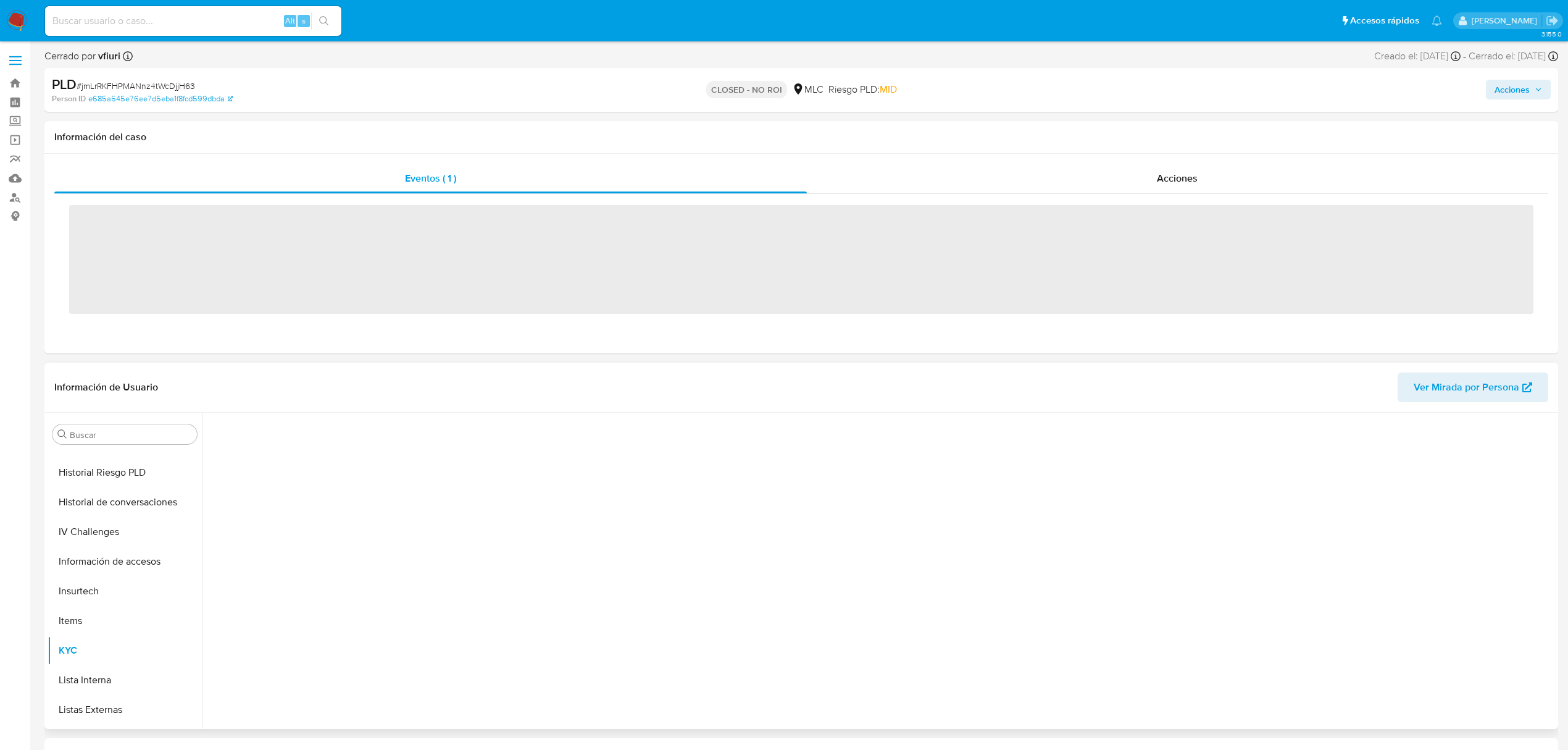
scroll to position [522, 0]
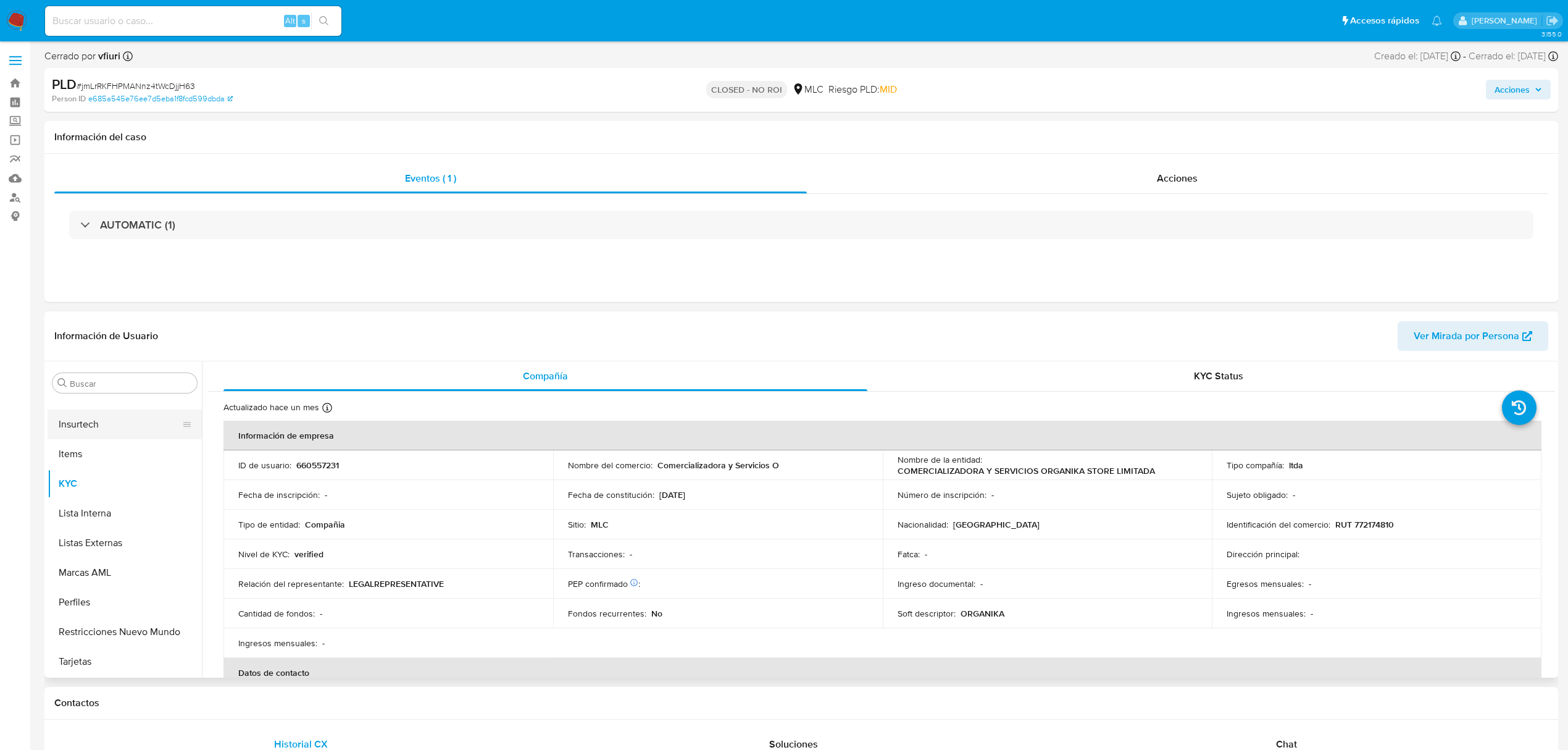
select select "10"
click at [16, 84] on link "Bandeja" at bounding box center [74, 83] width 147 height 19
